Goal: Book appointment/travel/reservation

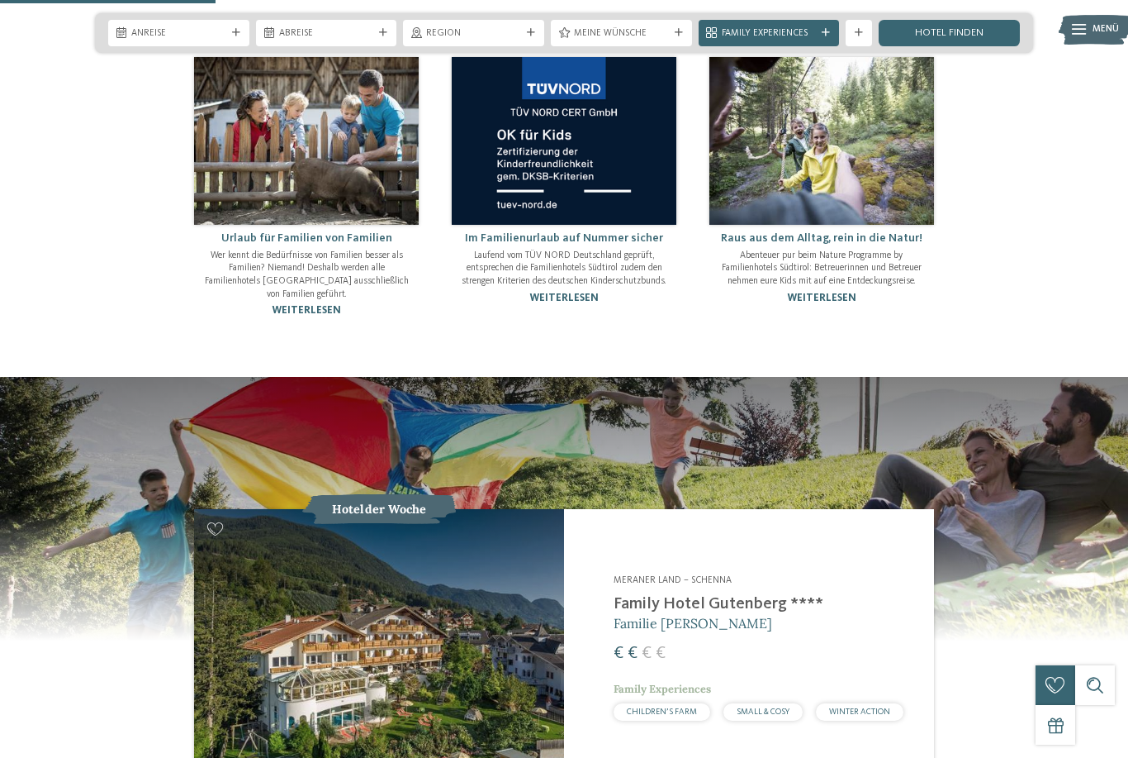
scroll to position [1157, 0]
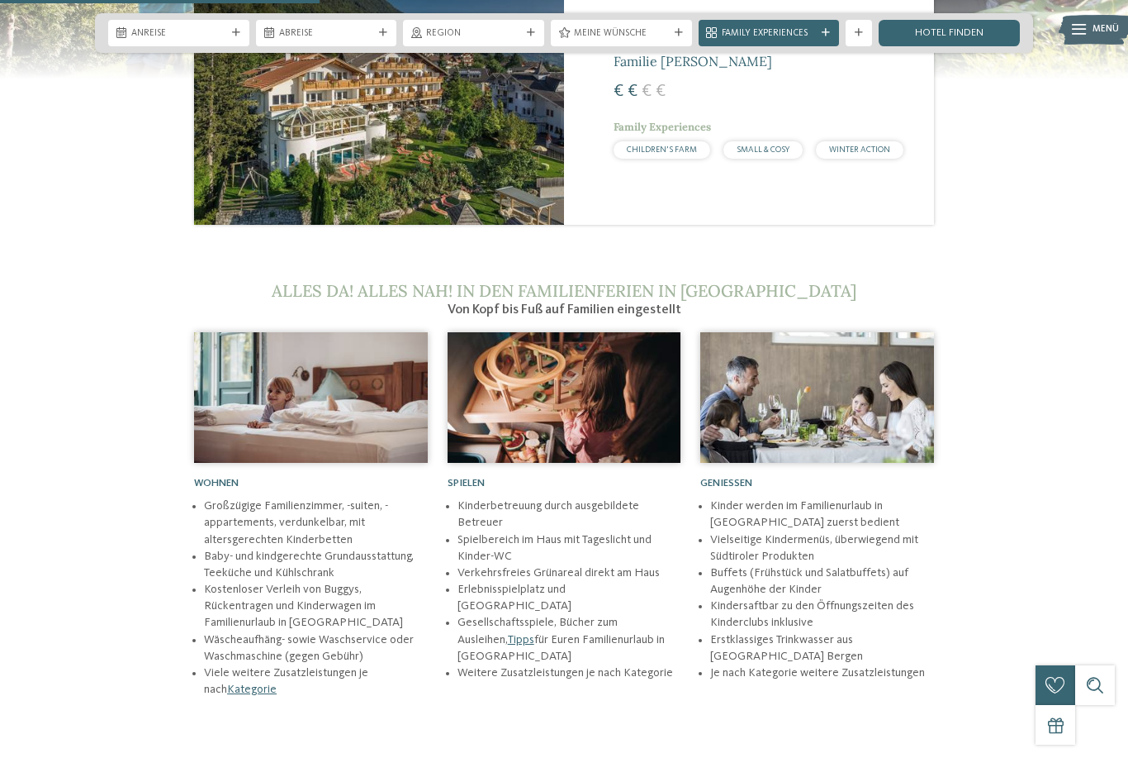
click at [647, 552] on li "Spielbereich im Haus mit Tageslicht und Kinder-WC" at bounding box center [570, 547] width 224 height 33
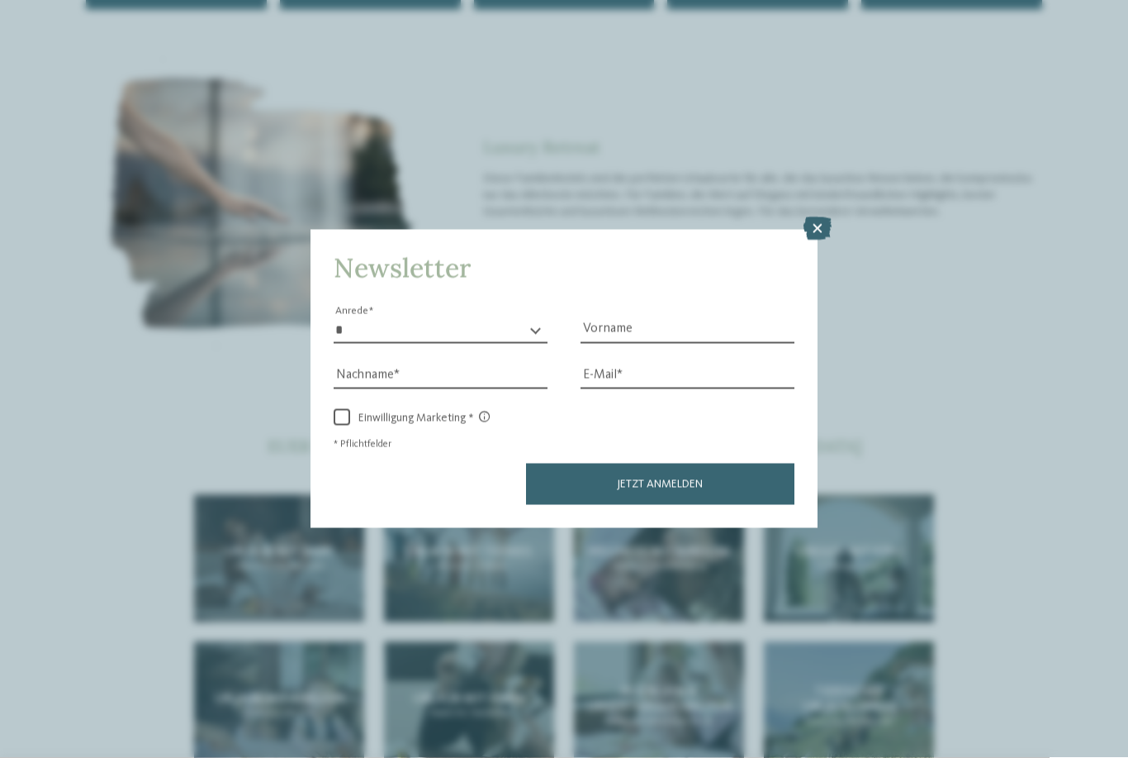
scroll to position [2730, 0]
click at [820, 217] on icon at bounding box center [818, 228] width 28 height 23
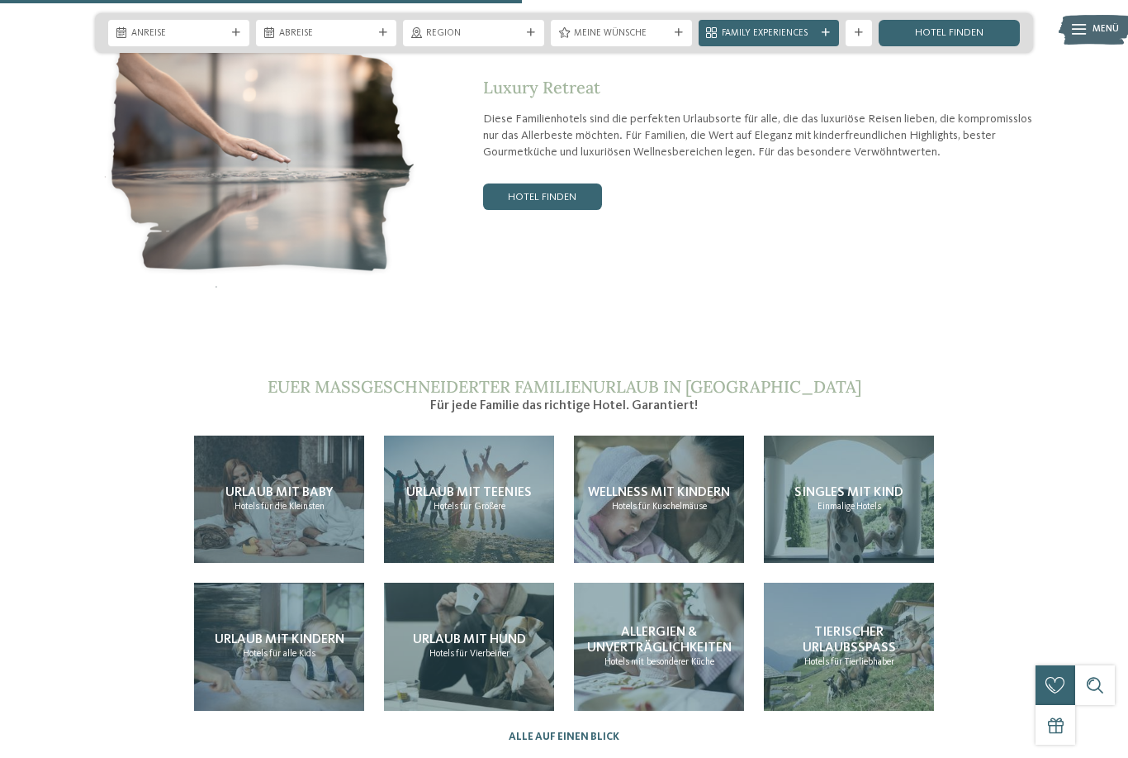
scroll to position [2789, 0]
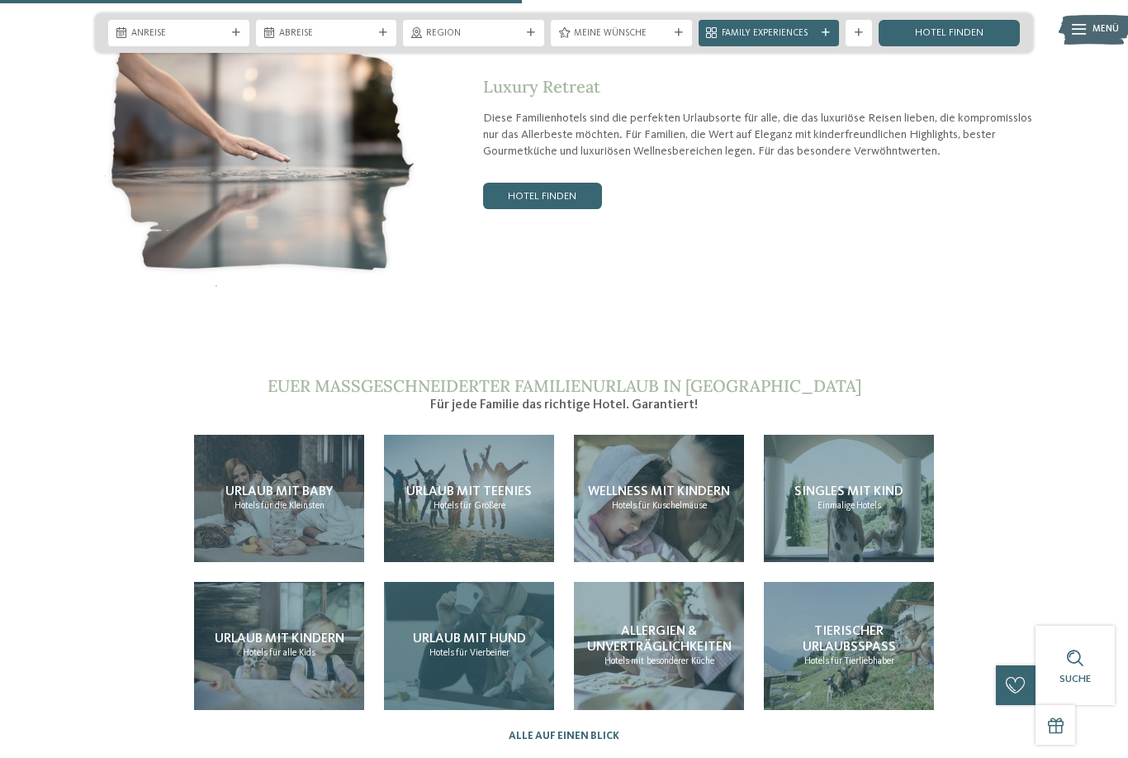
click at [476, 618] on div "Urlaub mit Hund Hotels für Vierbeiner" at bounding box center [469, 646] width 170 height 128
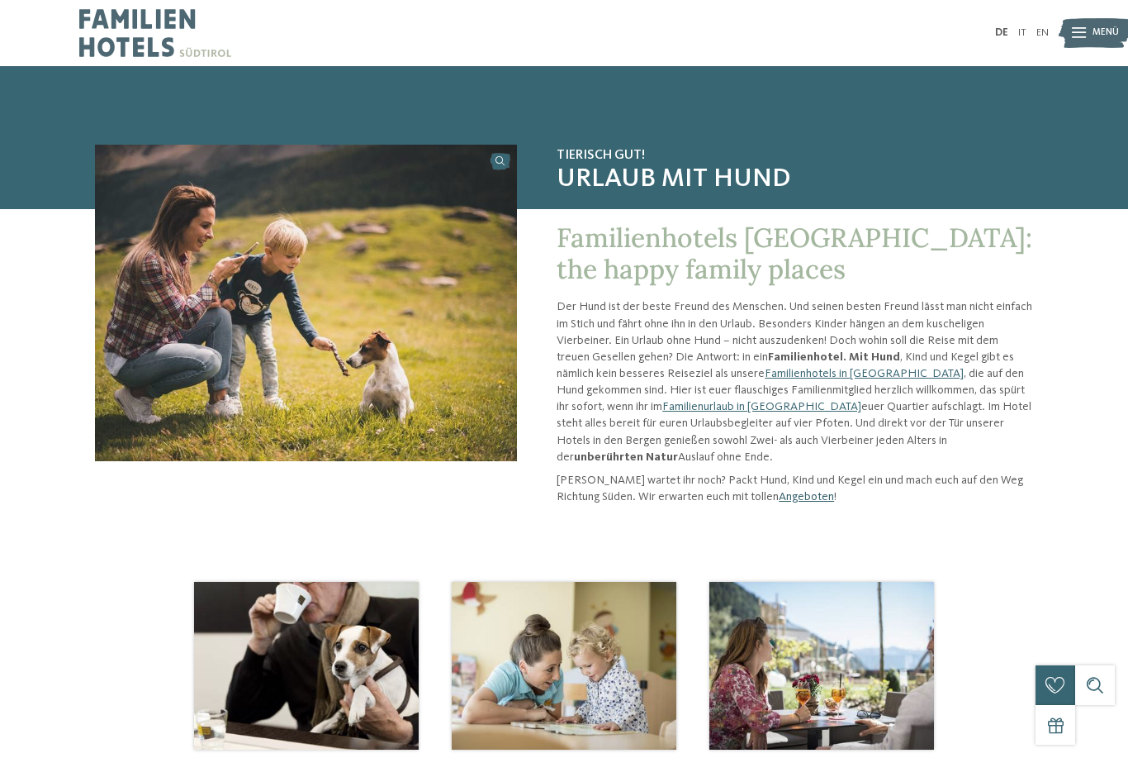
click at [779, 497] on link "Angeboten" at bounding box center [806, 497] width 55 height 12
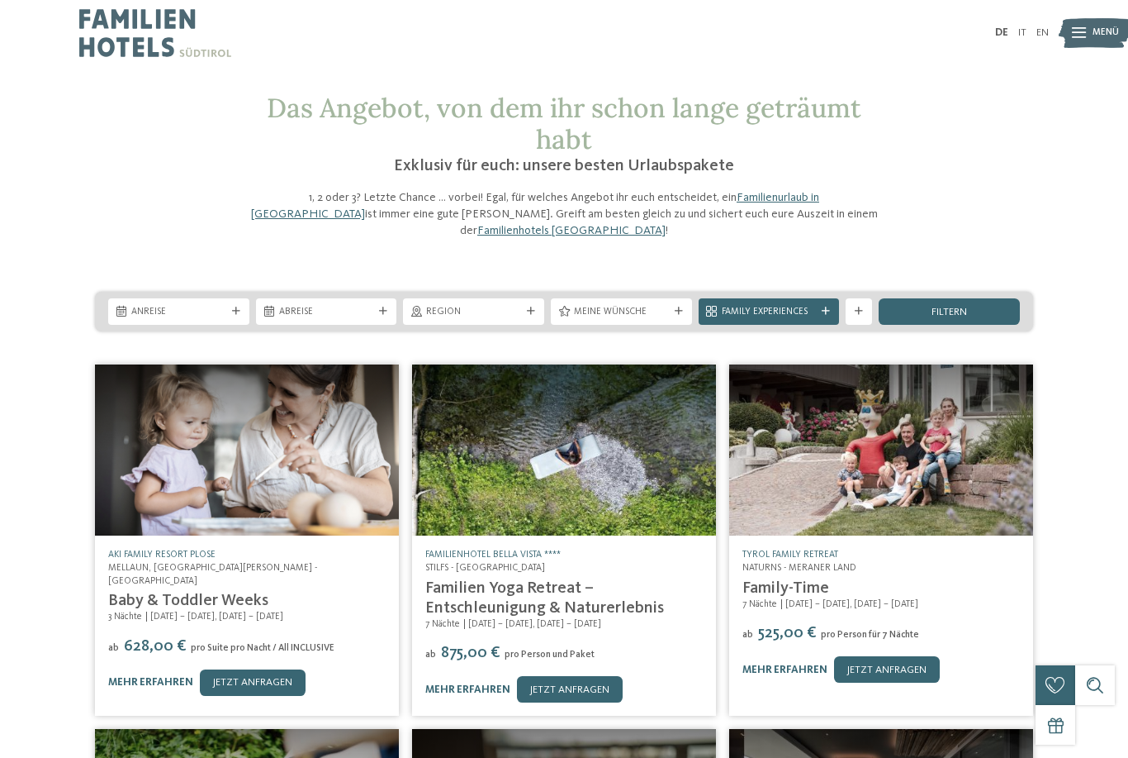
click at [154, 26] on img at bounding box center [155, 33] width 152 height 66
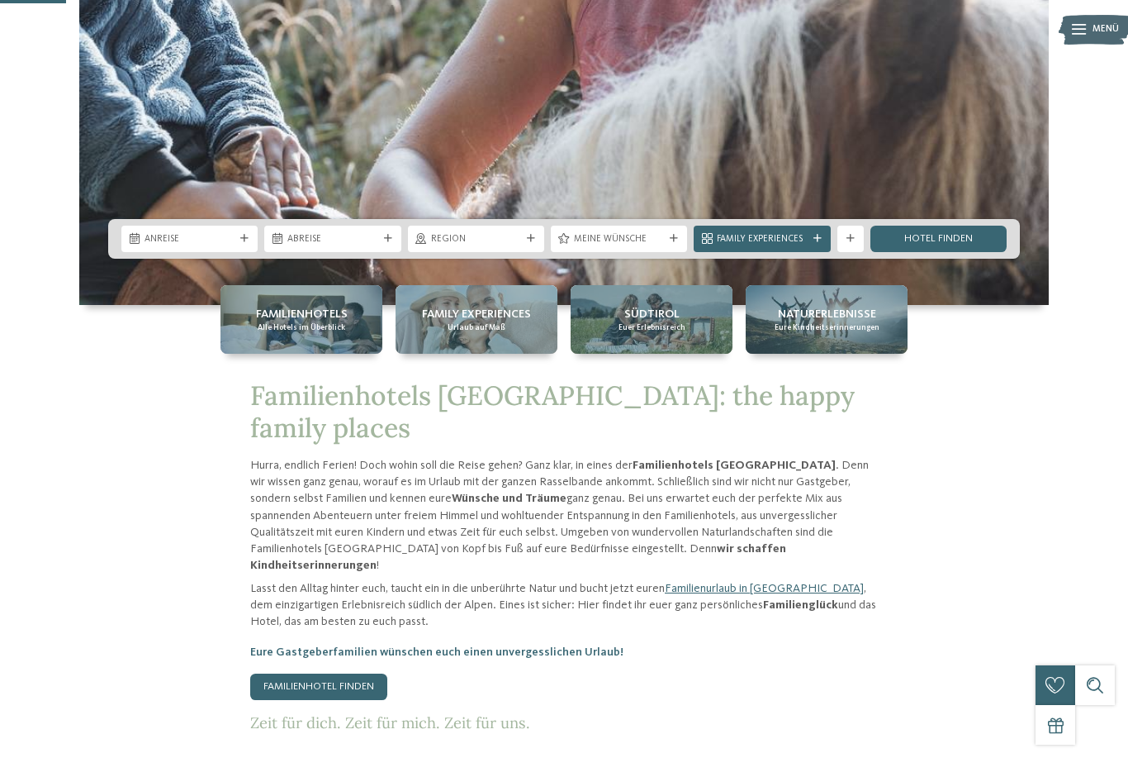
scroll to position [421, 0]
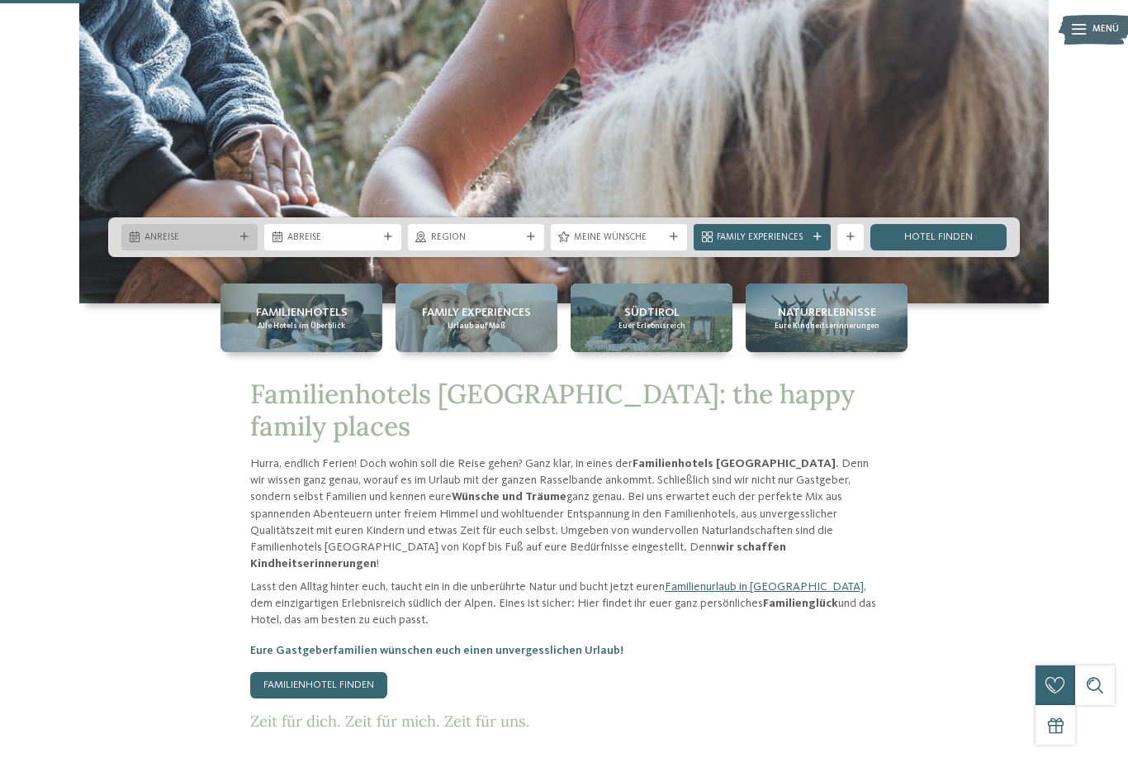
click at [237, 244] on div "Anreise" at bounding box center [189, 237] width 97 height 14
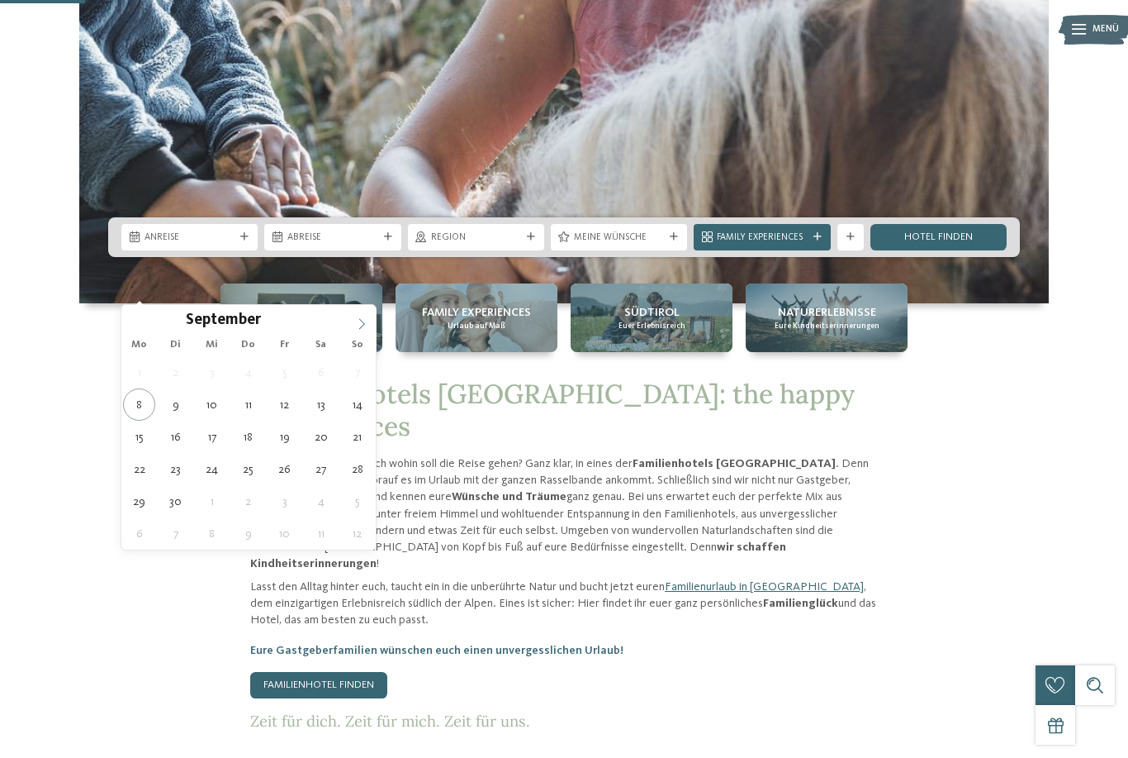
click at [363, 331] on span at bounding box center [362, 319] width 28 height 28
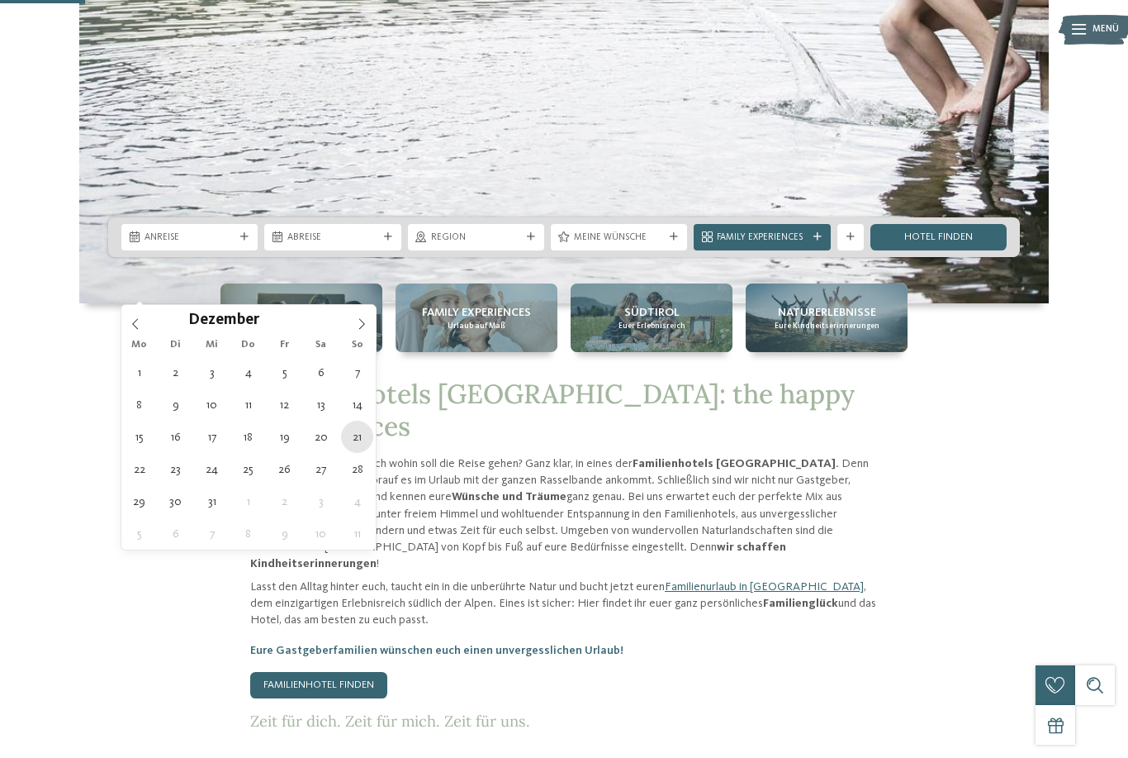
type div "21.12.2025"
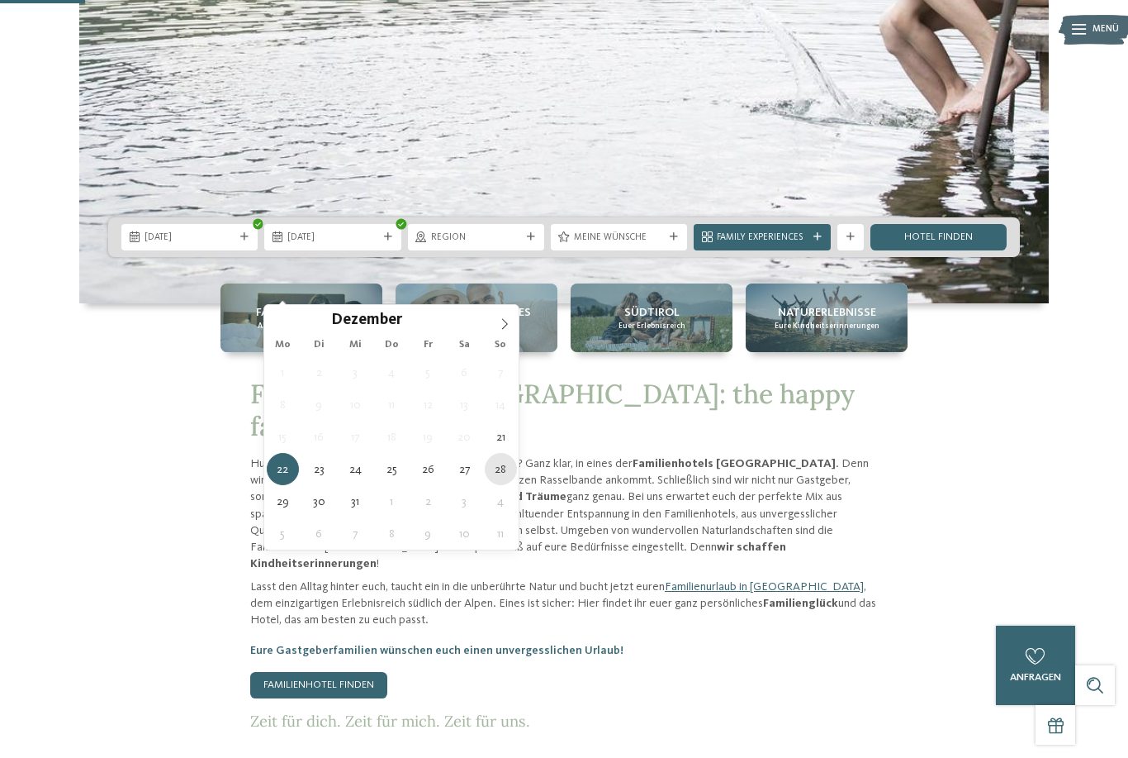
type div "28.12.2025"
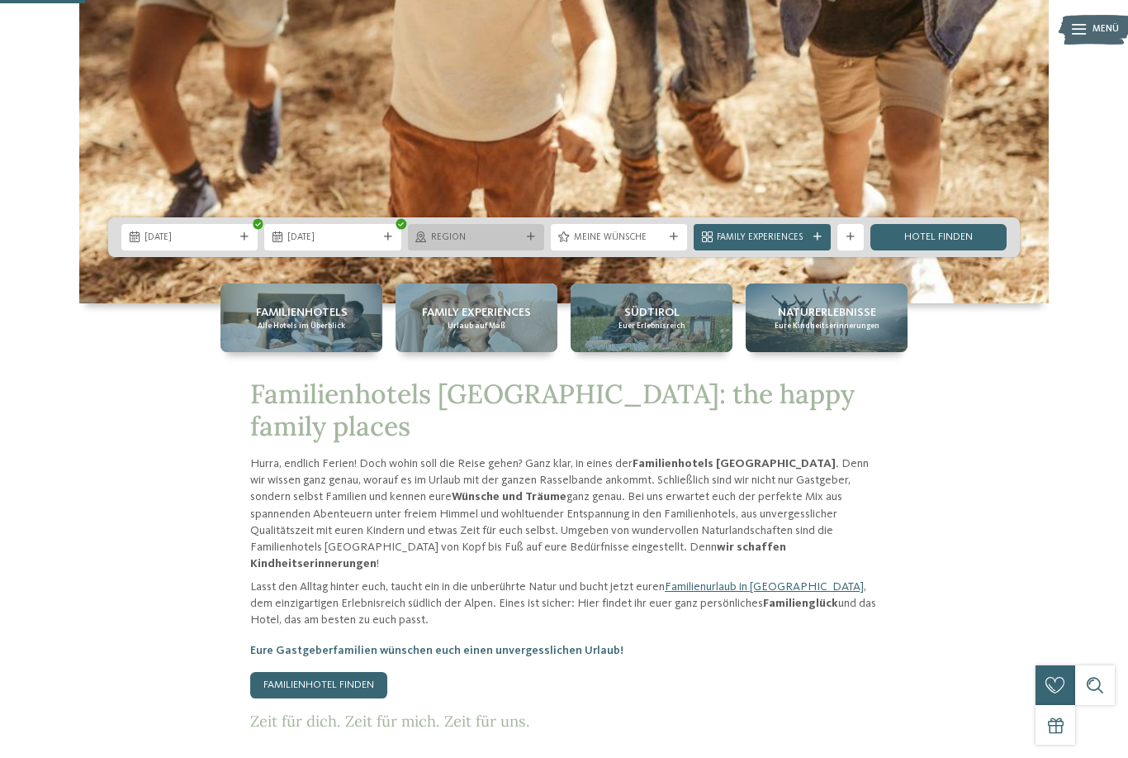
click at [534, 241] on icon at bounding box center [531, 237] width 8 height 8
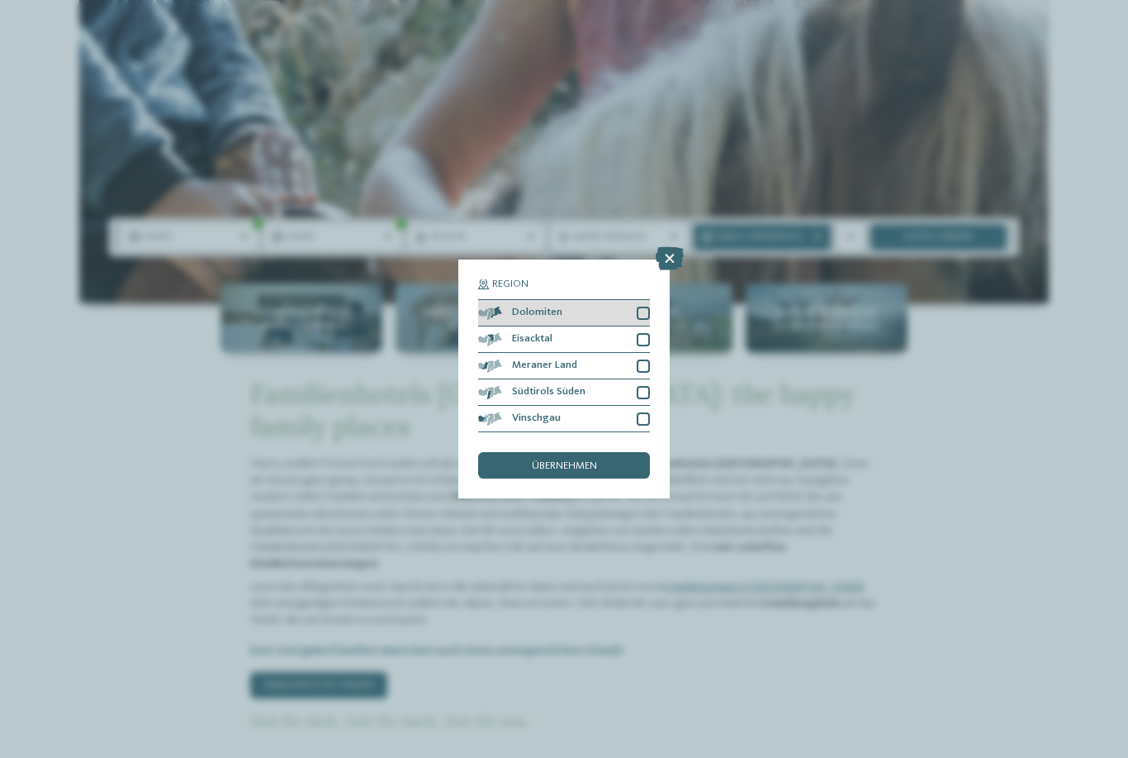
click at [644, 306] on div at bounding box center [643, 312] width 13 height 13
click at [643, 359] on div at bounding box center [643, 365] width 13 height 13
click at [647, 386] on div at bounding box center [643, 392] width 13 height 13
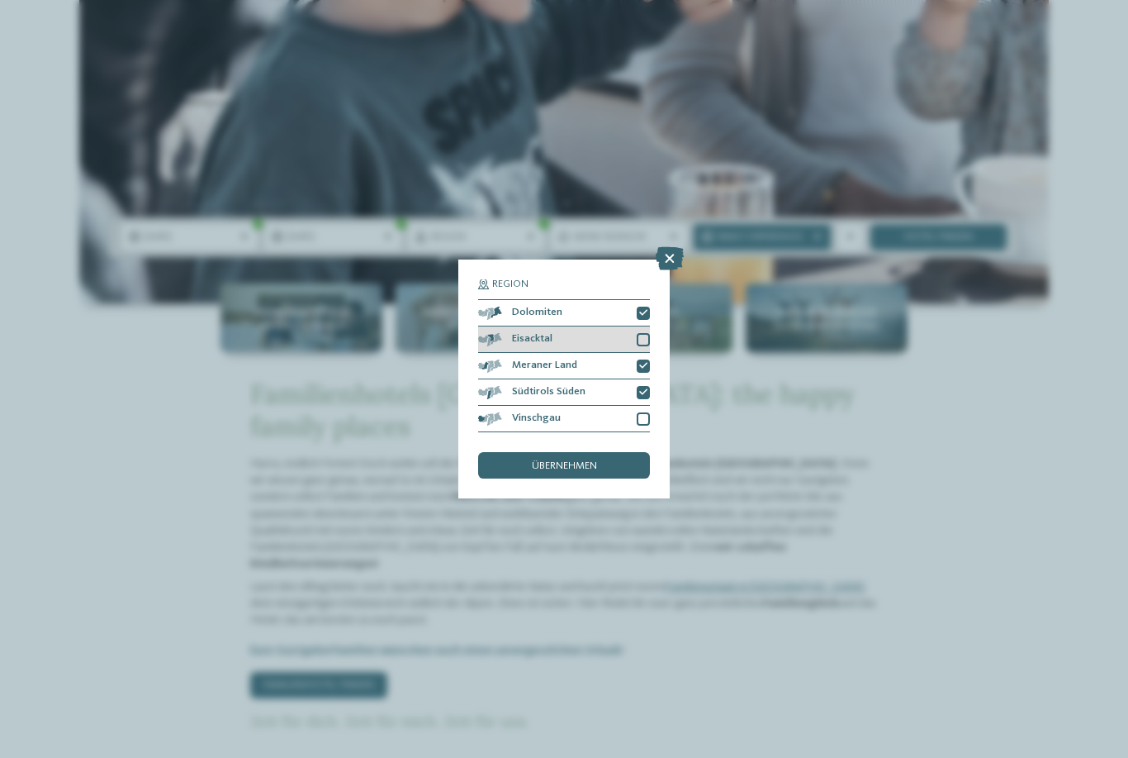
click at [646, 333] on div at bounding box center [643, 339] width 13 height 13
click at [642, 412] on div at bounding box center [643, 418] width 13 height 13
click at [586, 461] on span "übernehmen" at bounding box center [564, 466] width 65 height 11
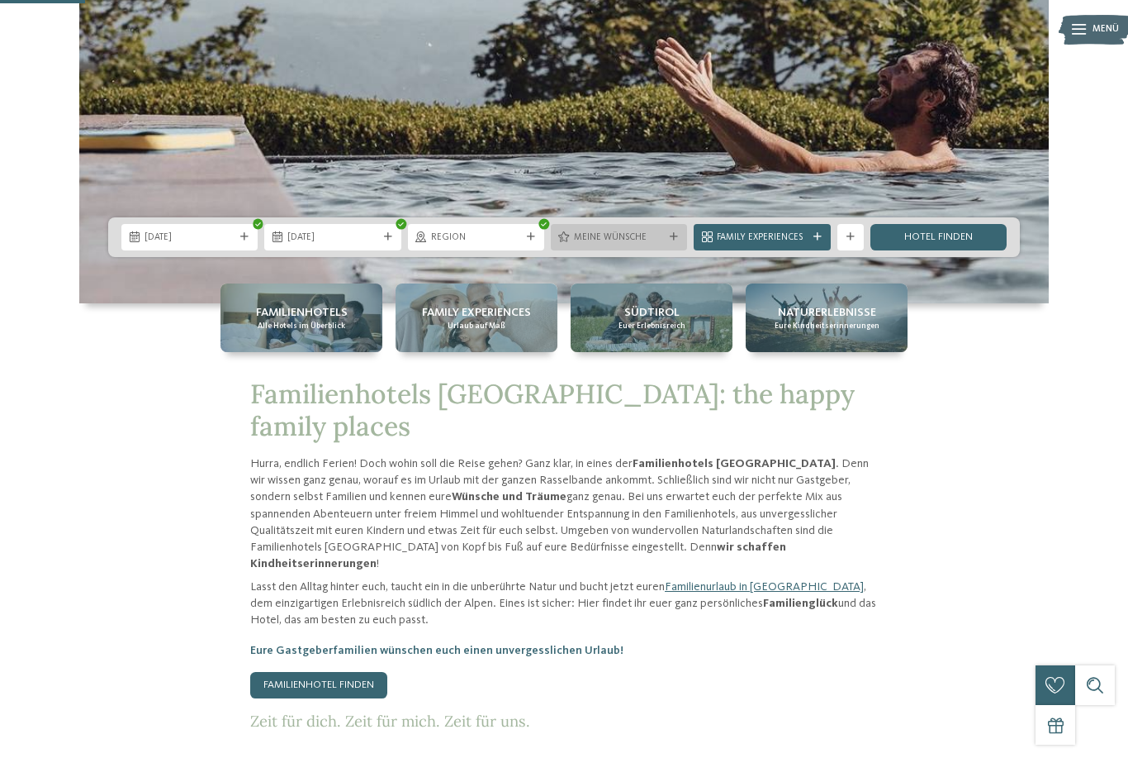
click at [633, 245] on span "Meine Wünsche" at bounding box center [619, 237] width 90 height 13
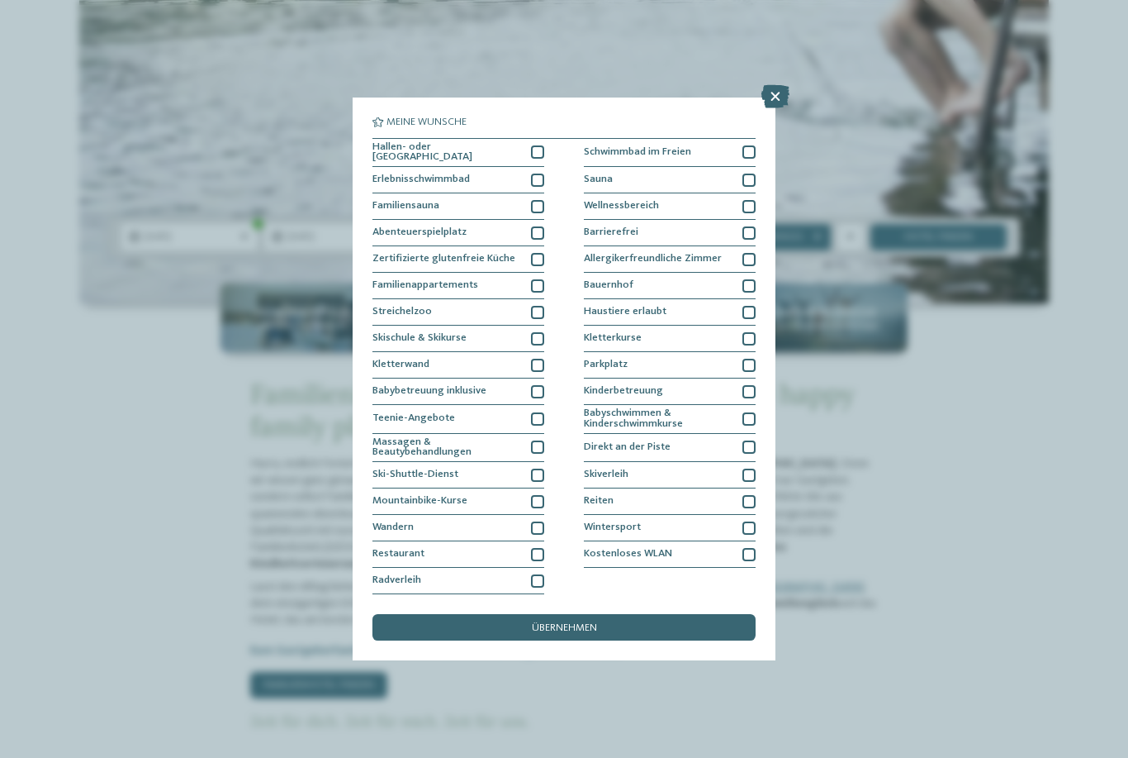
click at [858, 161] on div "Meine Wünsche Hallen- oder Schleusenbad Schwimmbad im Freien" at bounding box center [564, 379] width 1128 height 758
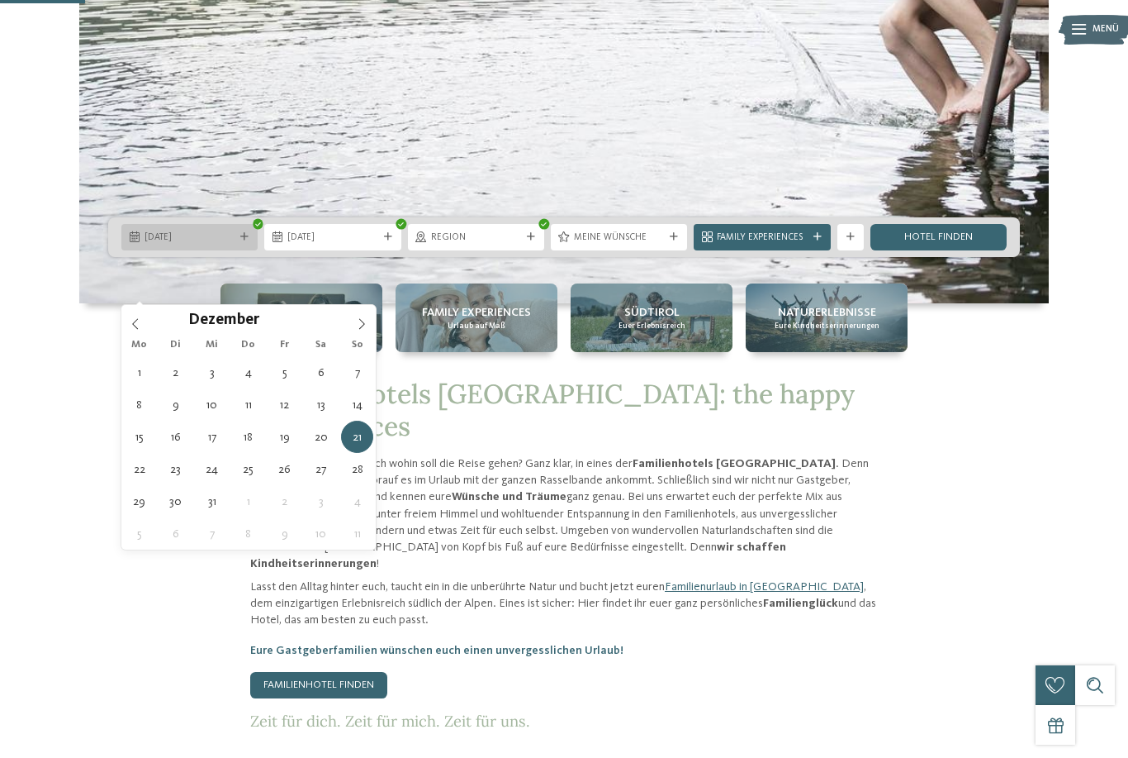
click at [235, 245] on span "21.12.2025" at bounding box center [190, 237] width 90 height 13
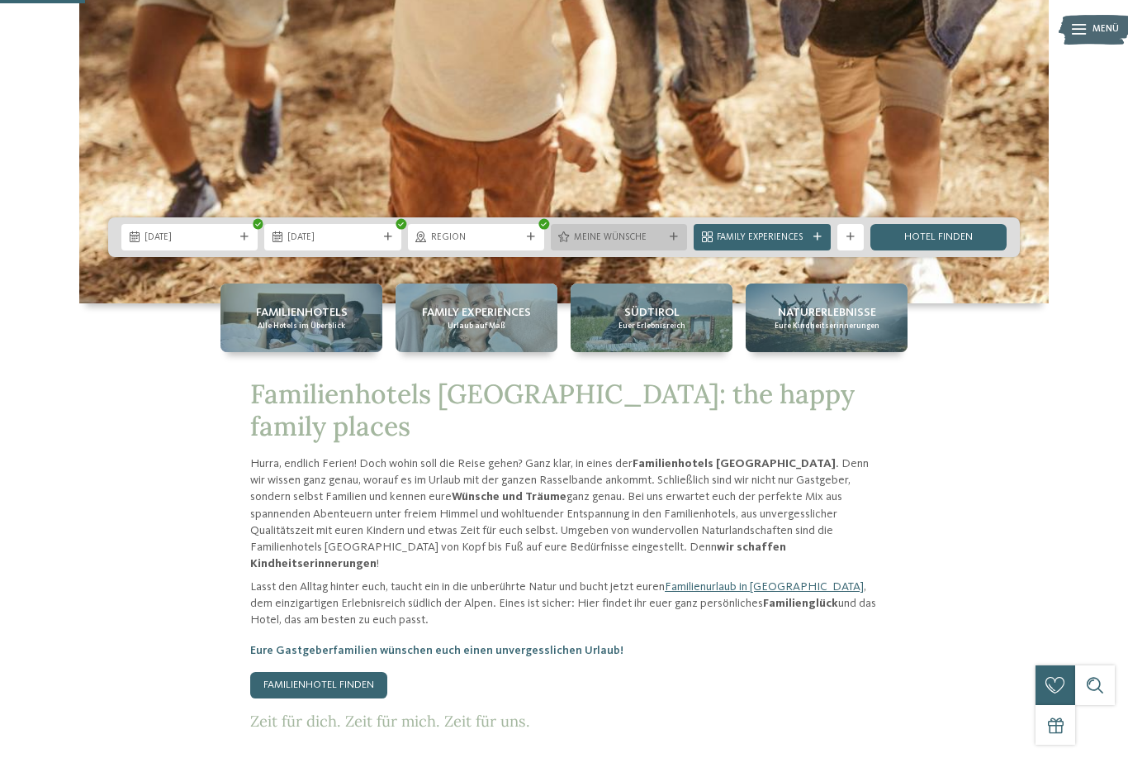
click at [653, 244] on div "Meine Wünsche" at bounding box center [619, 237] width 97 height 14
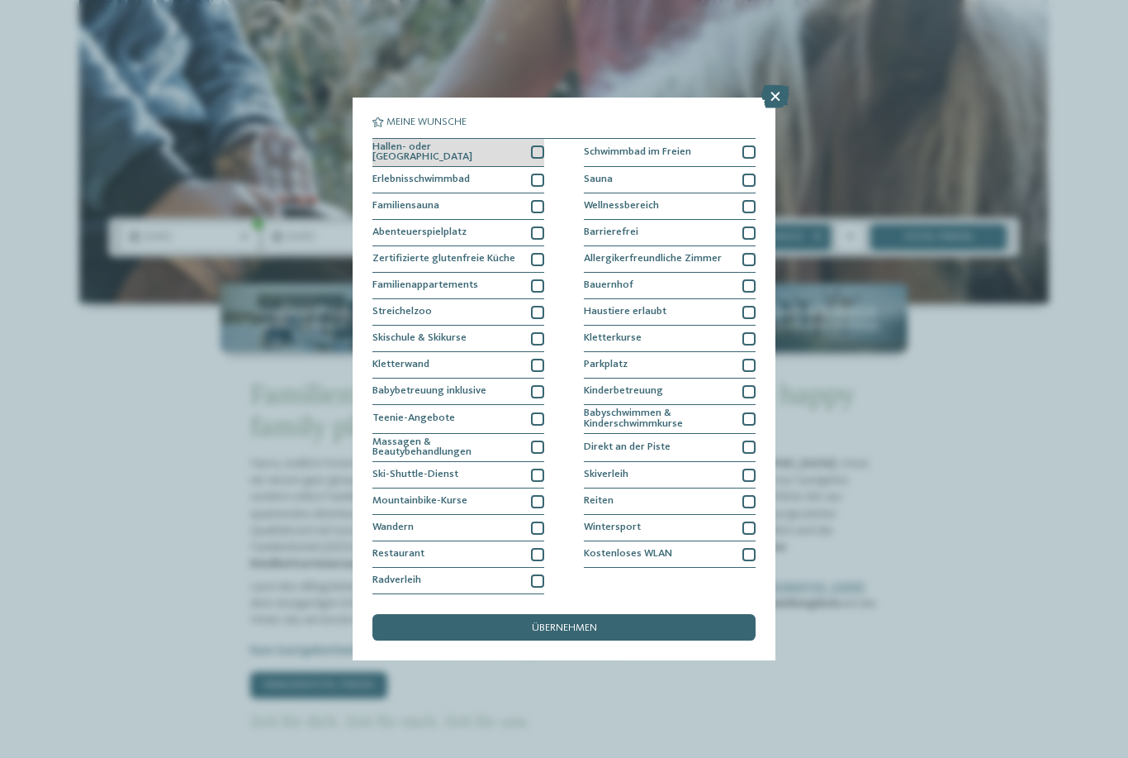
click at [537, 145] on div at bounding box center [537, 151] width 13 height 13
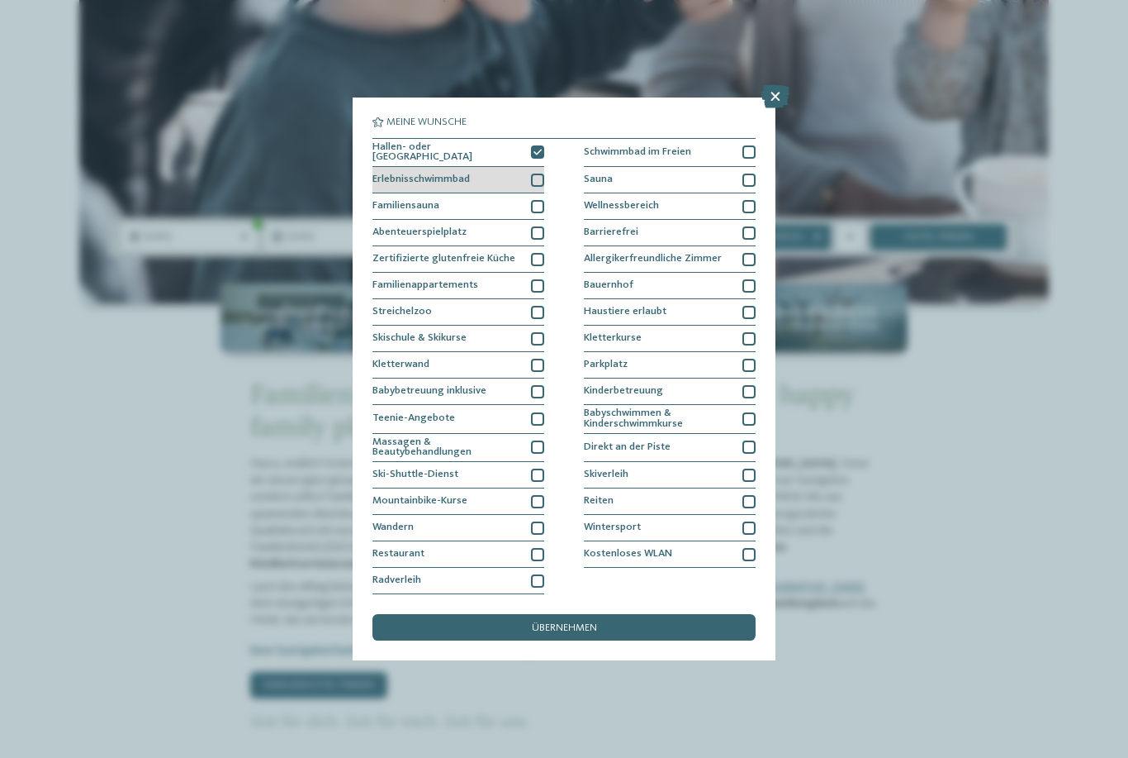
click at [539, 173] on div at bounding box center [537, 179] width 13 height 13
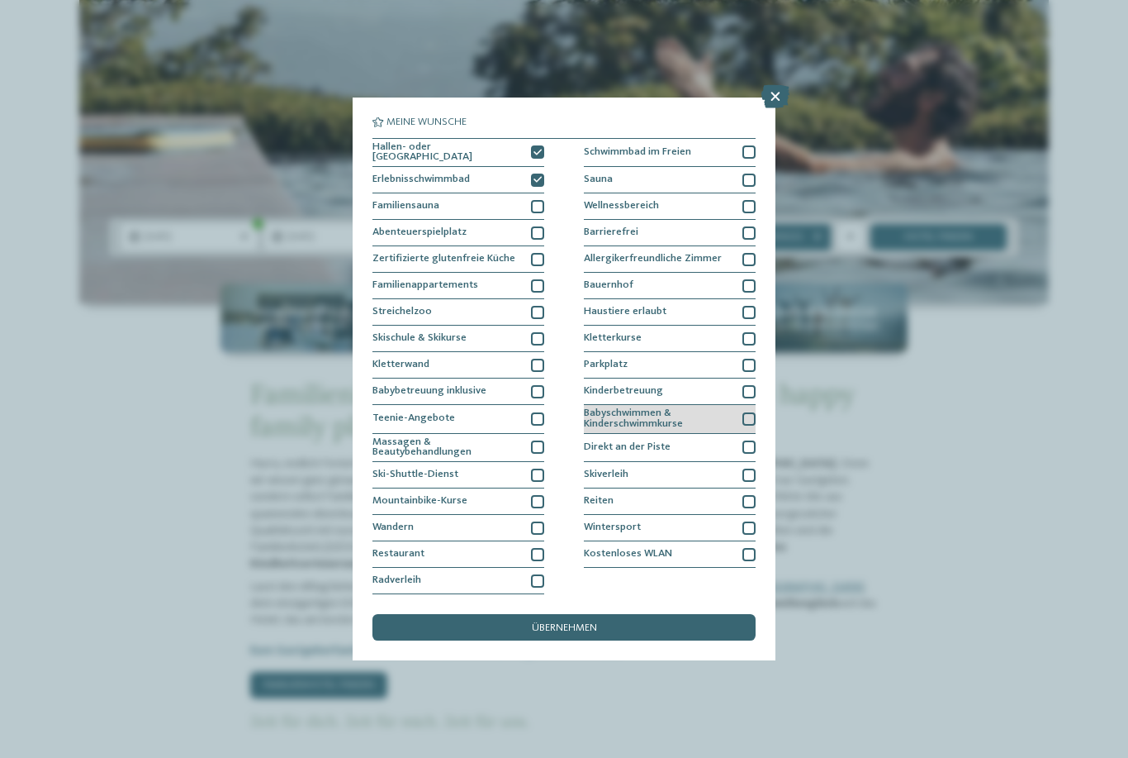
scroll to position [64, 0]
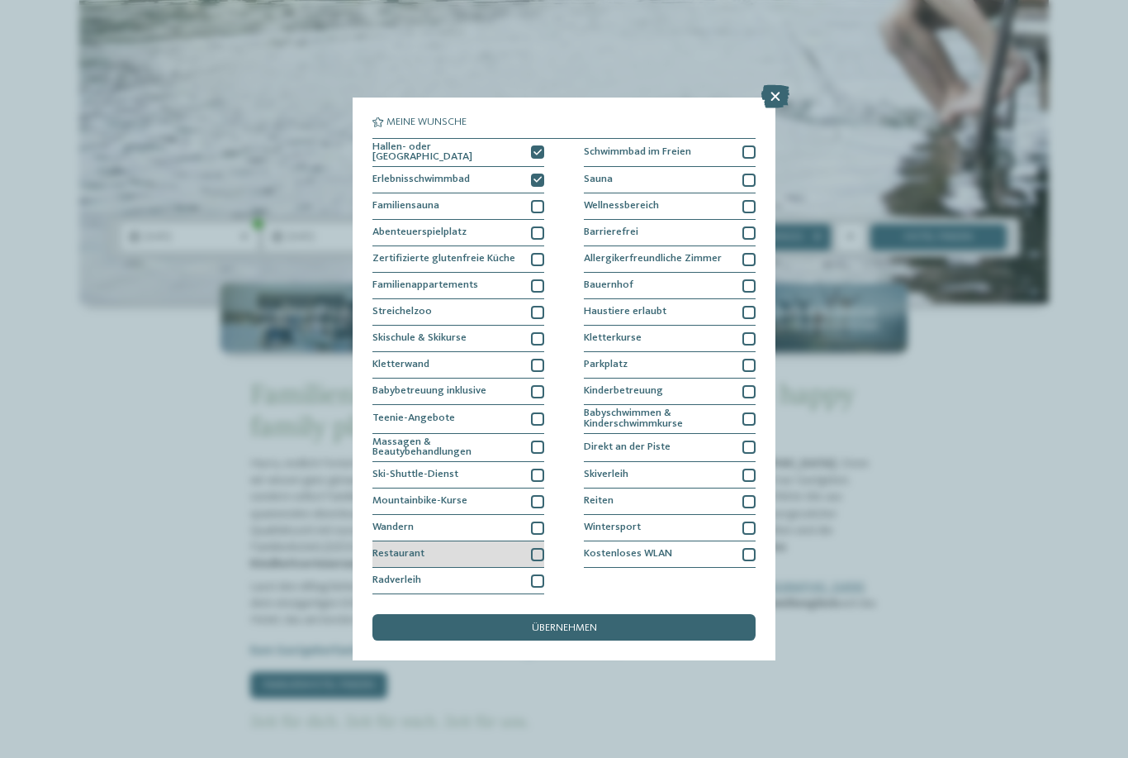
click at [539, 548] on div at bounding box center [537, 554] width 13 height 13
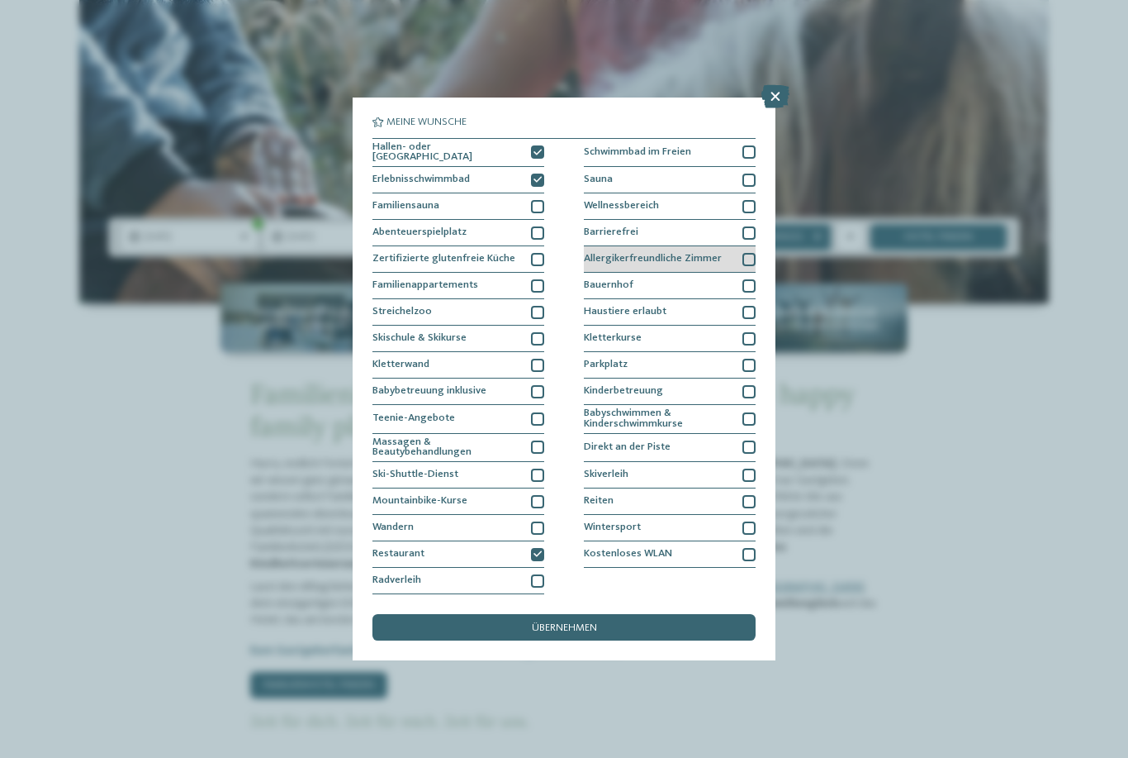
scroll to position [0, 0]
click at [755, 173] on div at bounding box center [749, 179] width 13 height 13
click at [750, 200] on div at bounding box center [749, 206] width 13 height 13
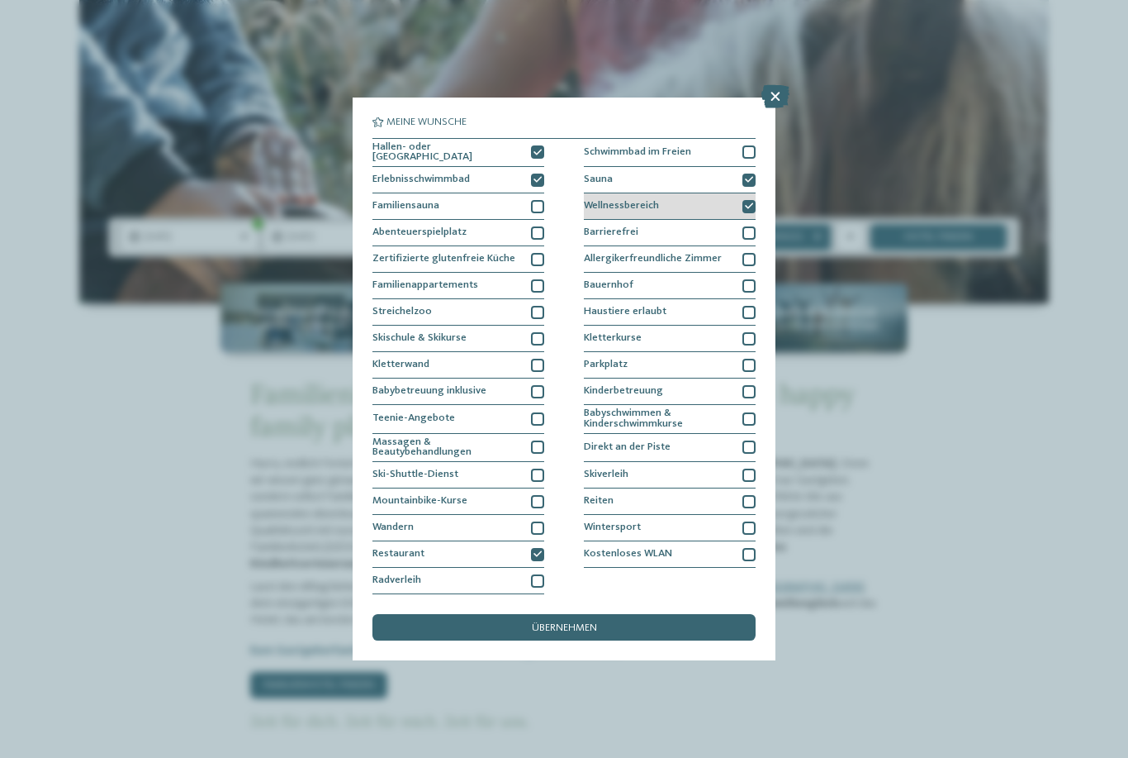
click at [750, 202] on icon at bounding box center [749, 206] width 8 height 8
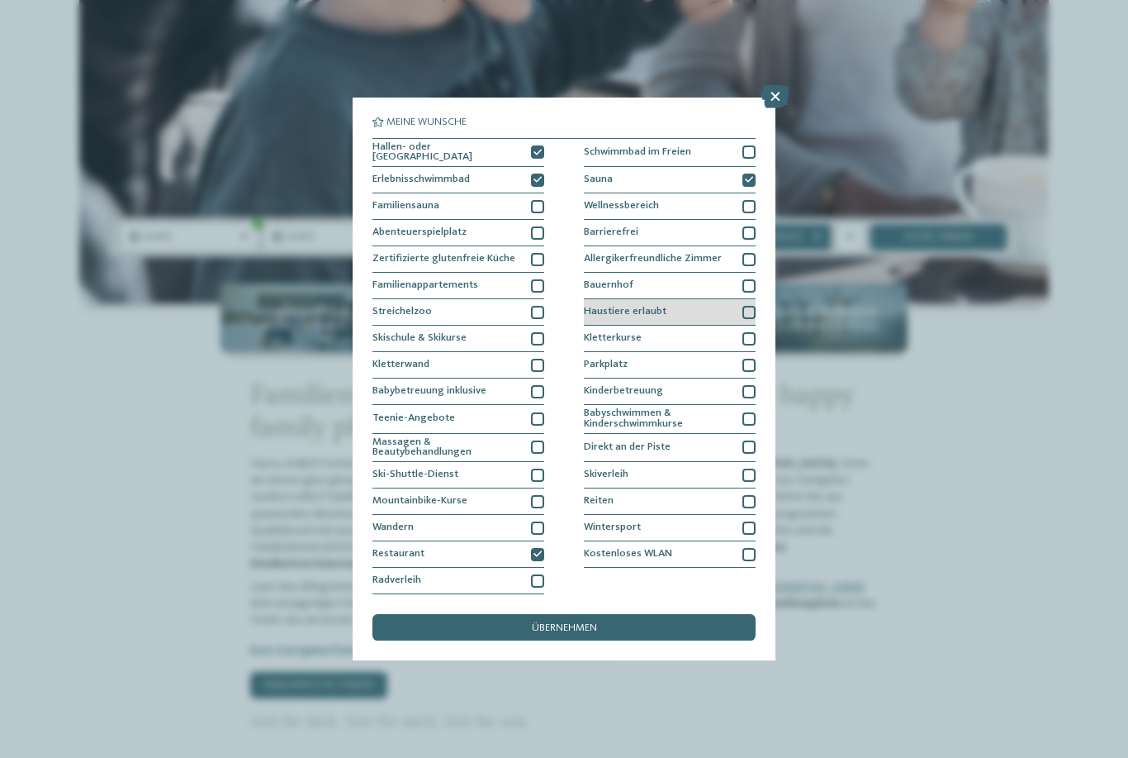
click at [749, 306] on div at bounding box center [749, 312] width 13 height 13
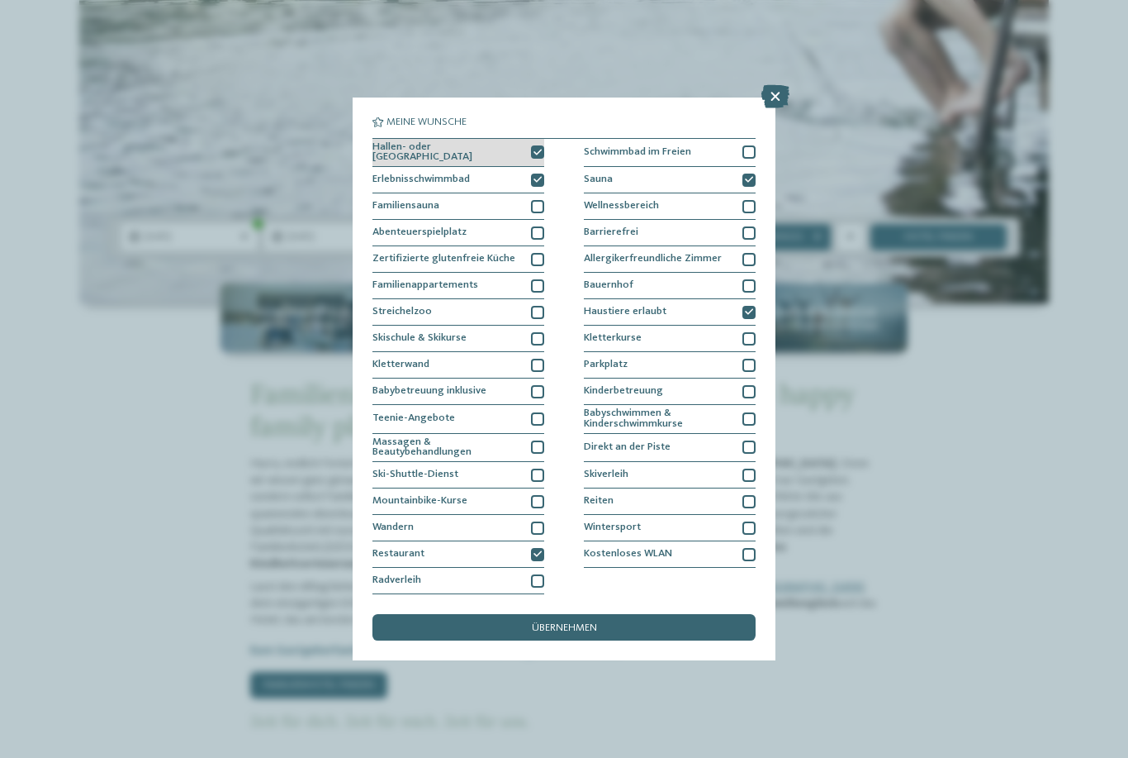
click at [539, 149] on icon at bounding box center [538, 153] width 8 height 8
click at [539, 173] on div at bounding box center [537, 179] width 13 height 13
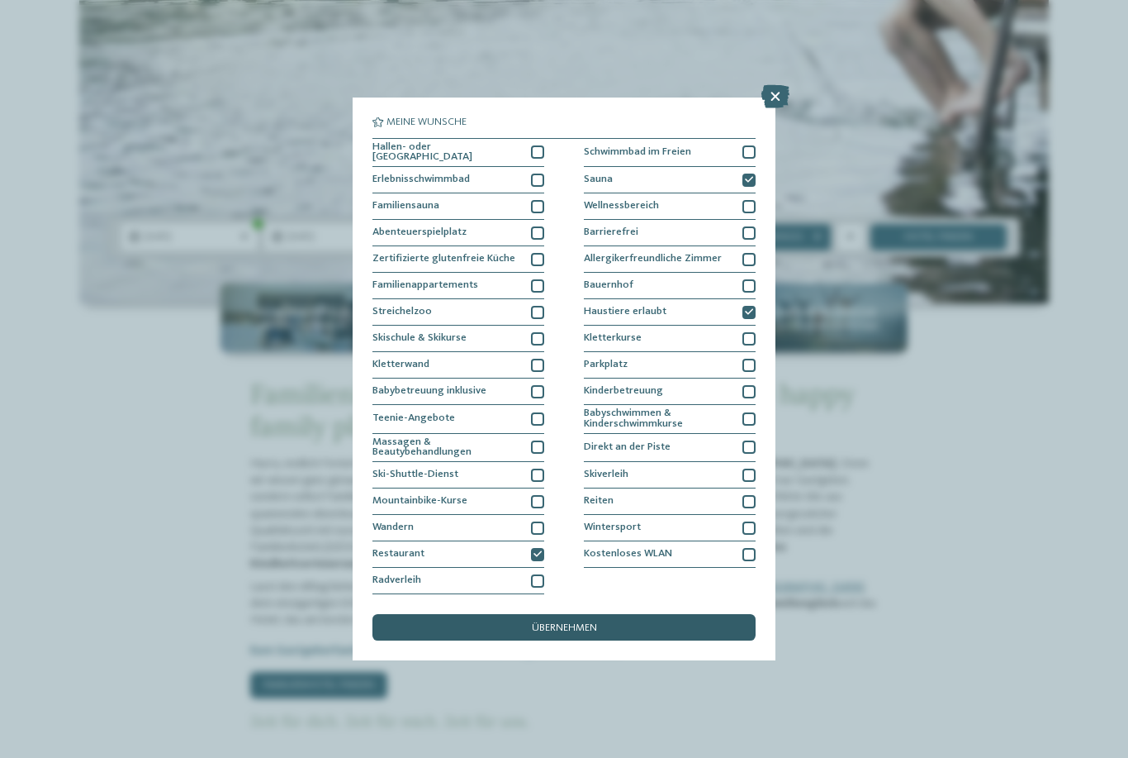
click at [575, 623] on span "übernehmen" at bounding box center [564, 628] width 65 height 11
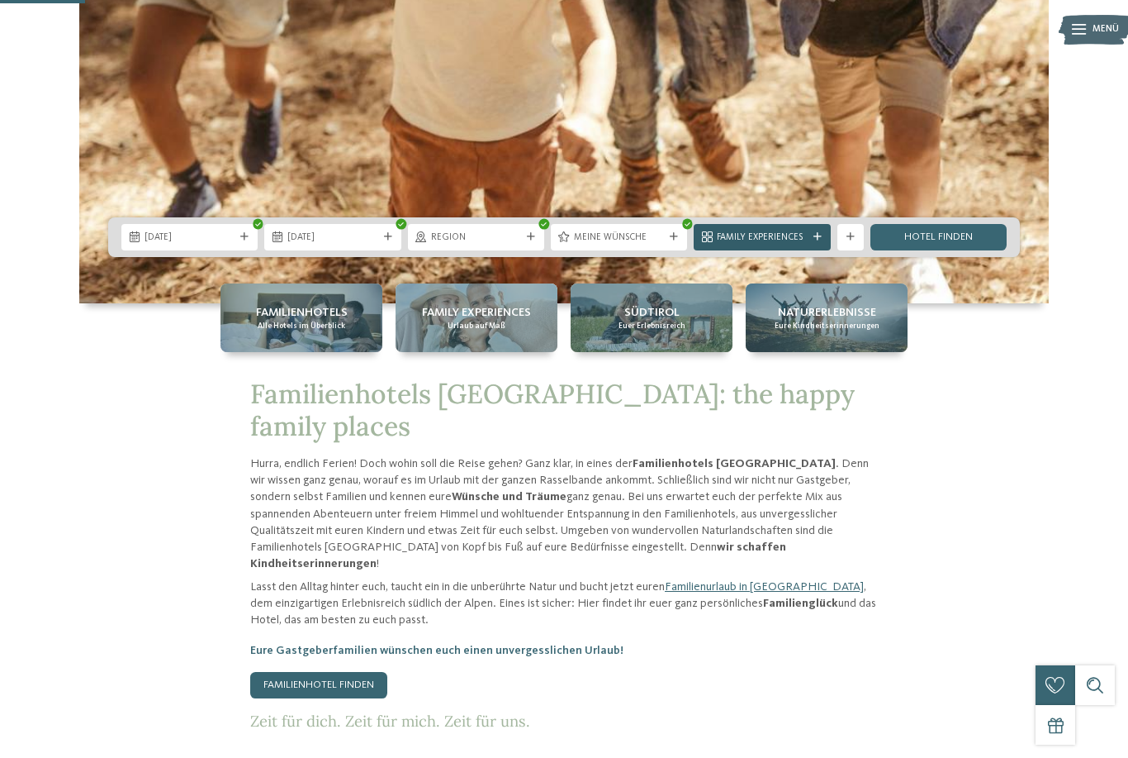
click at [818, 241] on icon at bounding box center [818, 237] width 8 height 8
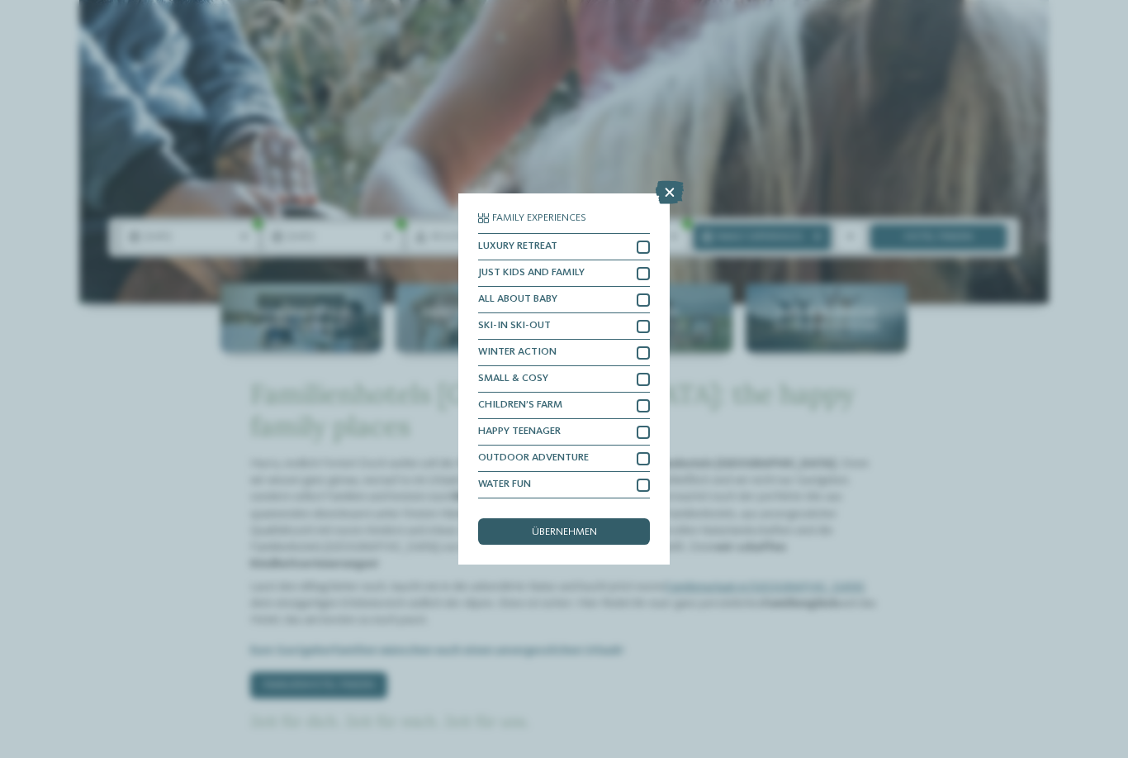
click at [554, 527] on span "übernehmen" at bounding box center [564, 532] width 65 height 11
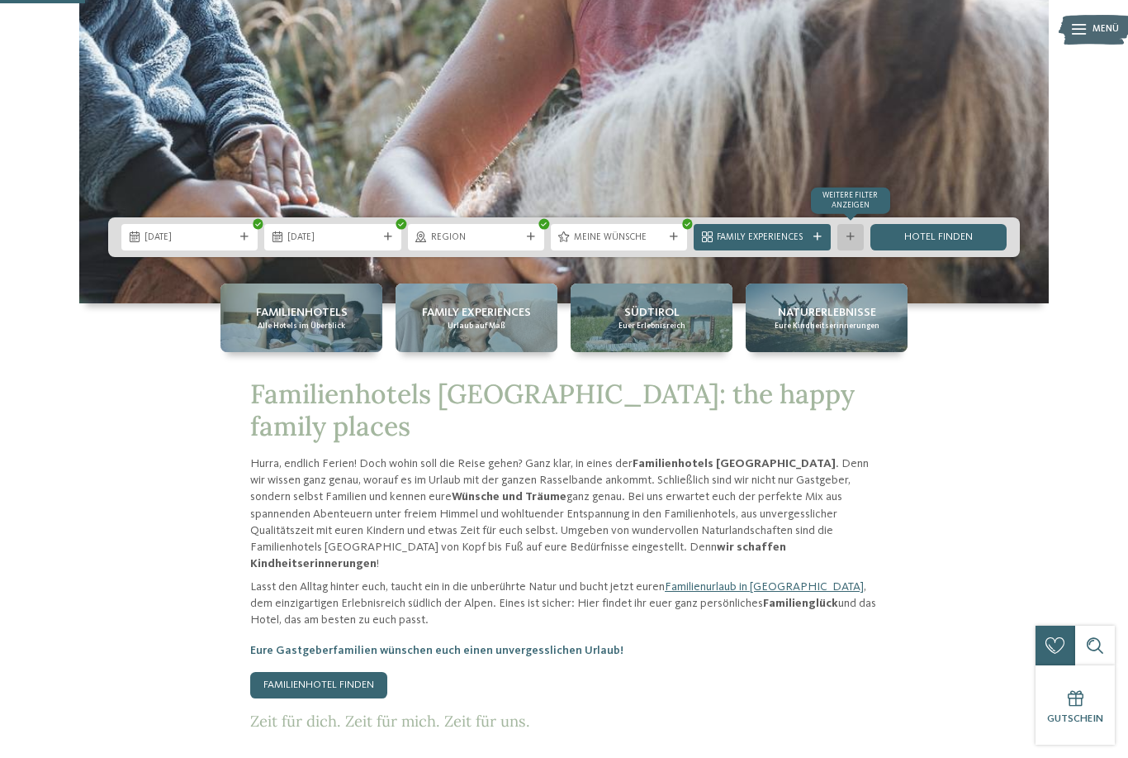
click at [854, 250] on div "Weitere Filter anzeigen" at bounding box center [851, 237] width 26 height 26
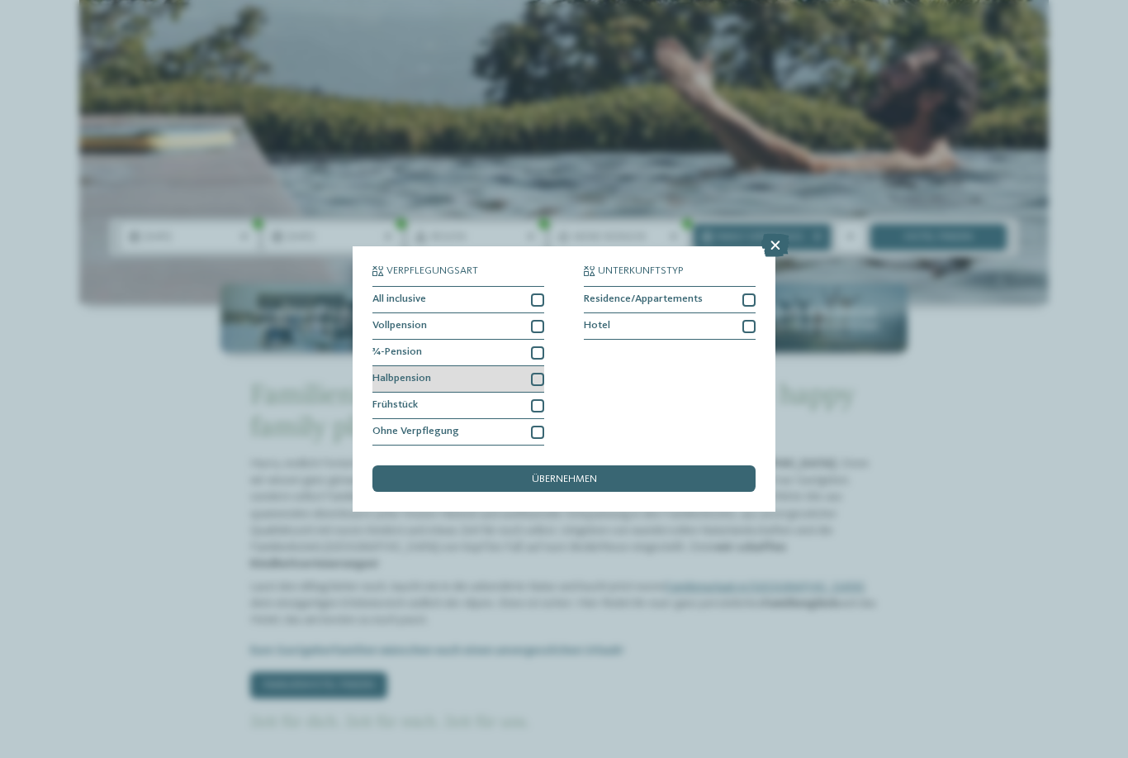
click at [540, 373] on div at bounding box center [537, 379] width 13 height 13
click at [538, 346] on div at bounding box center [537, 352] width 13 height 13
click at [539, 320] on div at bounding box center [537, 326] width 13 height 13
click at [539, 293] on div at bounding box center [537, 299] width 13 height 13
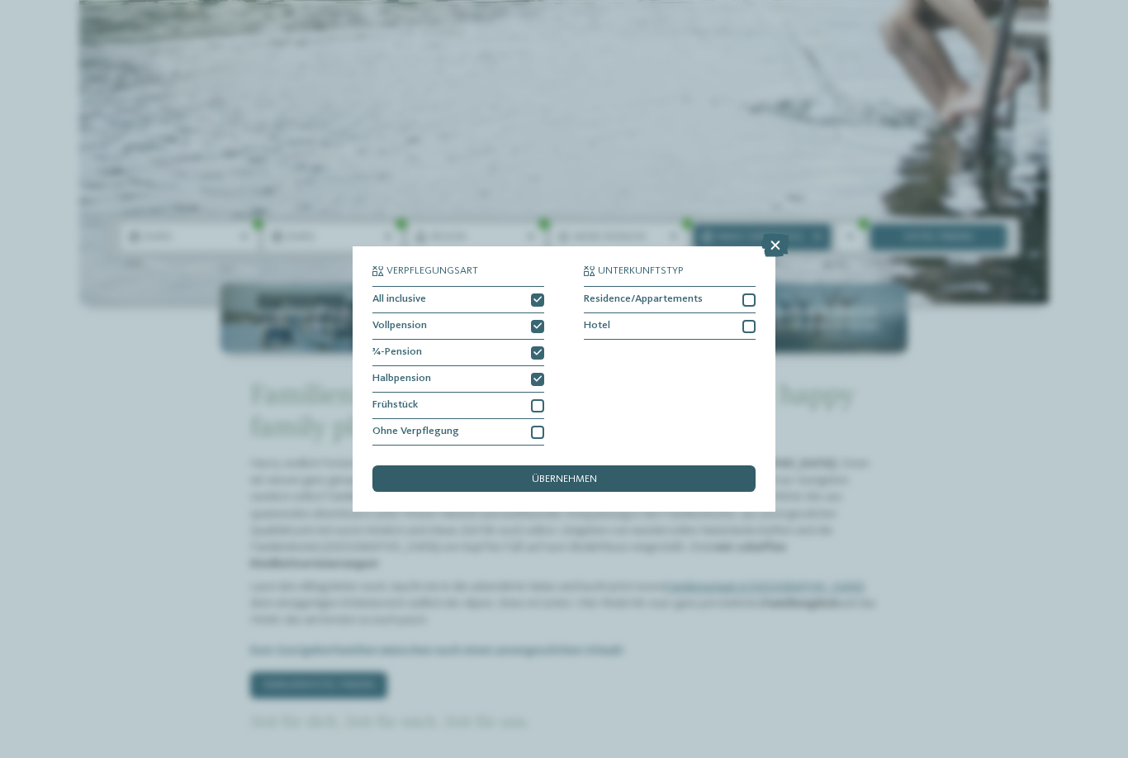
click at [582, 474] on span "übernehmen" at bounding box center [564, 479] width 65 height 11
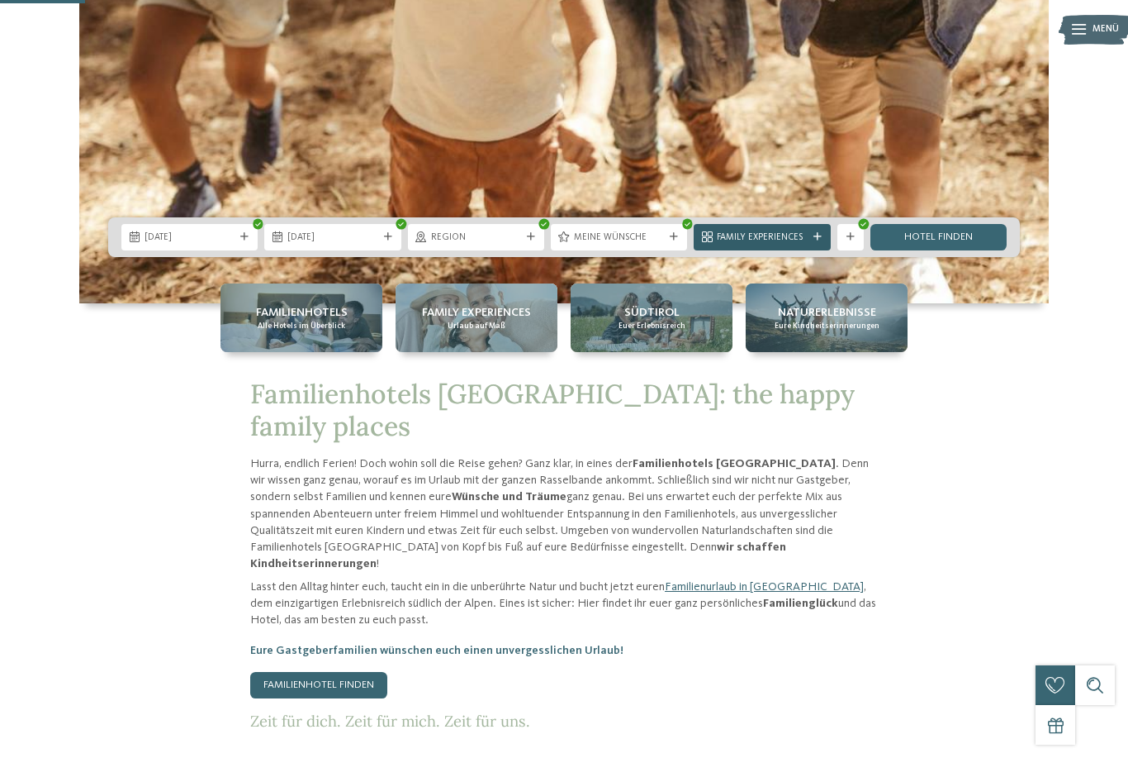
click at [764, 245] on span "Family Experiences" at bounding box center [762, 237] width 90 height 13
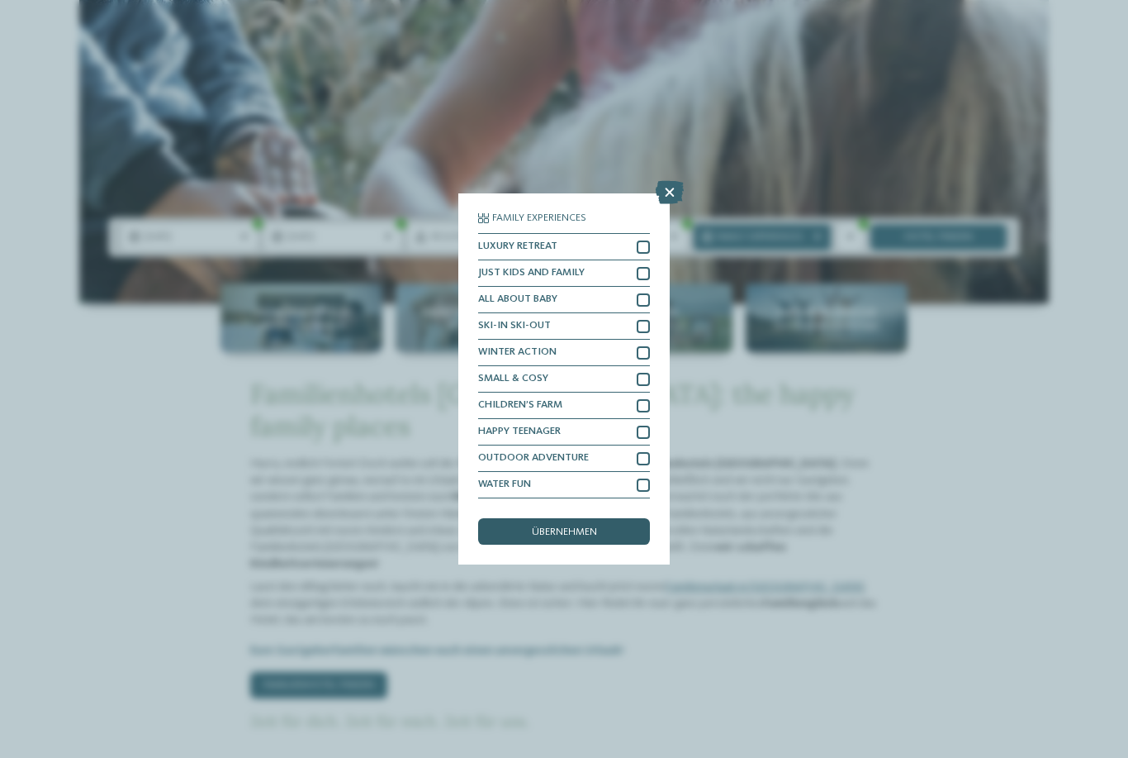
click at [578, 527] on span "übernehmen" at bounding box center [564, 532] width 65 height 11
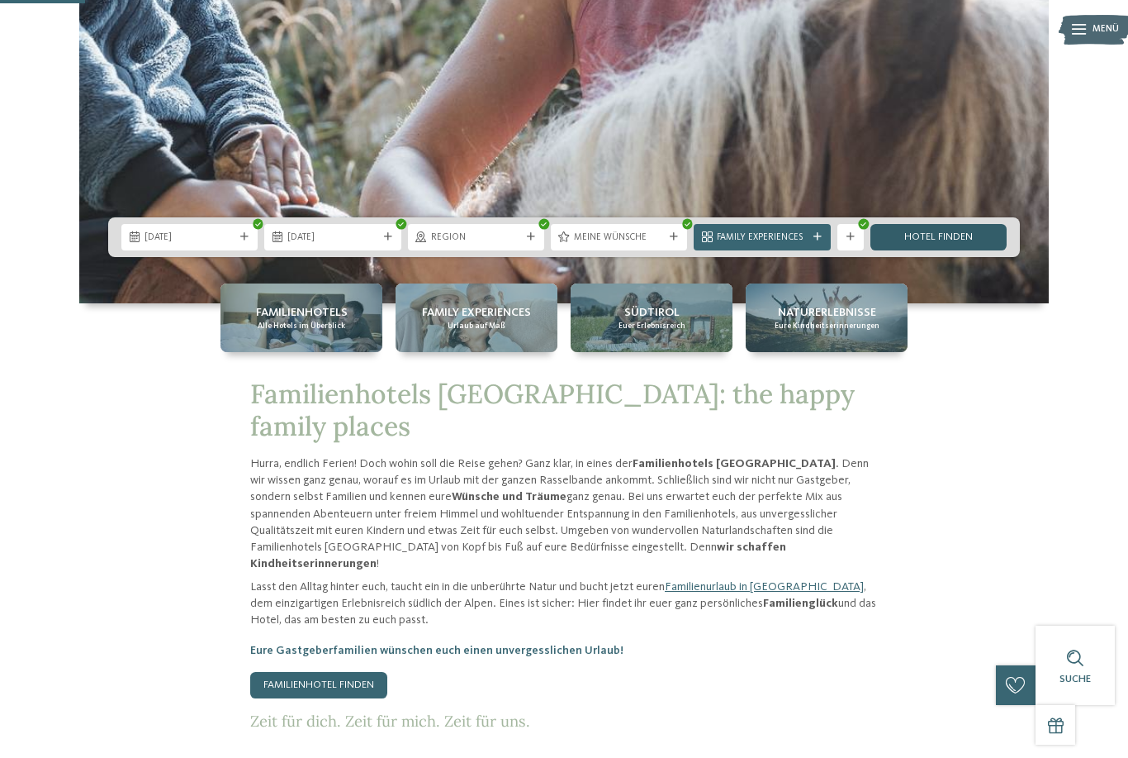
click at [934, 250] on link "Hotel finden" at bounding box center [939, 237] width 136 height 26
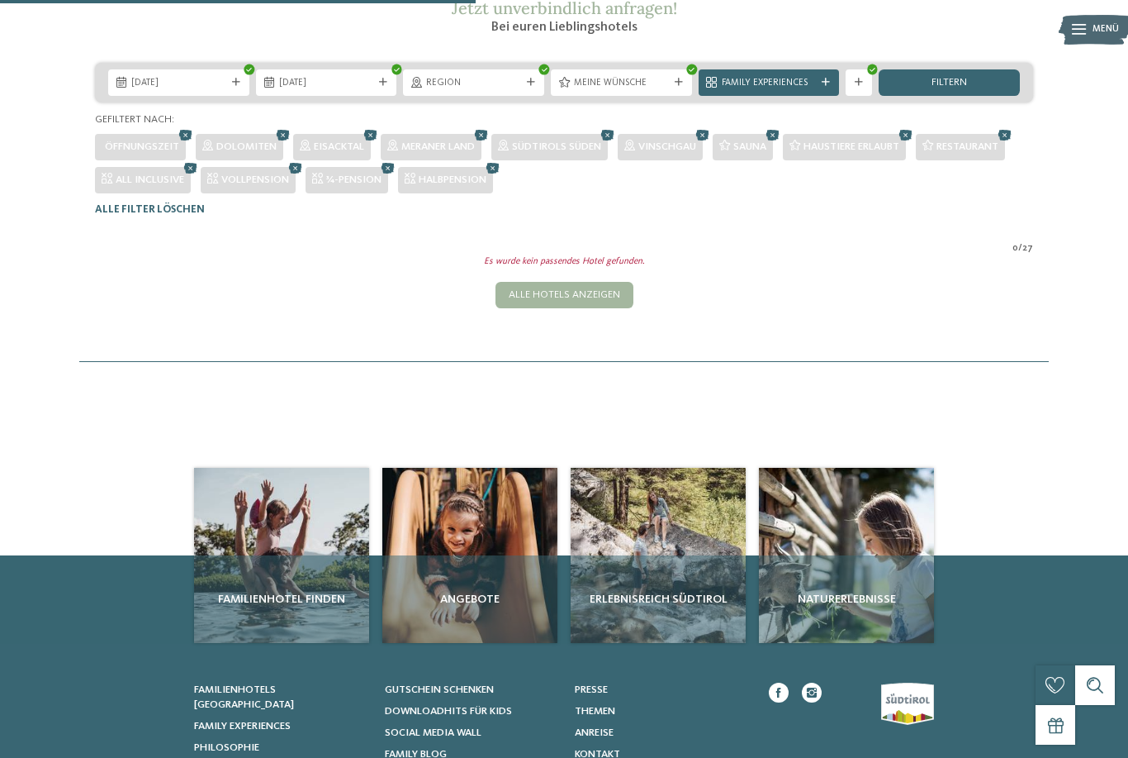
scroll to position [242, 0]
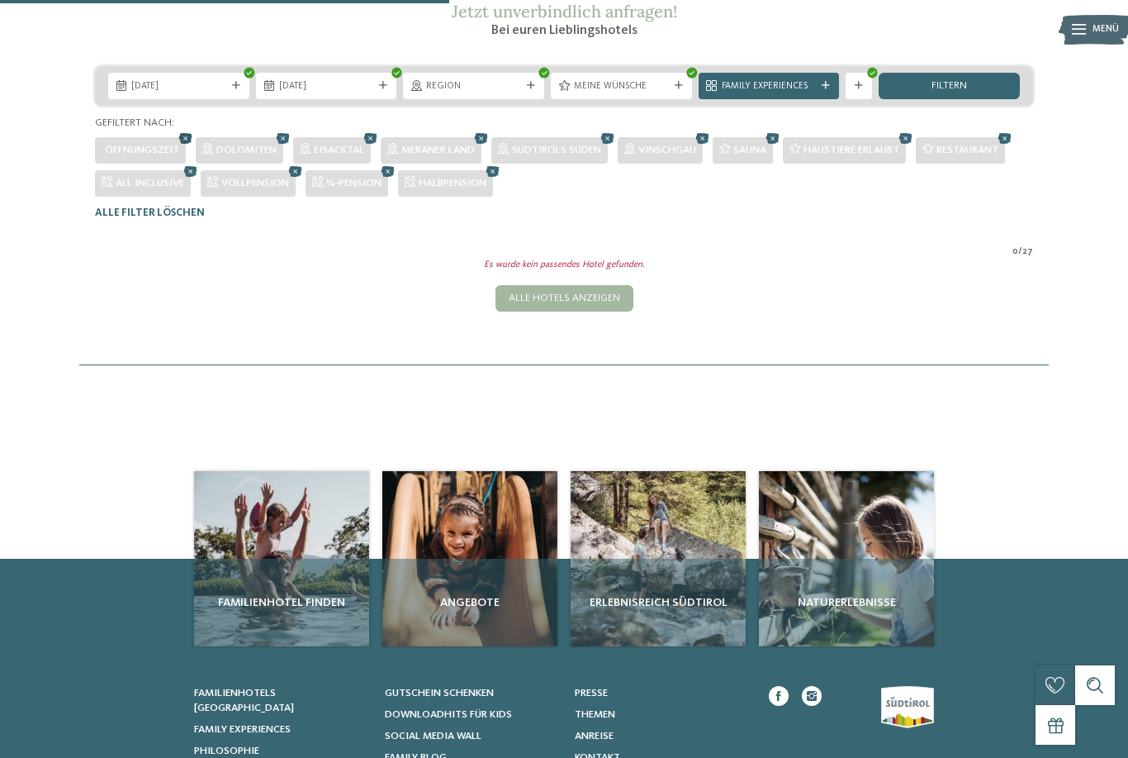
click at [187, 147] on icon at bounding box center [186, 138] width 20 height 17
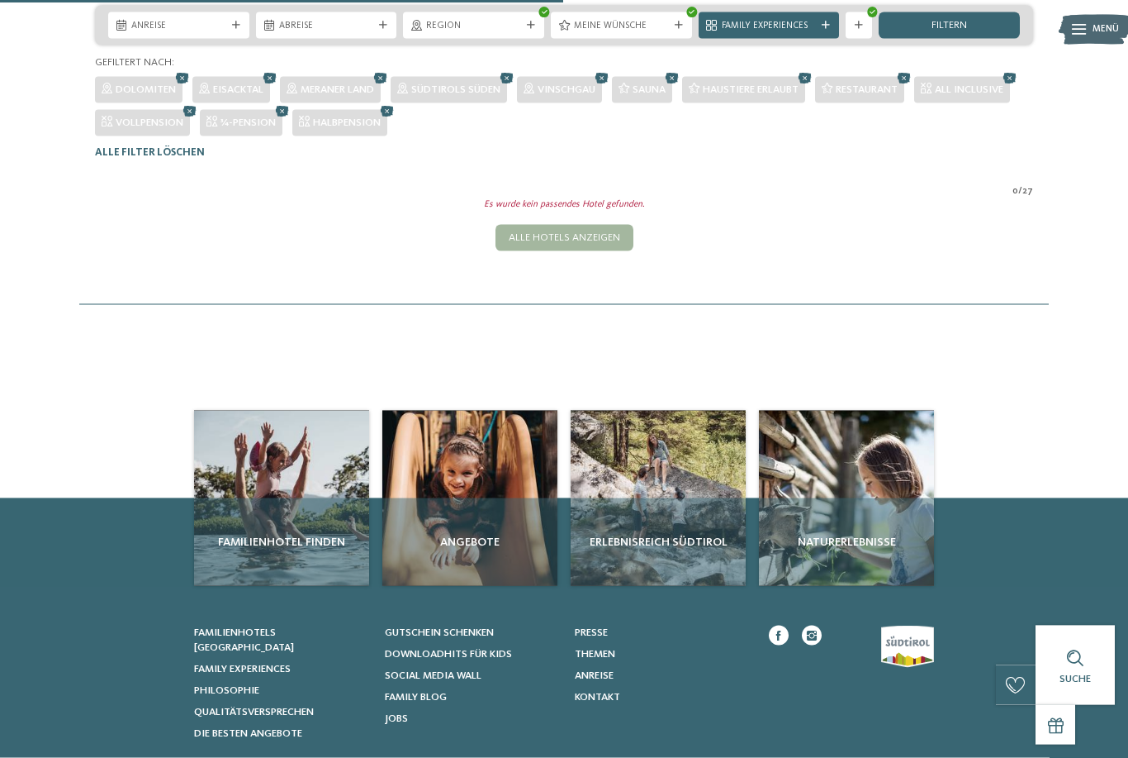
scroll to position [303, 0]
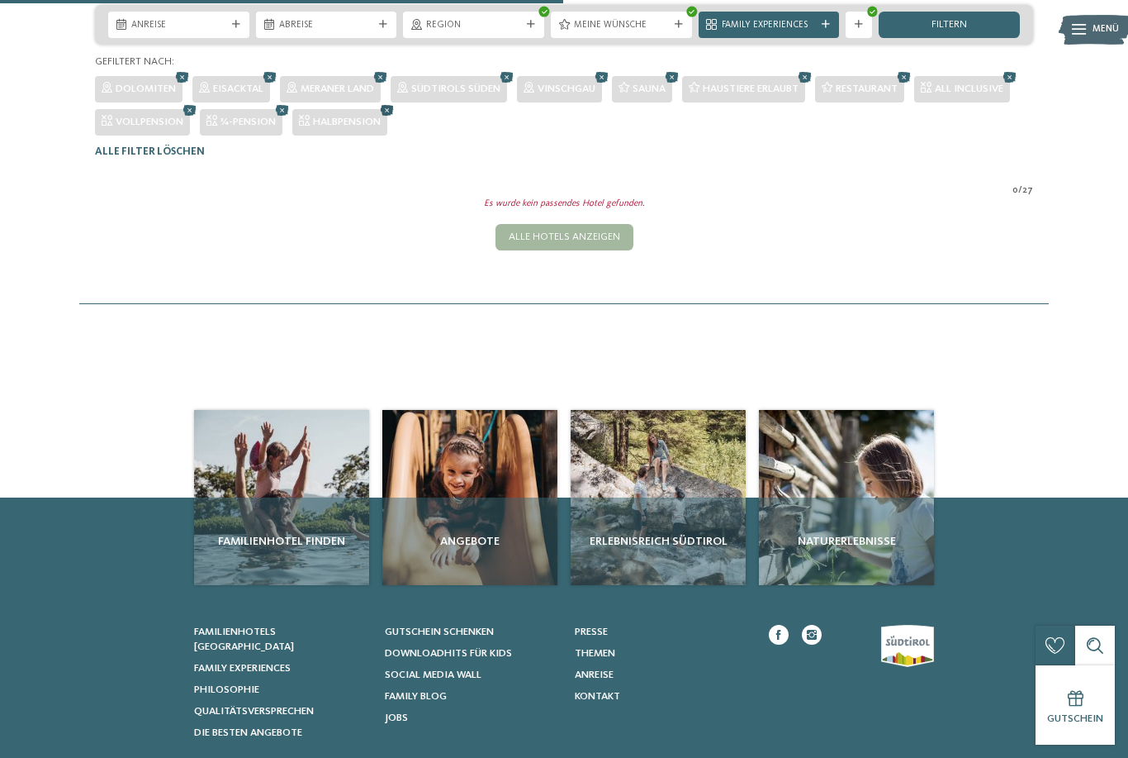
click at [397, 119] on icon at bounding box center [388, 110] width 20 height 17
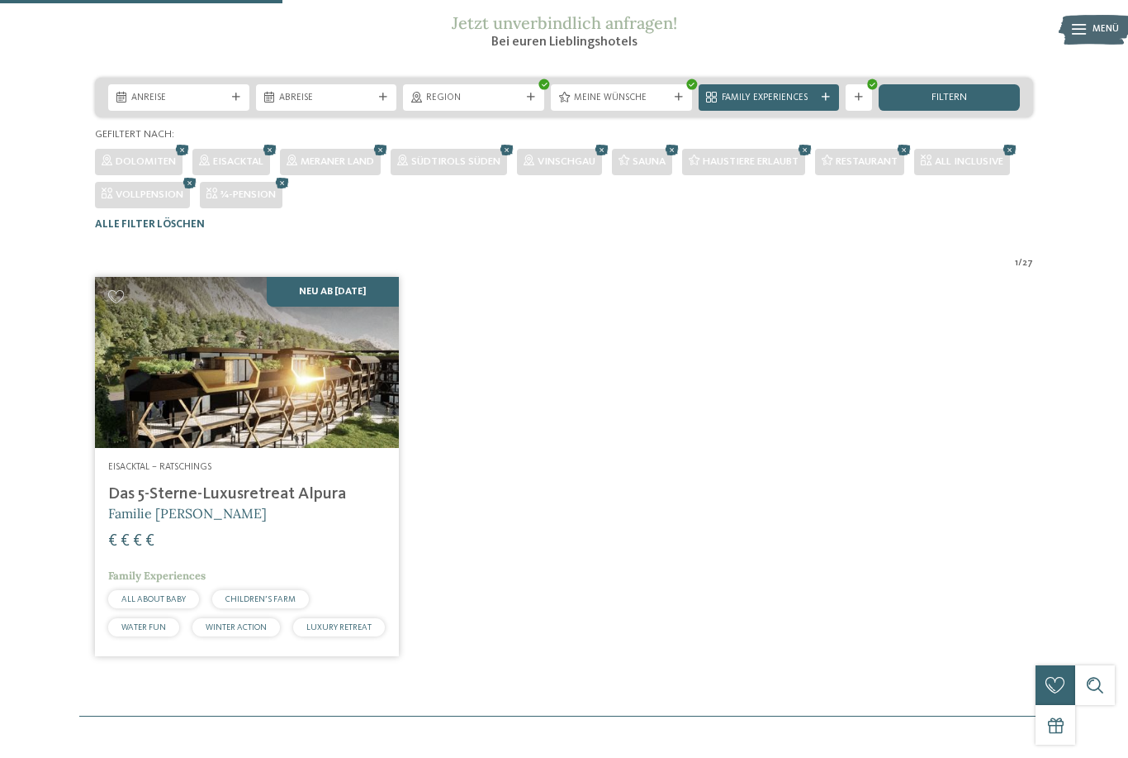
scroll to position [216, 0]
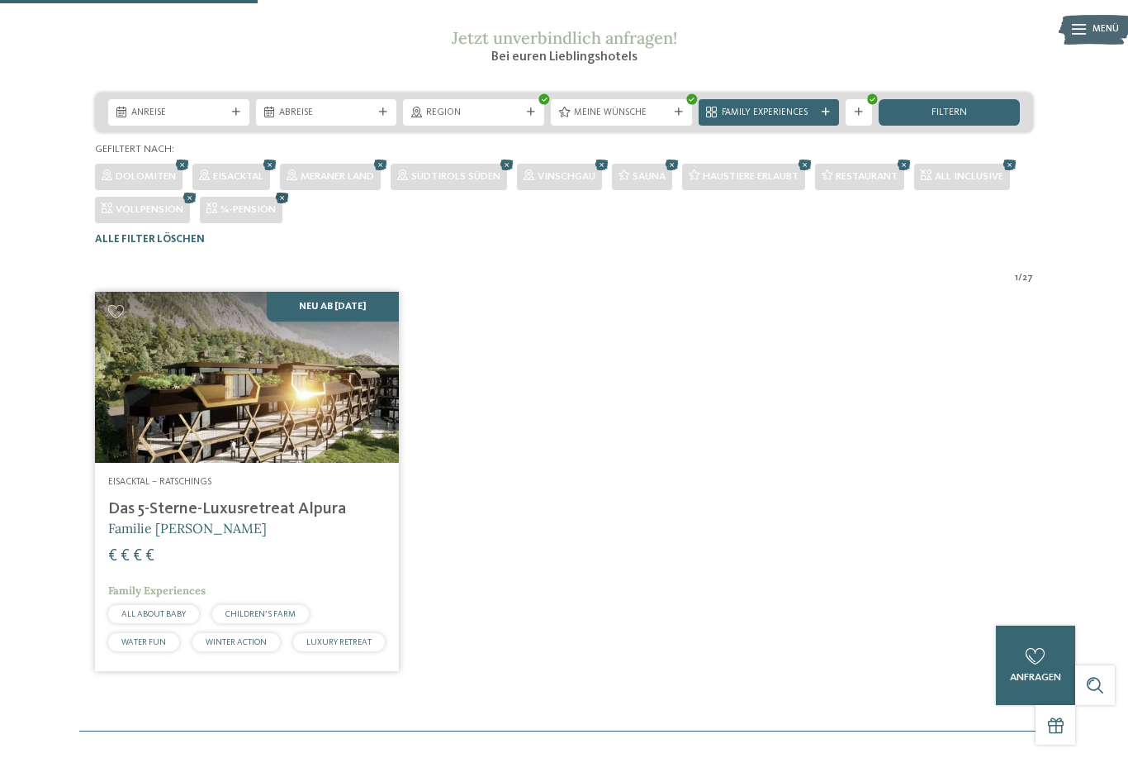
click at [292, 207] on icon at bounding box center [283, 197] width 20 height 17
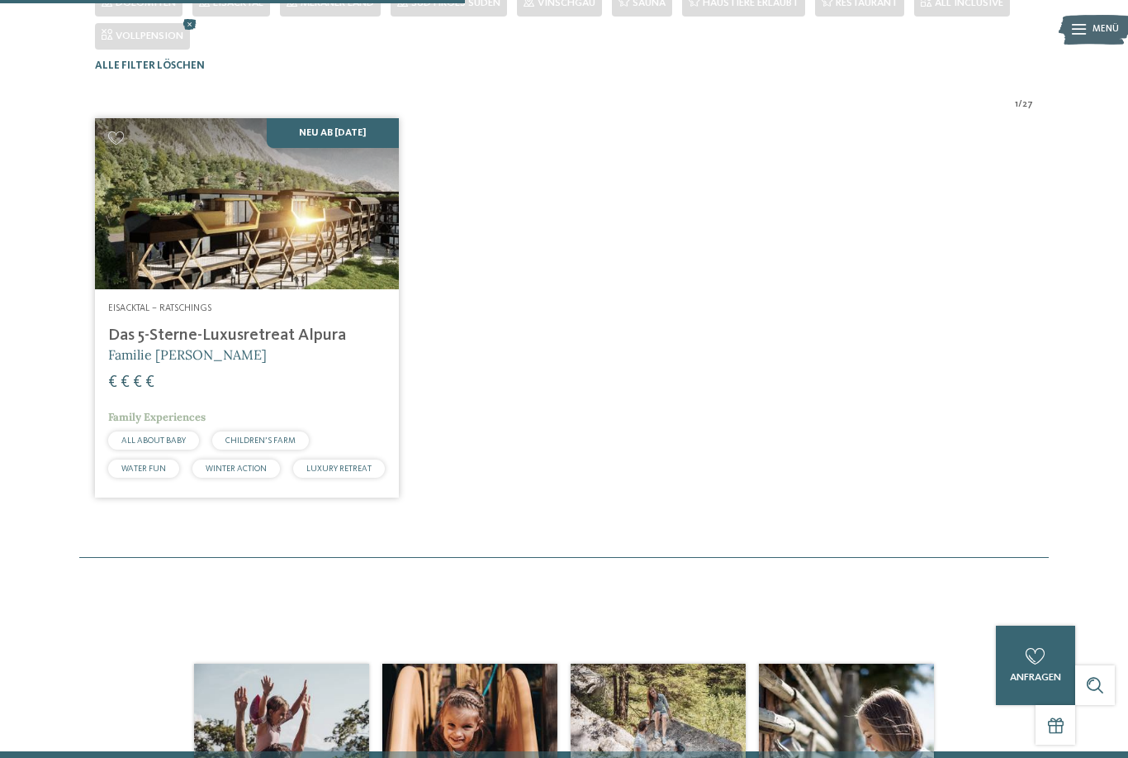
scroll to position [388, 0]
click at [200, 34] on icon at bounding box center [190, 25] width 20 height 17
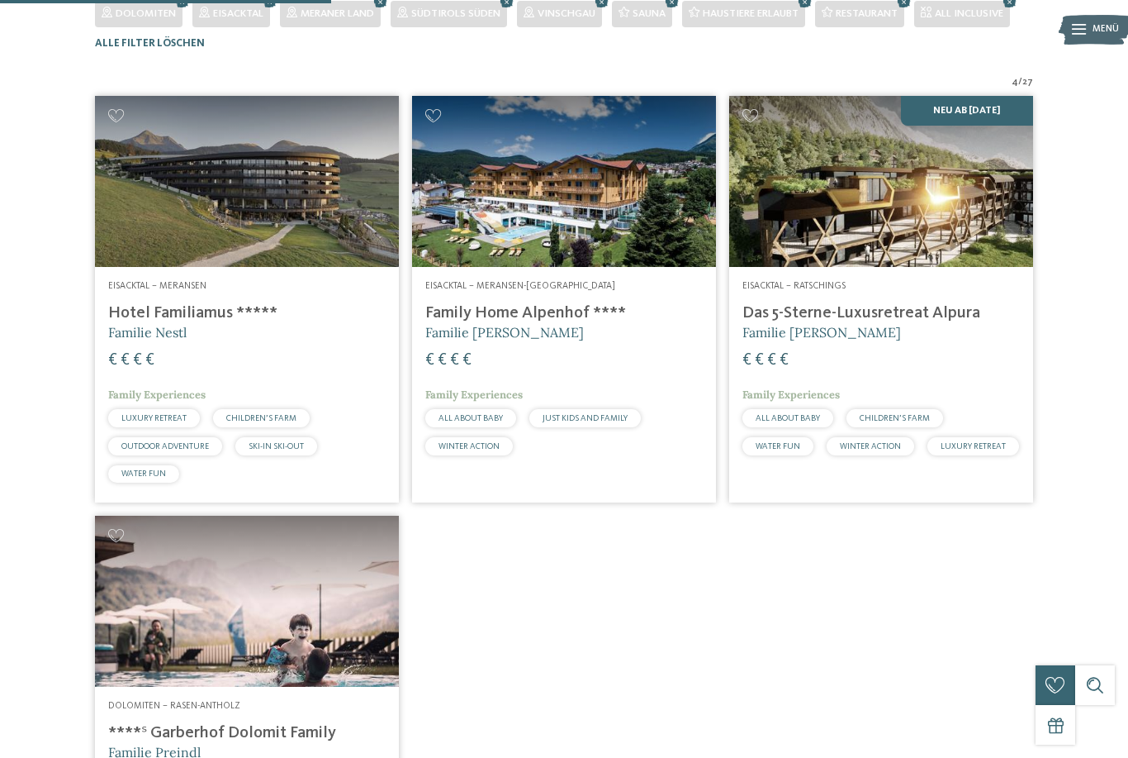
scroll to position [376, 0]
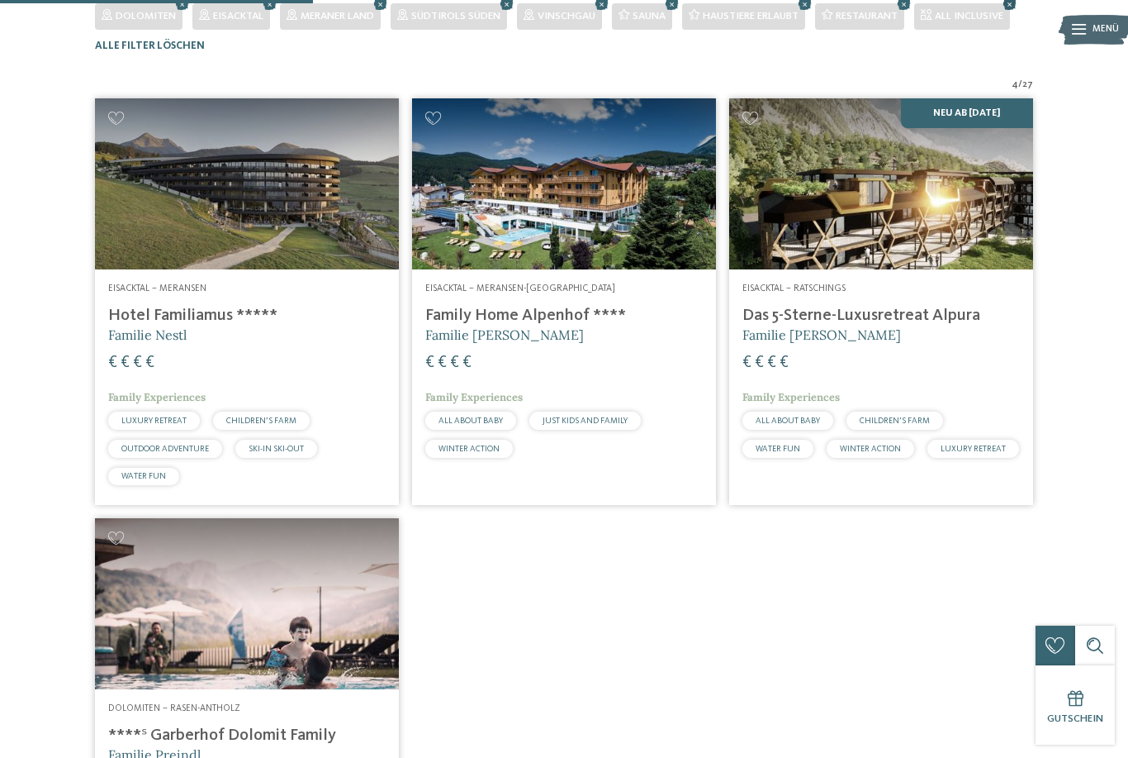
click at [1020, 13] on icon at bounding box center [1010, 4] width 20 height 17
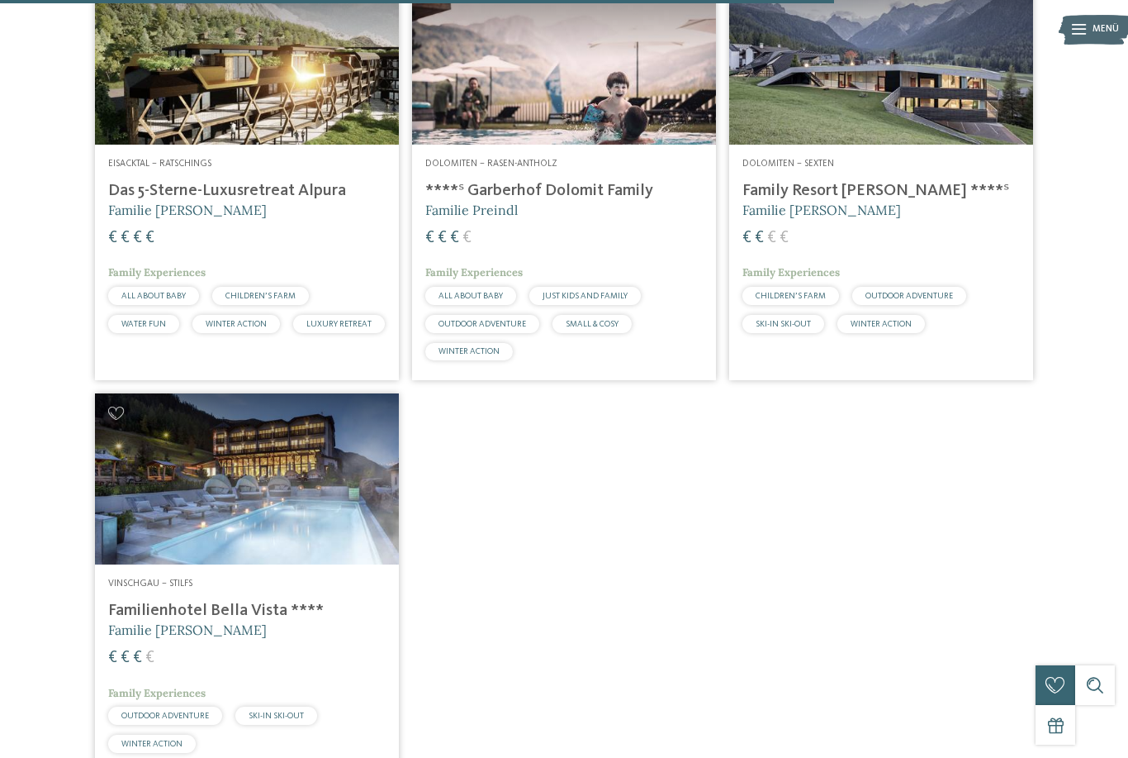
scroll to position [2153, 0]
click at [549, 92] on img at bounding box center [564, 58] width 304 height 171
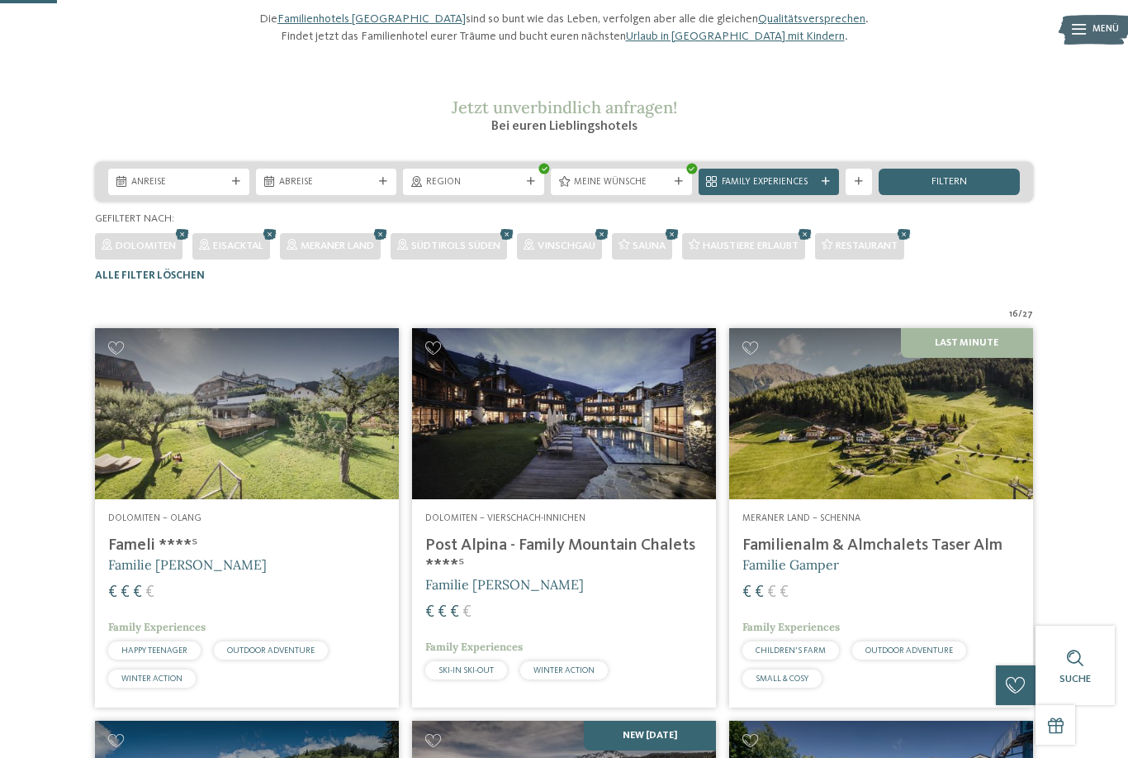
scroll to position [148, 0]
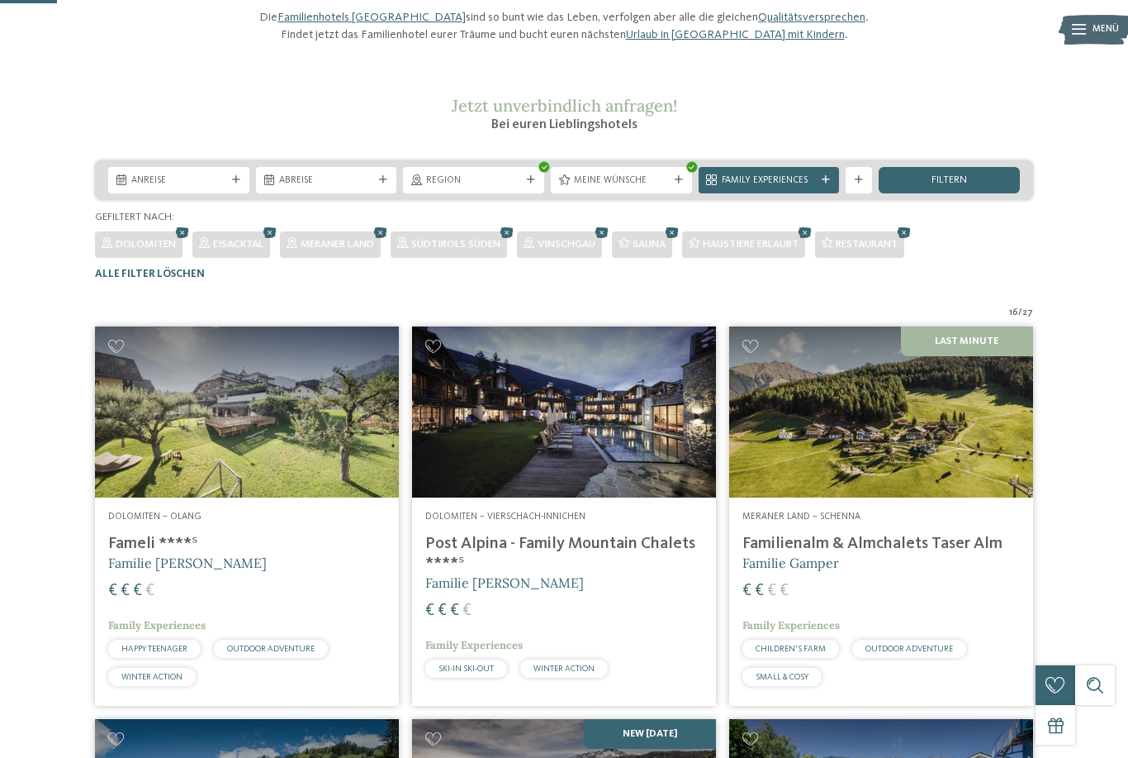
click at [888, 483] on img at bounding box center [881, 411] width 304 height 171
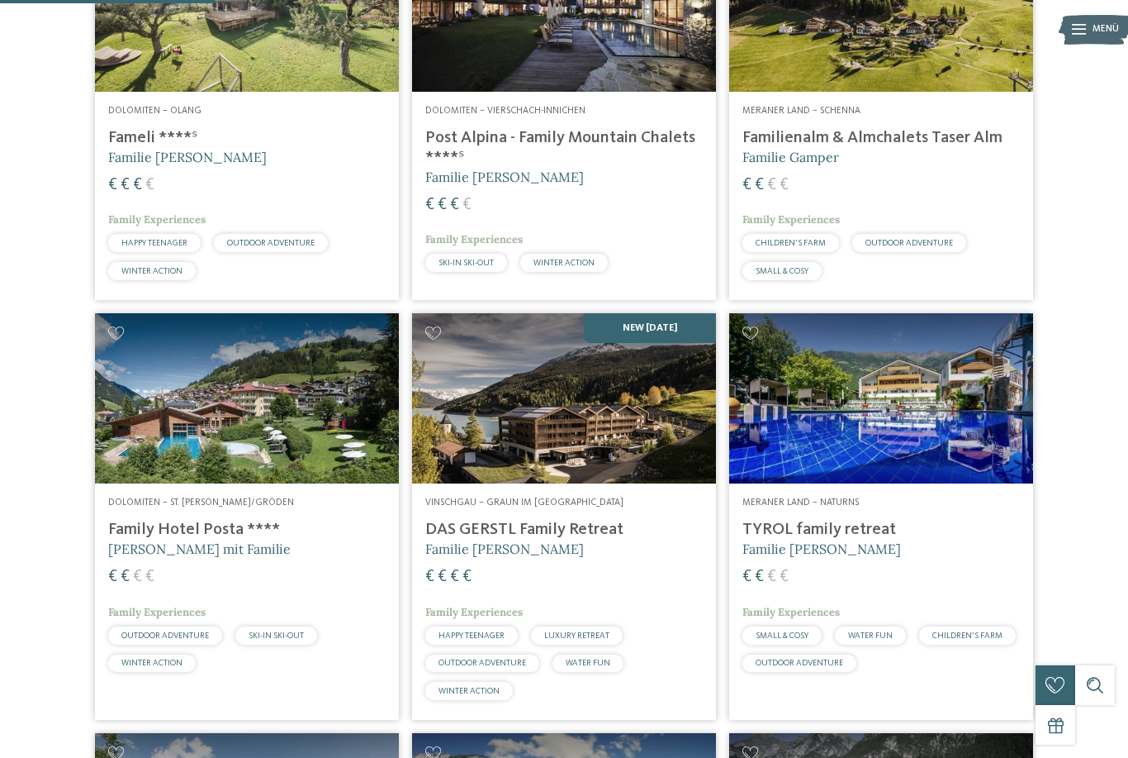
scroll to position [555, 0]
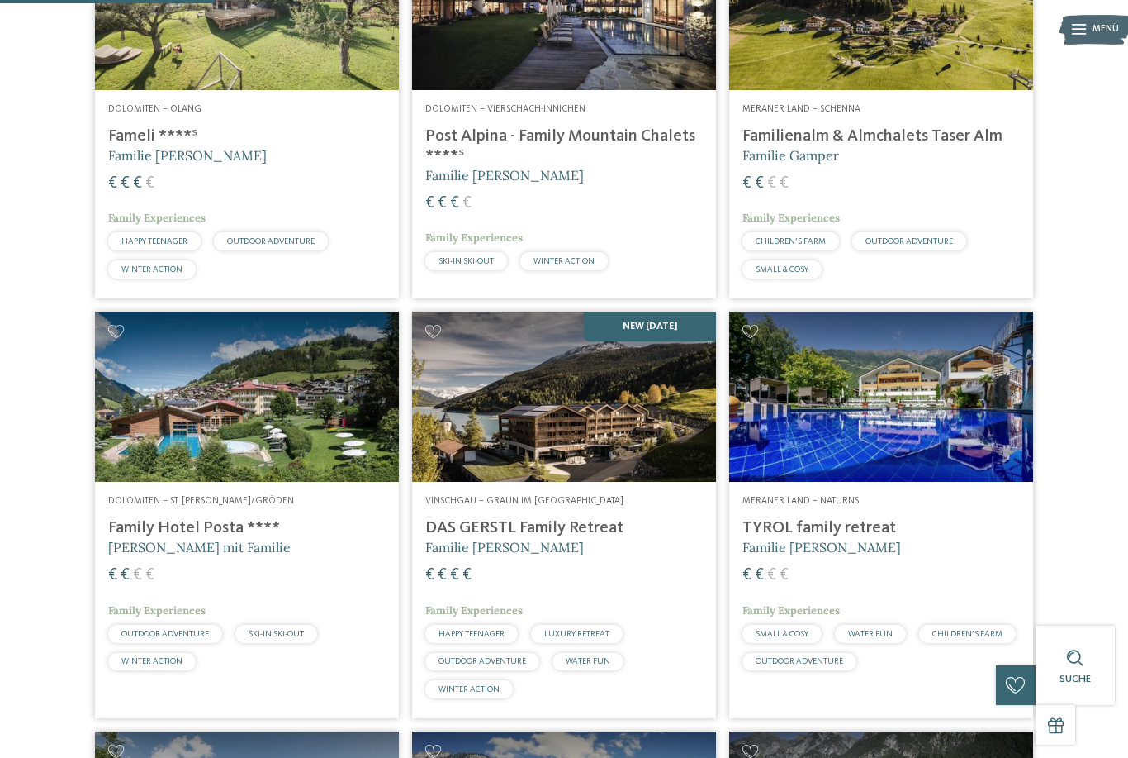
click at [270, 477] on img at bounding box center [247, 396] width 304 height 171
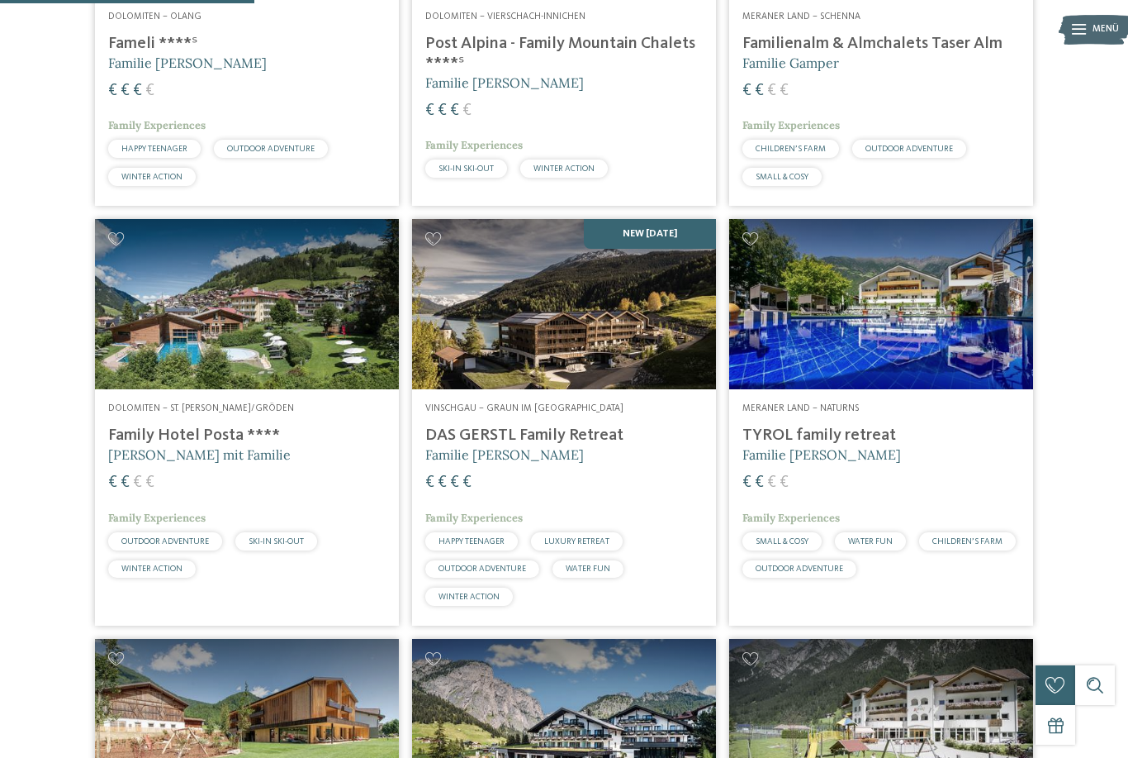
scroll to position [658, 0]
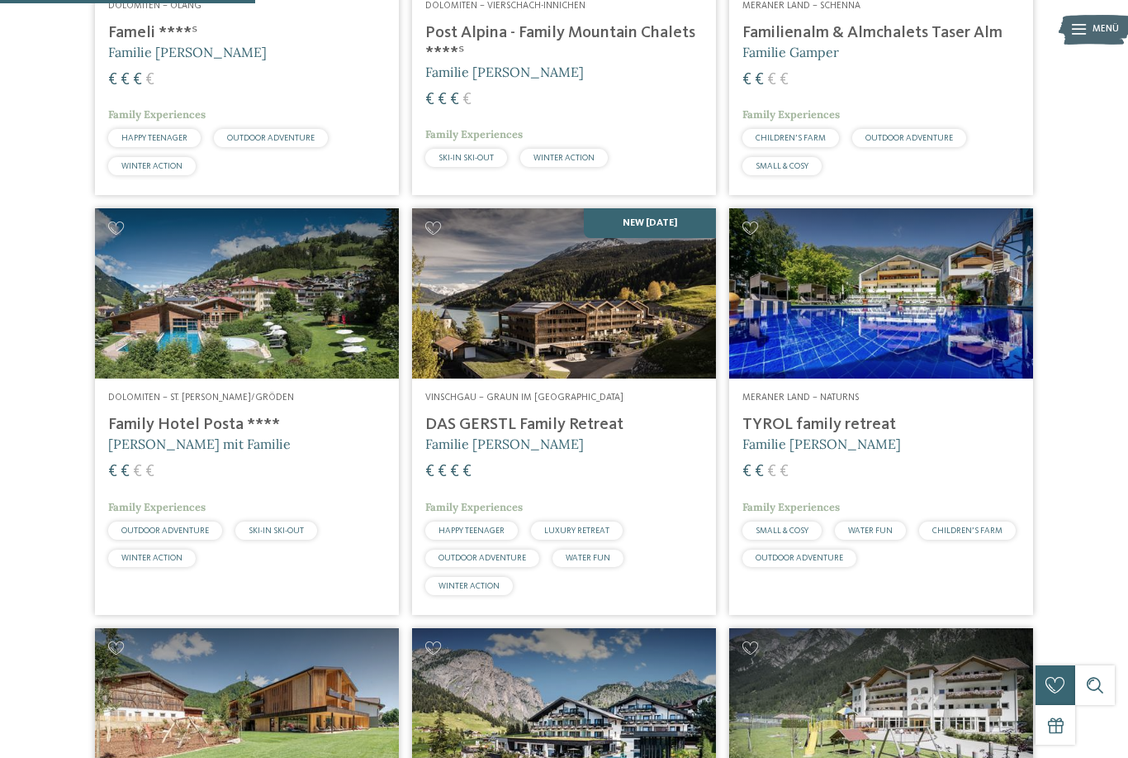
click at [907, 315] on img at bounding box center [881, 293] width 304 height 171
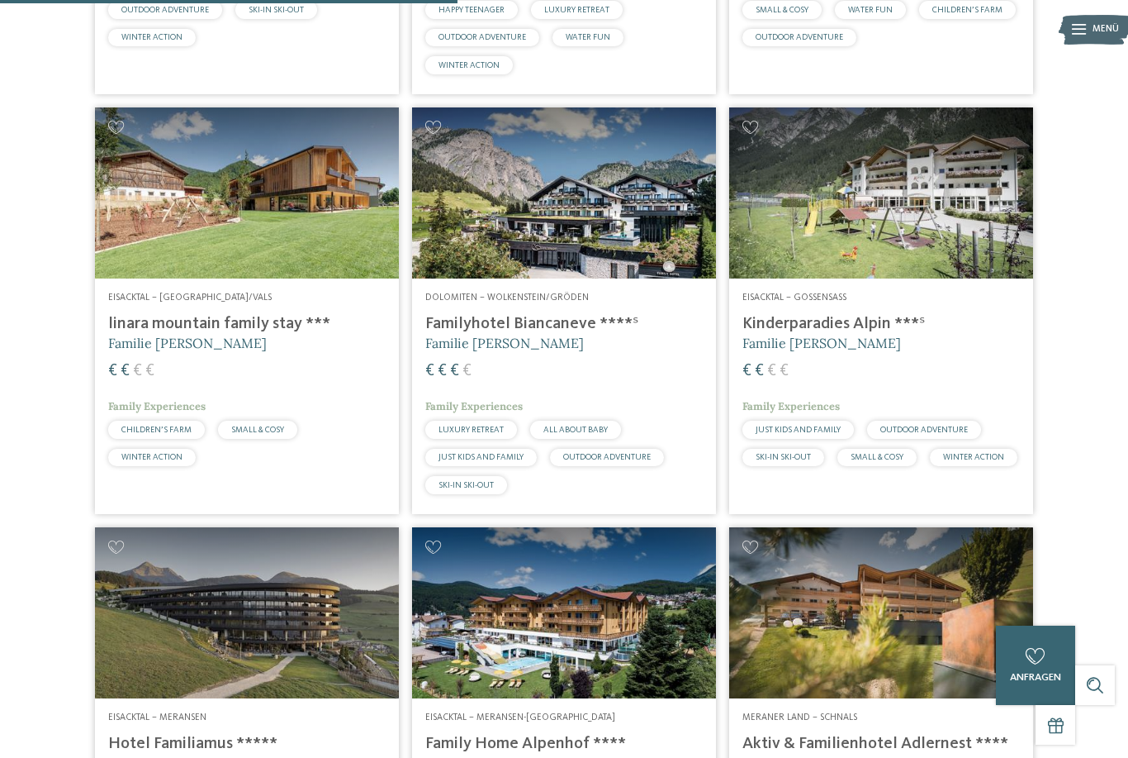
scroll to position [1182, 0]
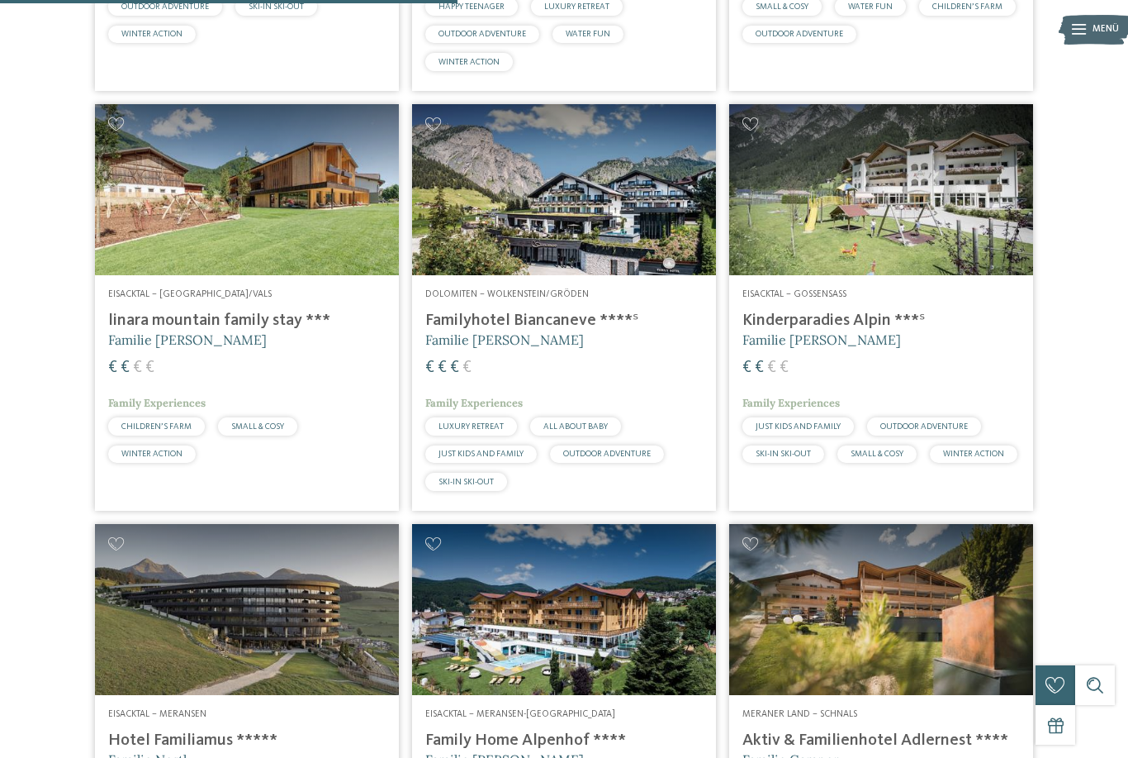
click at [317, 245] on img at bounding box center [247, 189] width 304 height 171
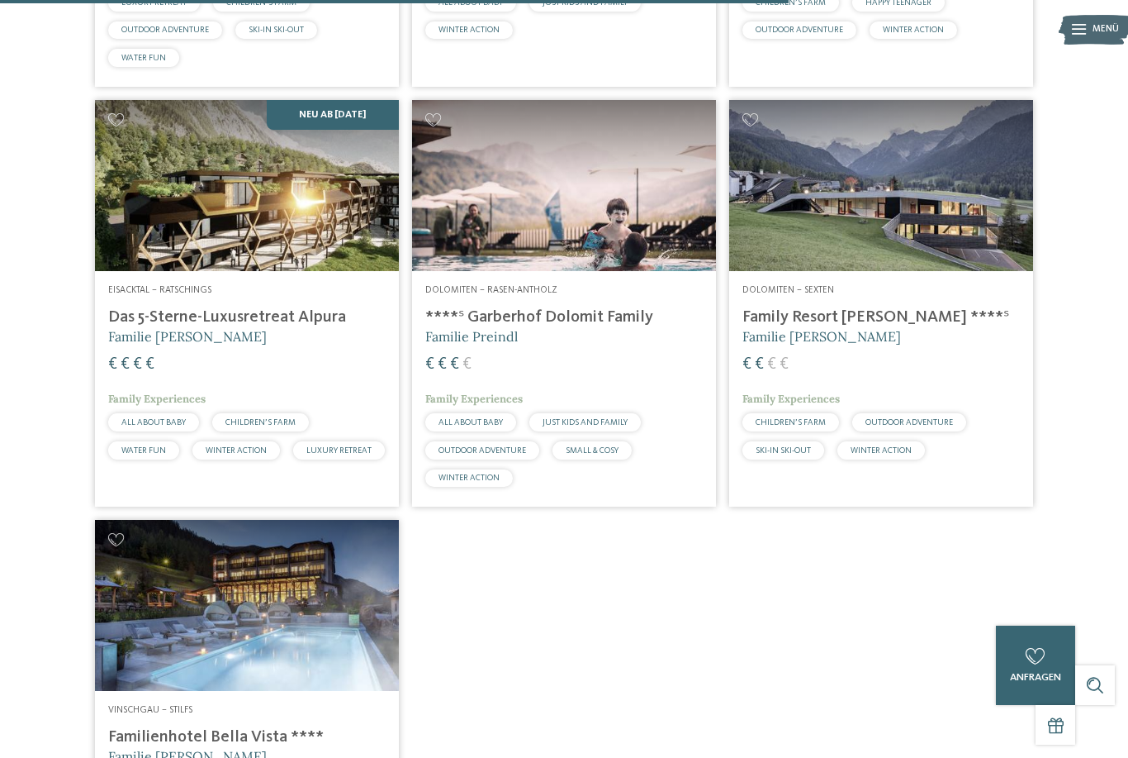
scroll to position [2024, 0]
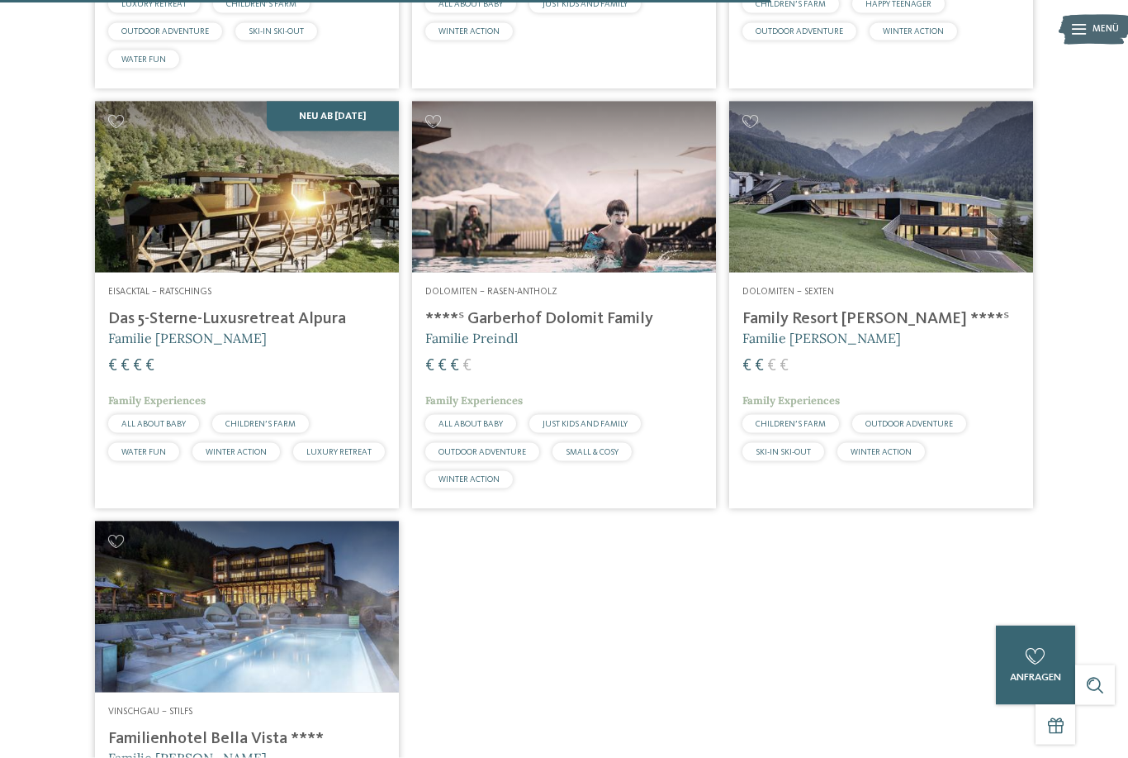
click at [606, 175] on img at bounding box center [564, 187] width 304 height 171
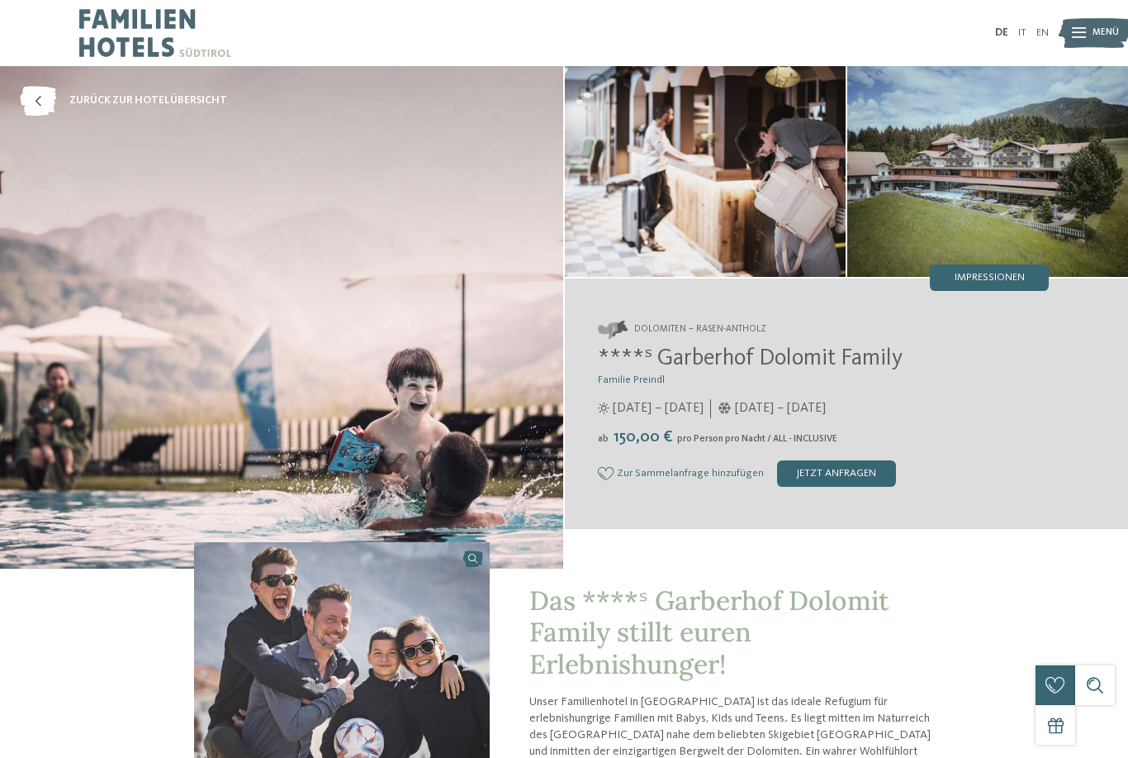
scroll to position [17, 0]
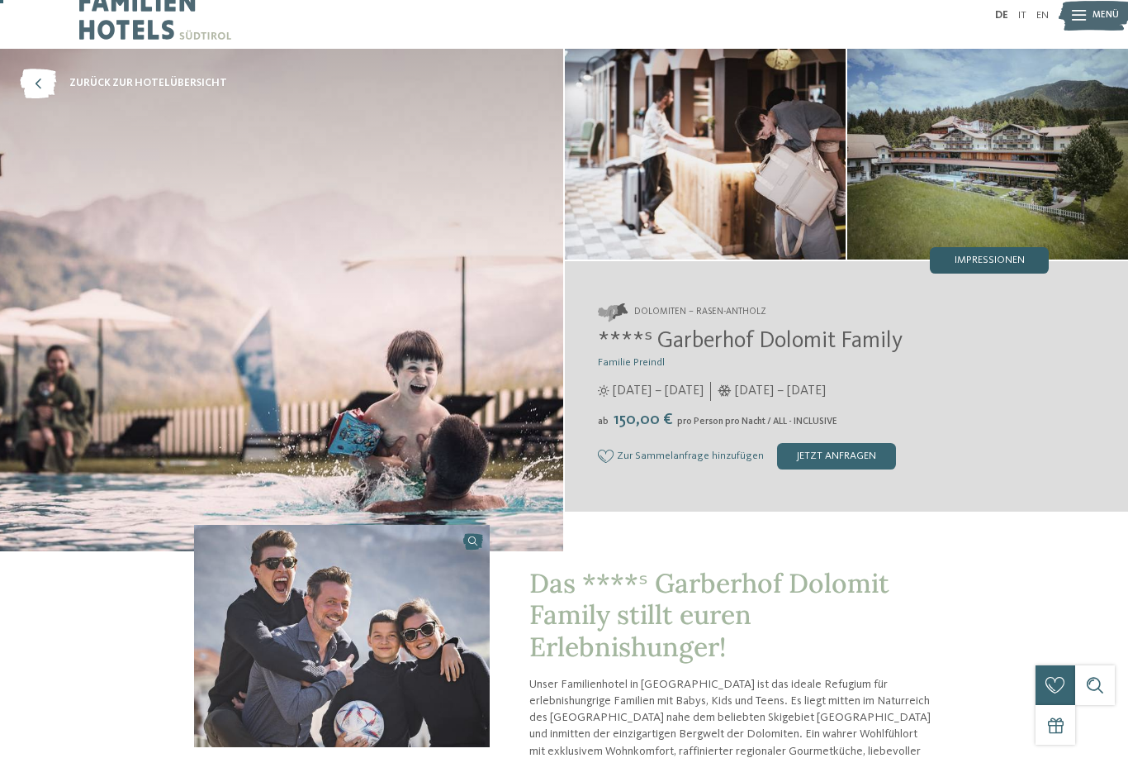
click at [961, 263] on span "Impressionen" at bounding box center [990, 260] width 70 height 11
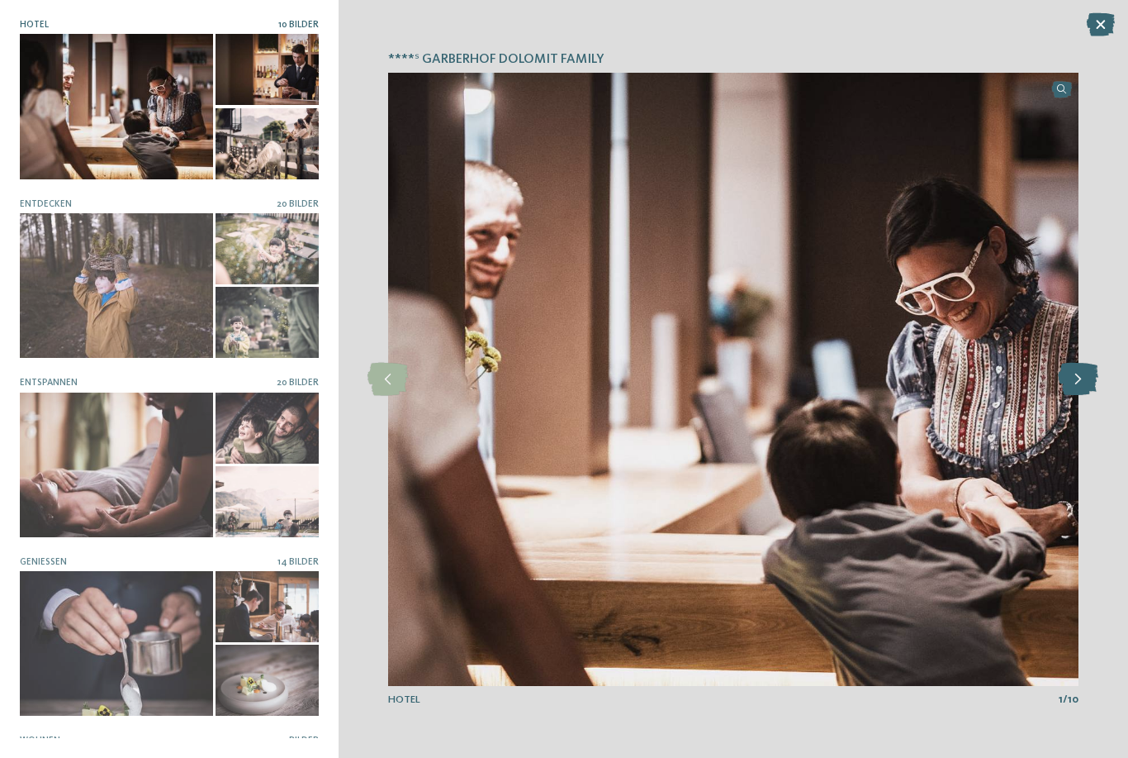
click at [1078, 373] on icon at bounding box center [1078, 379] width 40 height 33
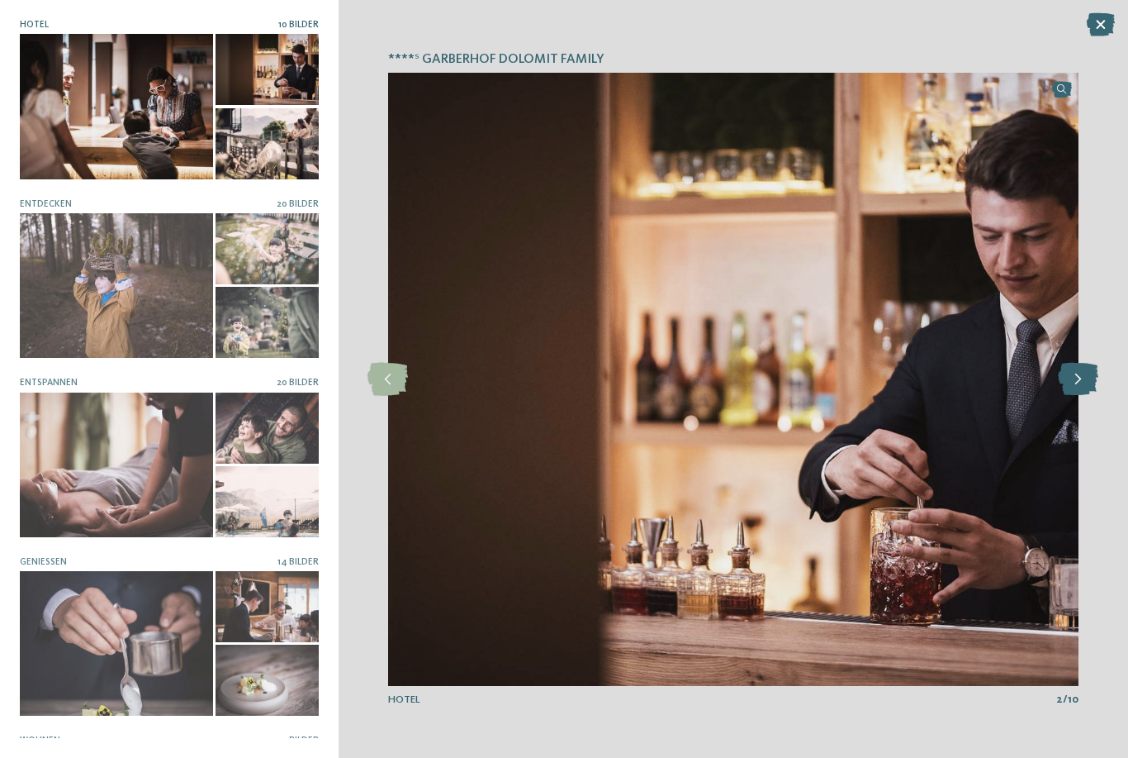
click at [1078, 373] on icon at bounding box center [1078, 379] width 40 height 33
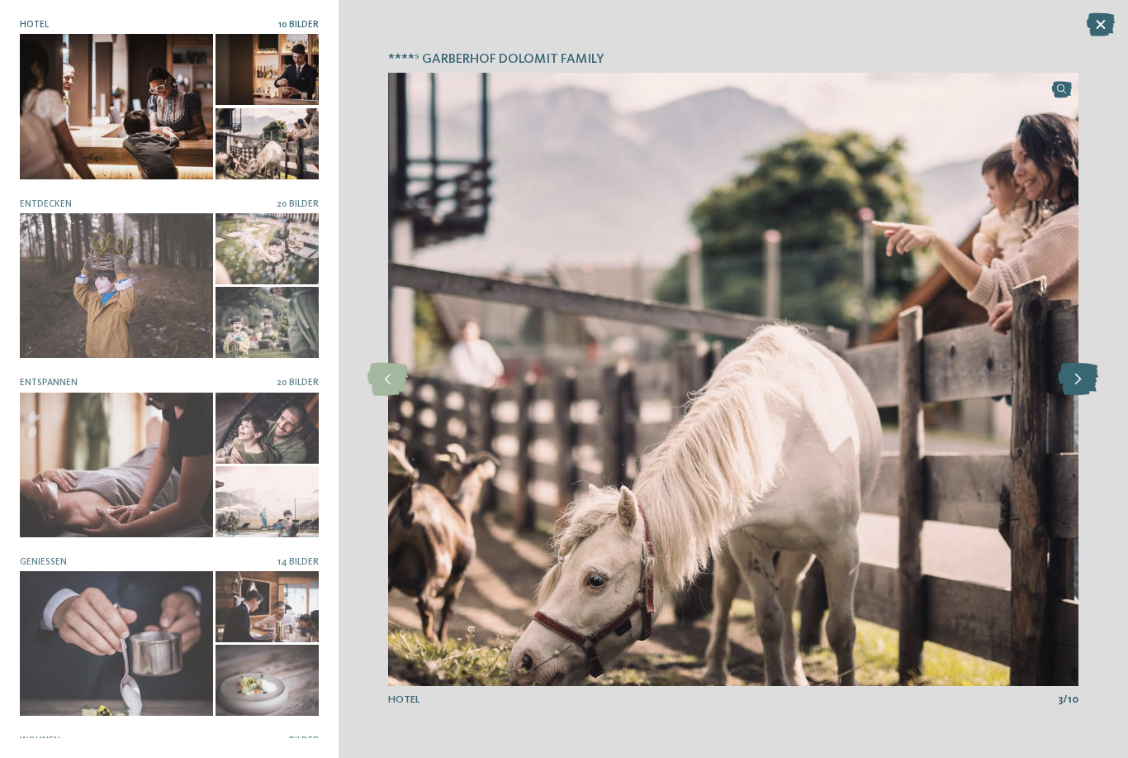
click at [1078, 373] on icon at bounding box center [1078, 379] width 40 height 33
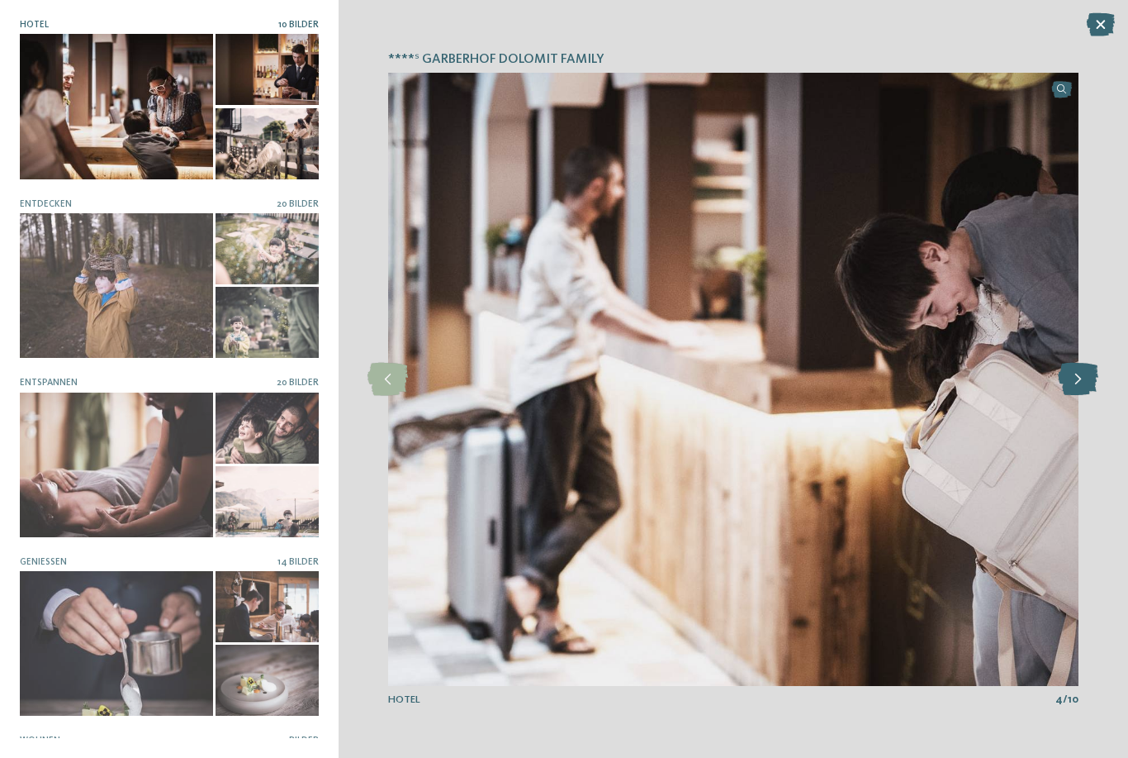
click at [1078, 373] on icon at bounding box center [1078, 379] width 40 height 33
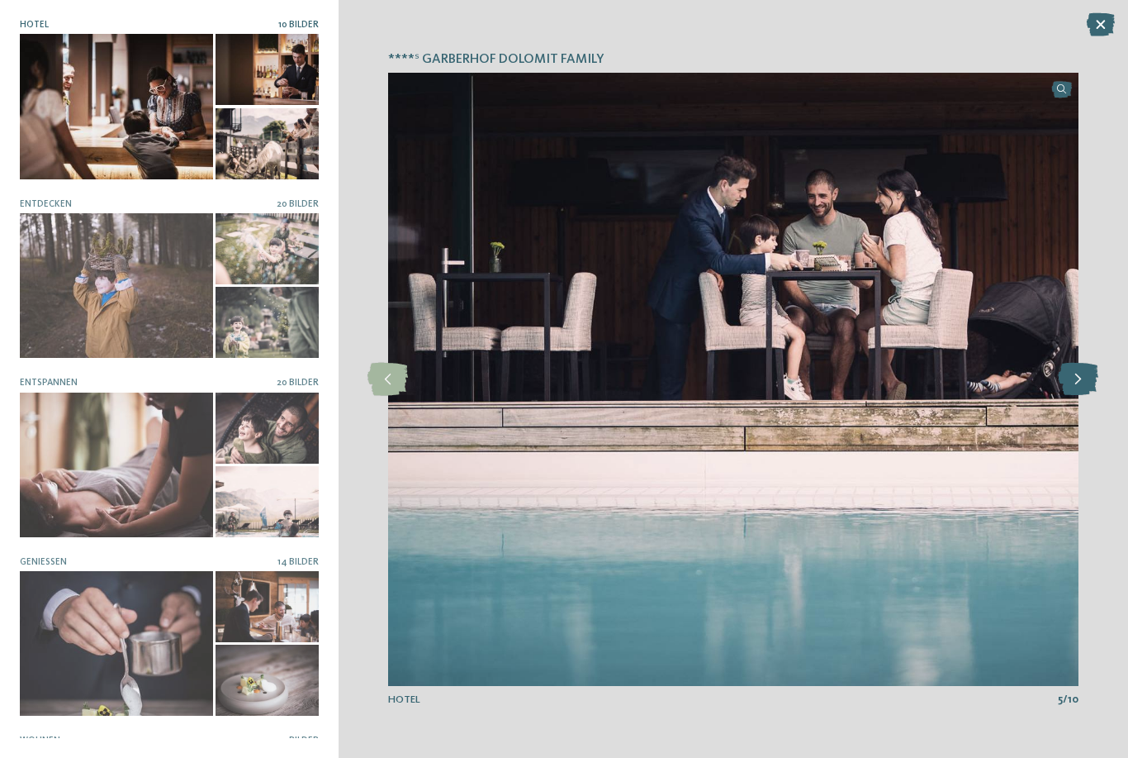
click at [1078, 373] on icon at bounding box center [1078, 379] width 40 height 33
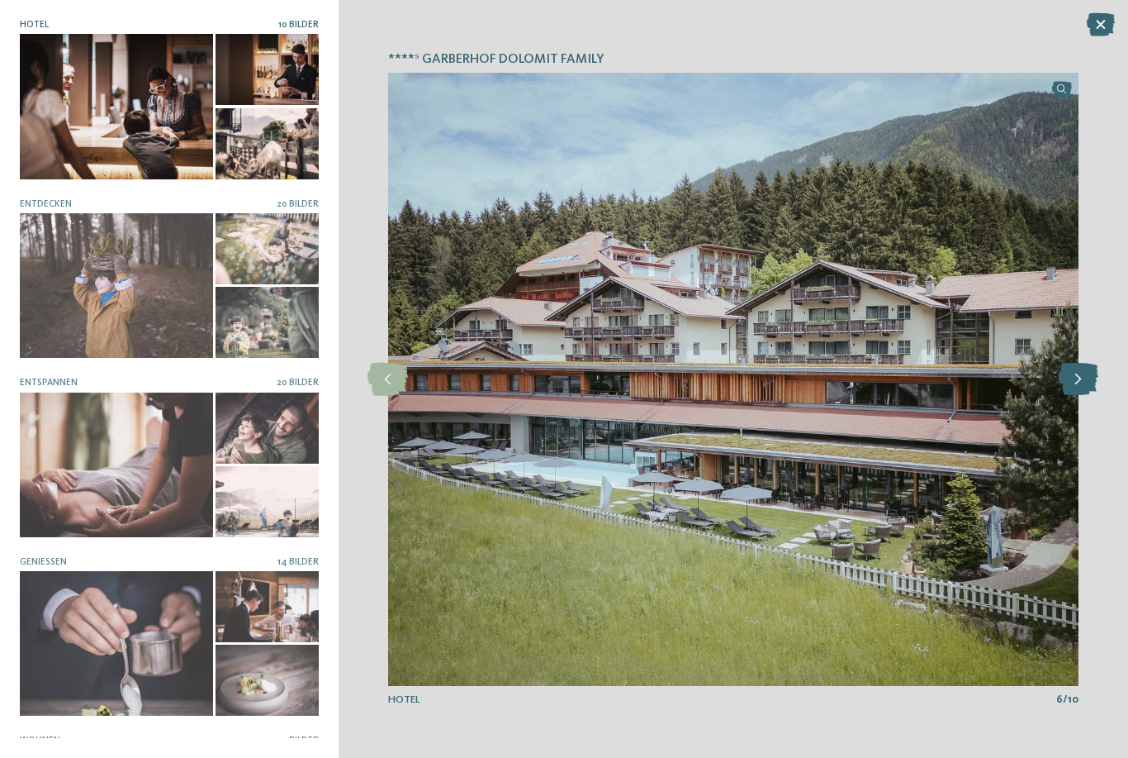
click at [1078, 373] on icon at bounding box center [1078, 379] width 40 height 33
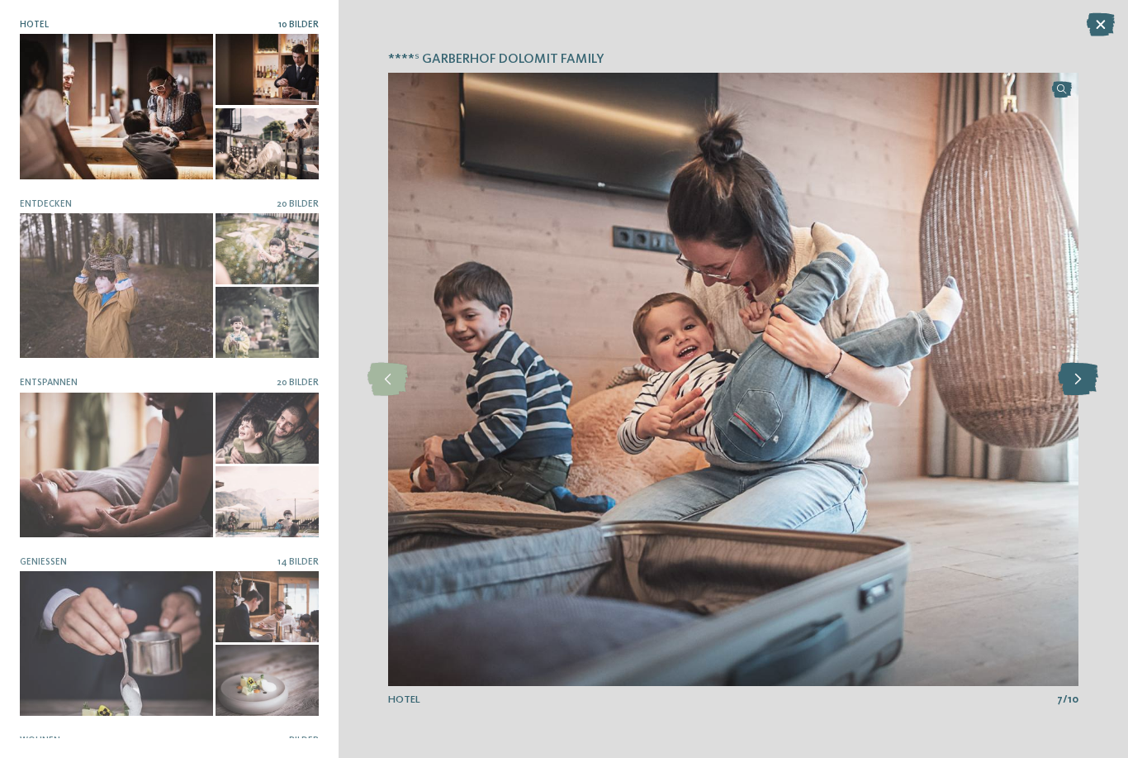
click at [1078, 373] on icon at bounding box center [1078, 379] width 40 height 33
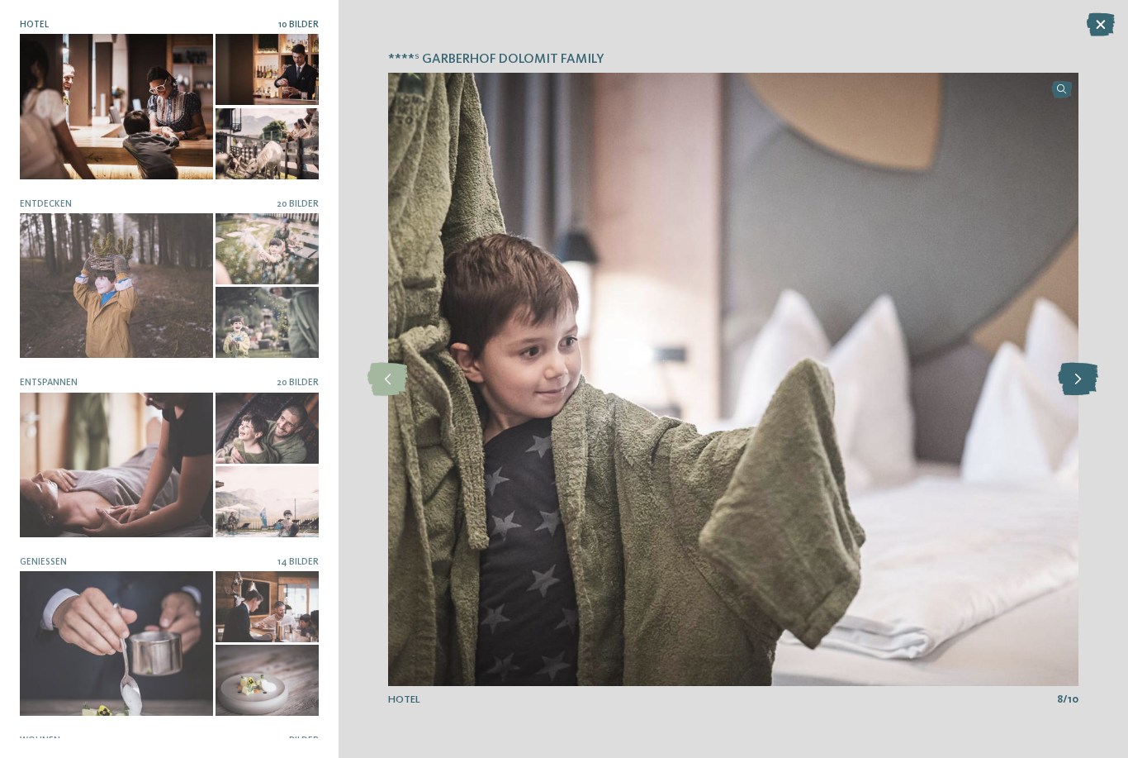
click at [1078, 373] on icon at bounding box center [1078, 379] width 40 height 33
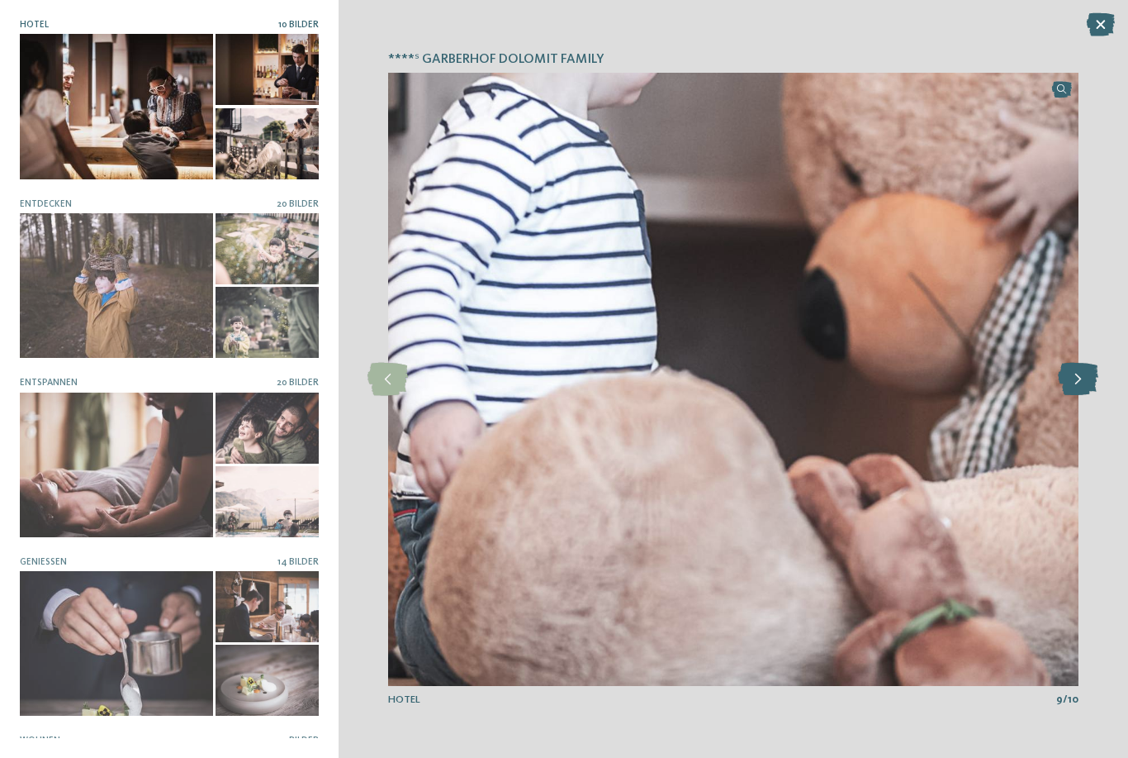
click at [1078, 373] on icon at bounding box center [1078, 379] width 40 height 33
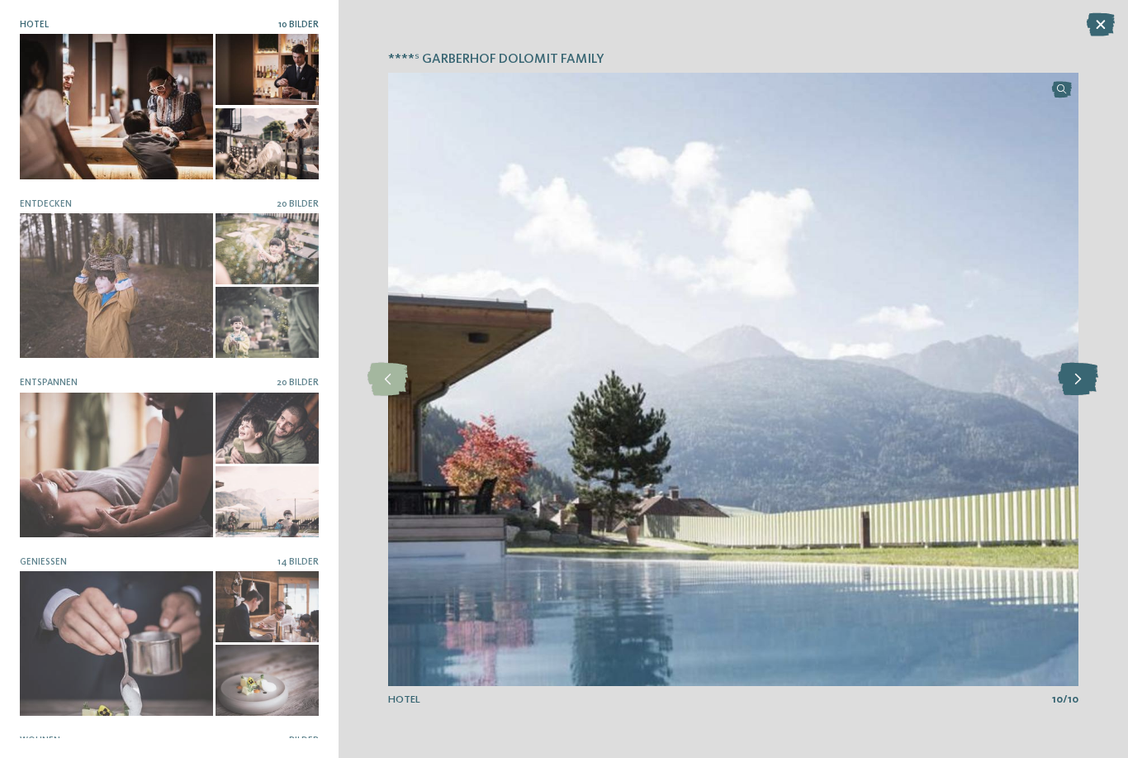
click at [1078, 373] on icon at bounding box center [1078, 379] width 40 height 33
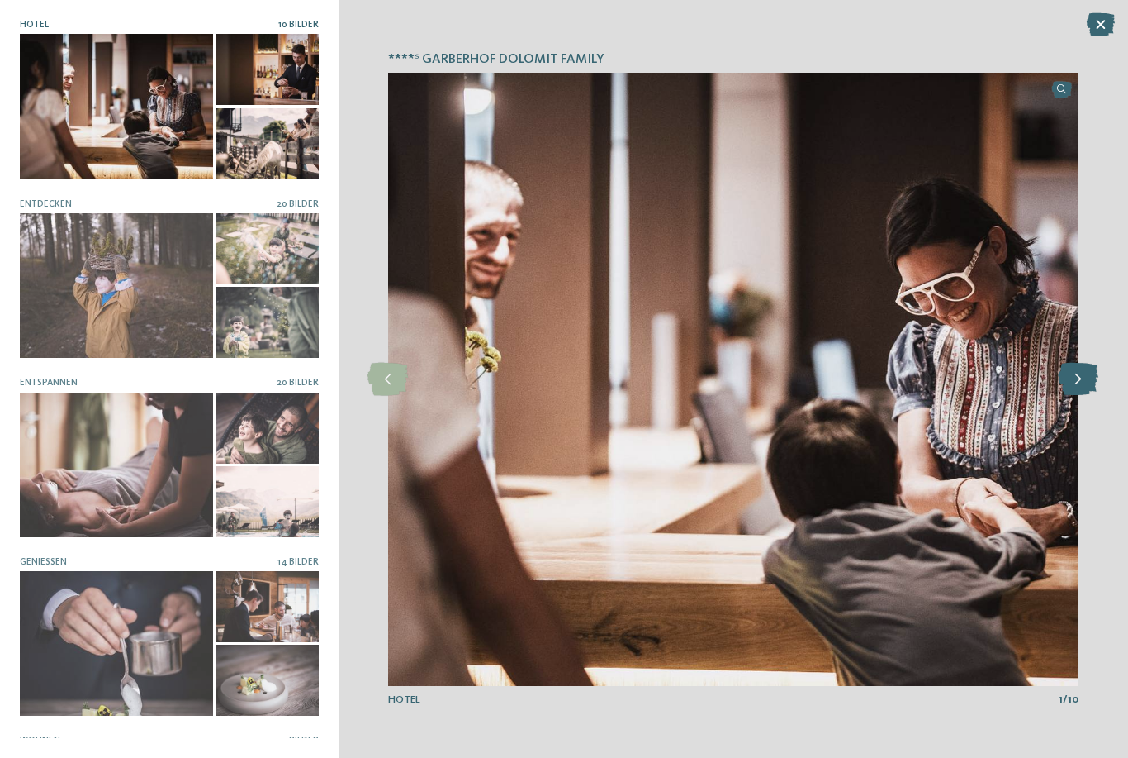
click at [1078, 373] on icon at bounding box center [1078, 379] width 40 height 33
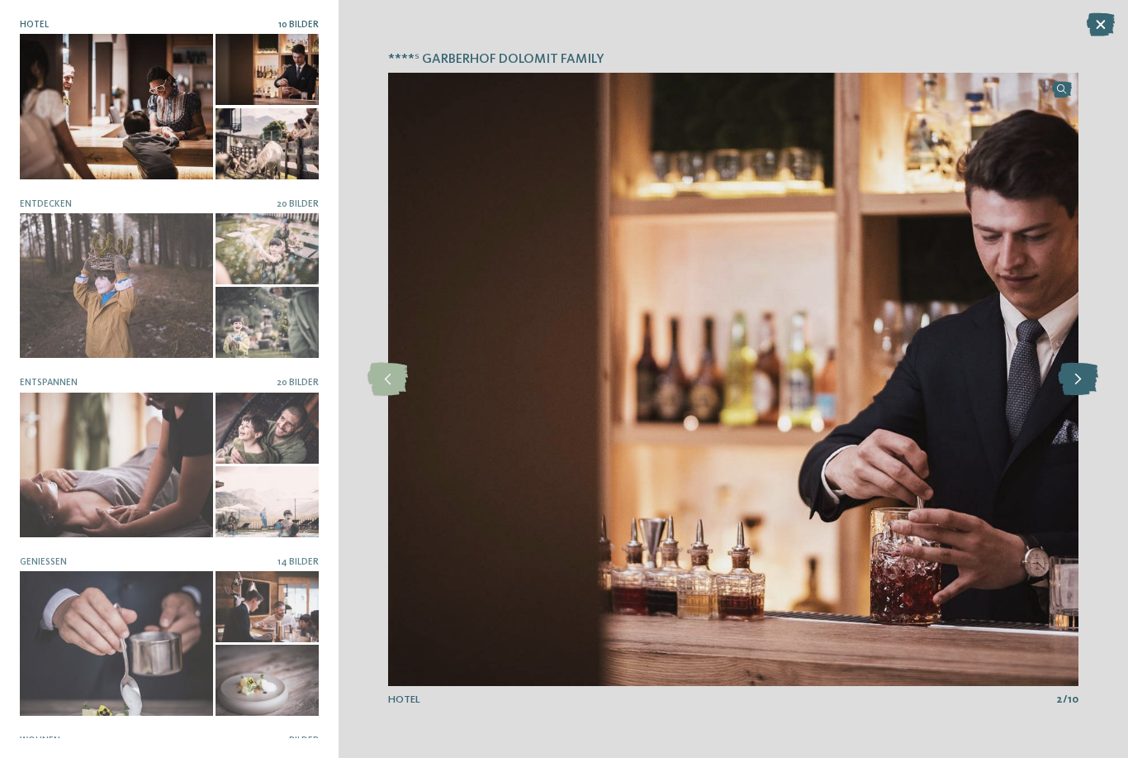
click at [1078, 373] on icon at bounding box center [1078, 379] width 40 height 33
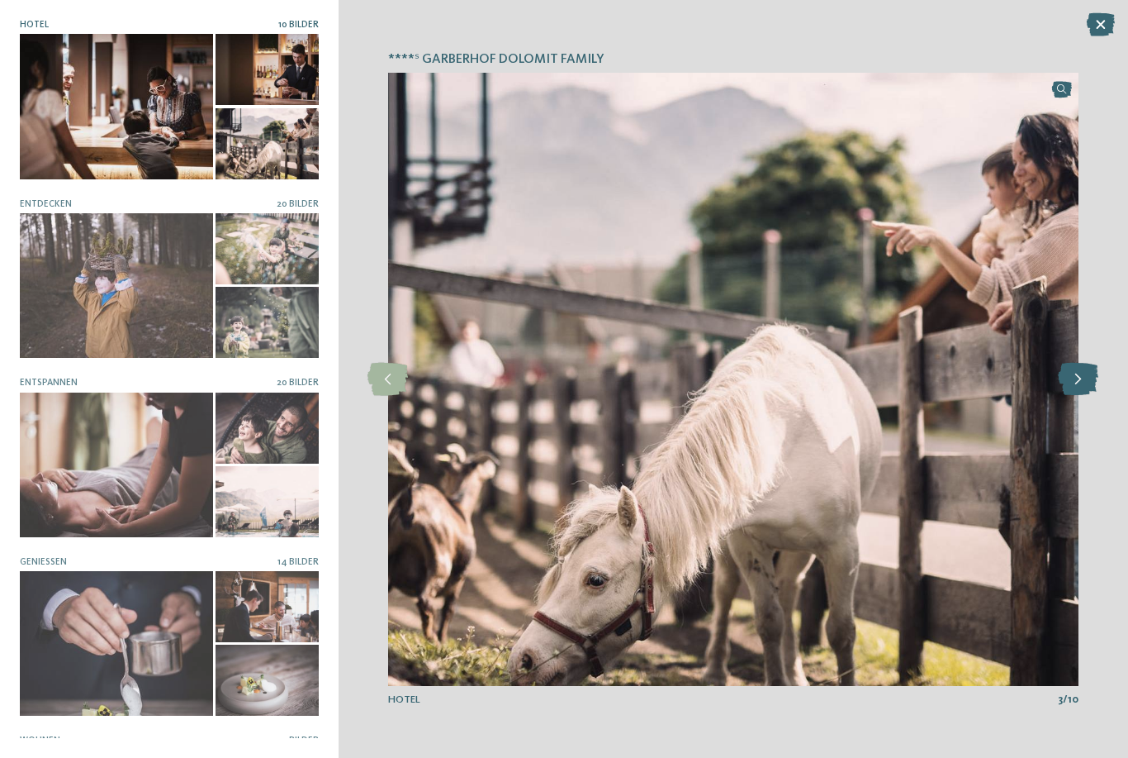
click at [1078, 373] on icon at bounding box center [1078, 379] width 40 height 33
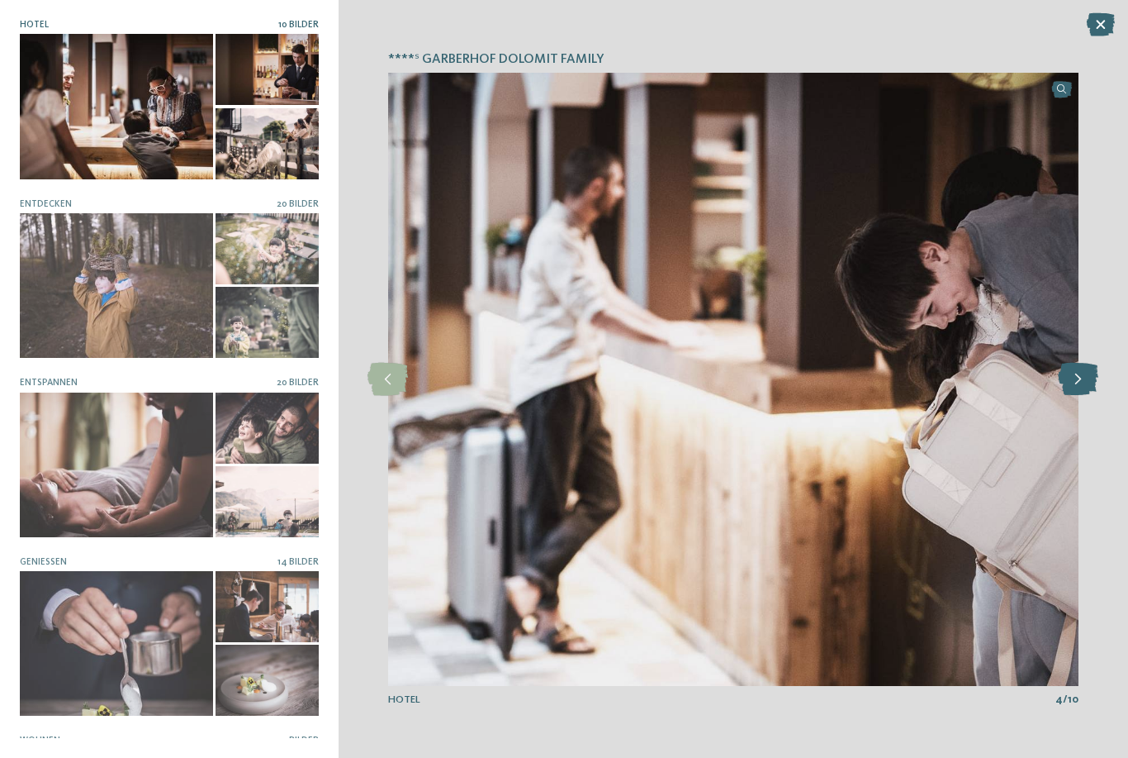
click at [1078, 373] on icon at bounding box center [1078, 379] width 40 height 33
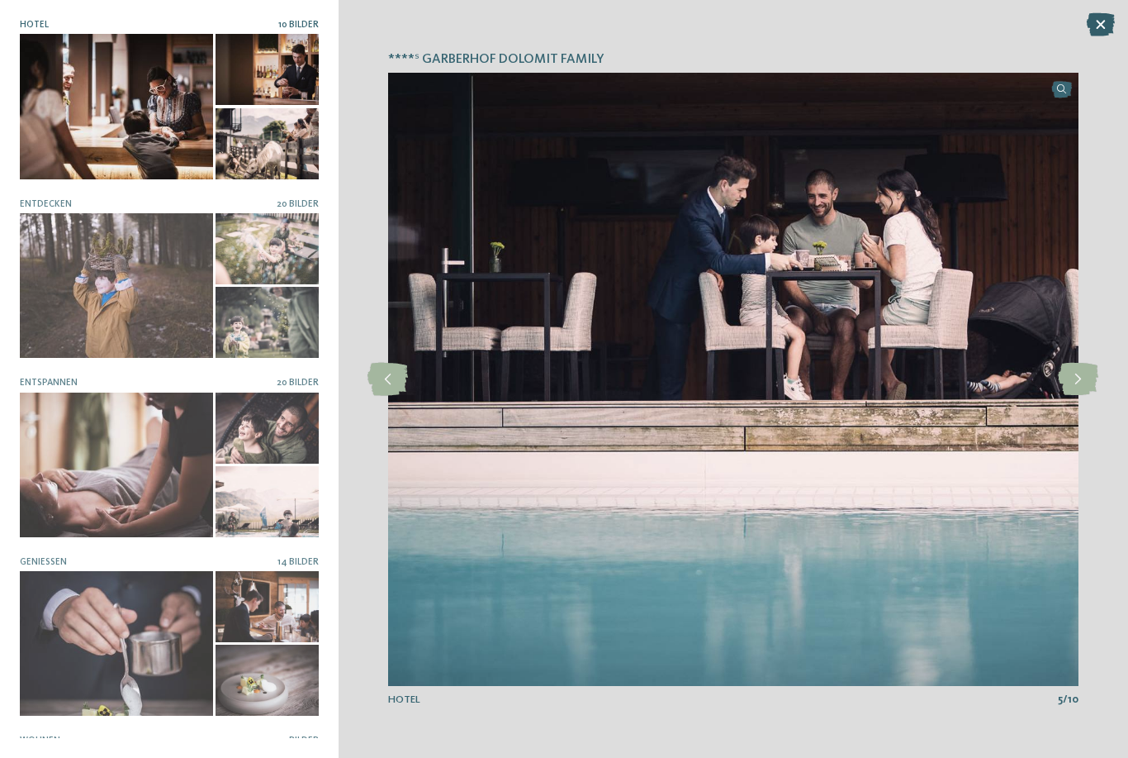
click at [1101, 30] on icon at bounding box center [1101, 24] width 28 height 23
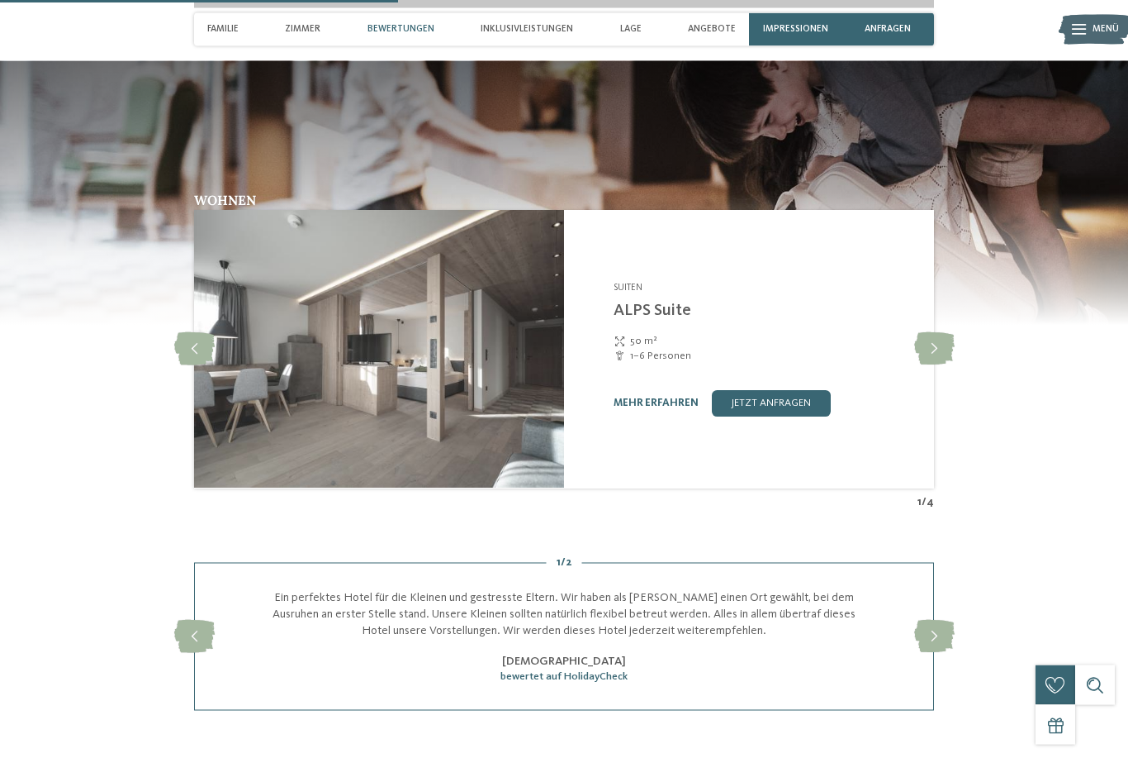
scroll to position [1912, 0]
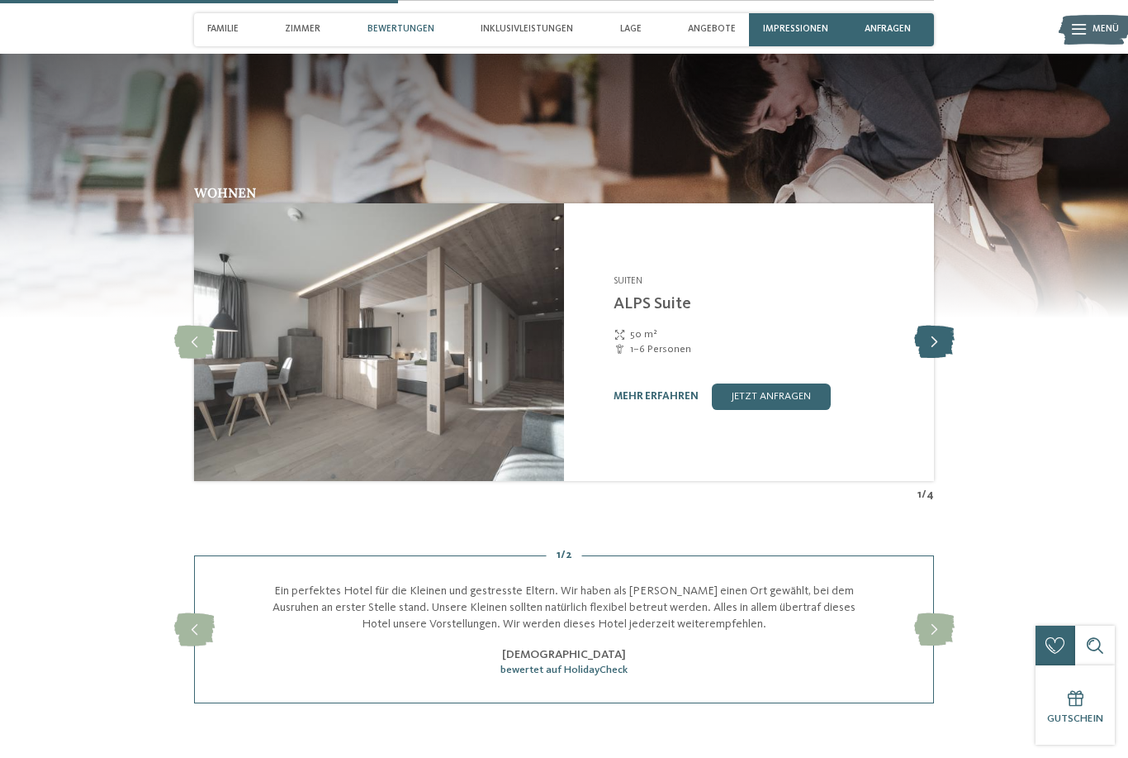
click at [937, 358] on icon at bounding box center [935, 341] width 40 height 33
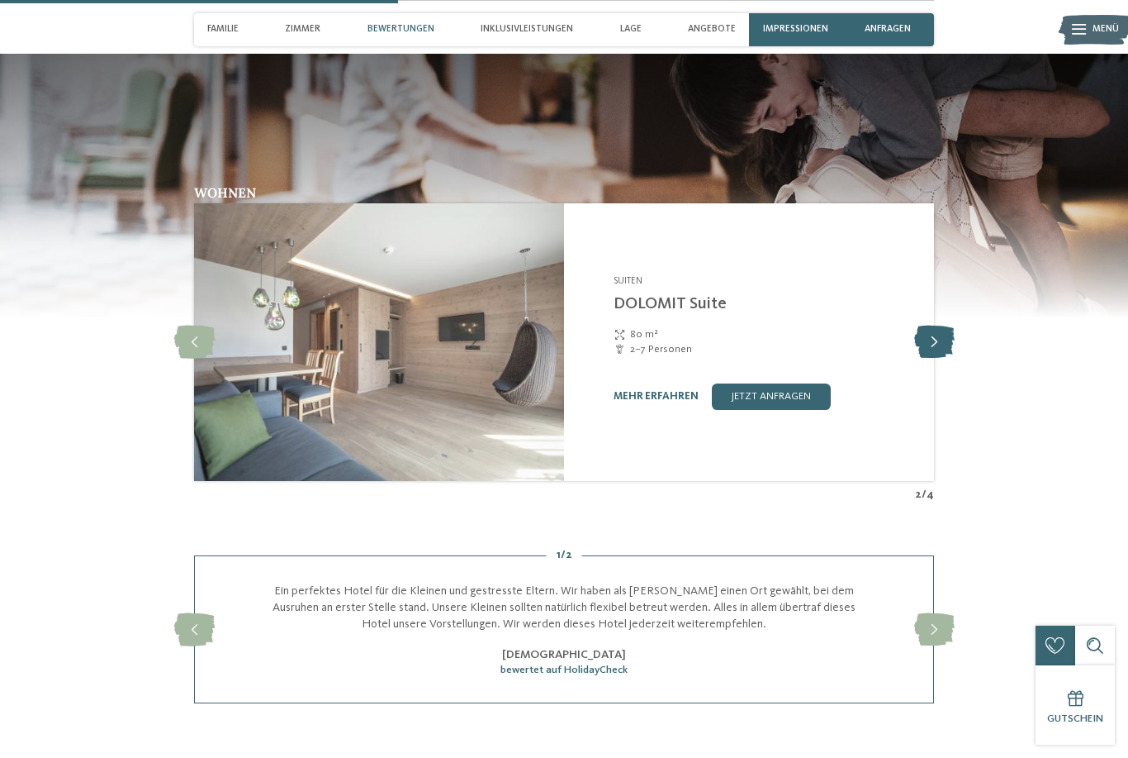
click at [937, 358] on icon at bounding box center [935, 341] width 40 height 33
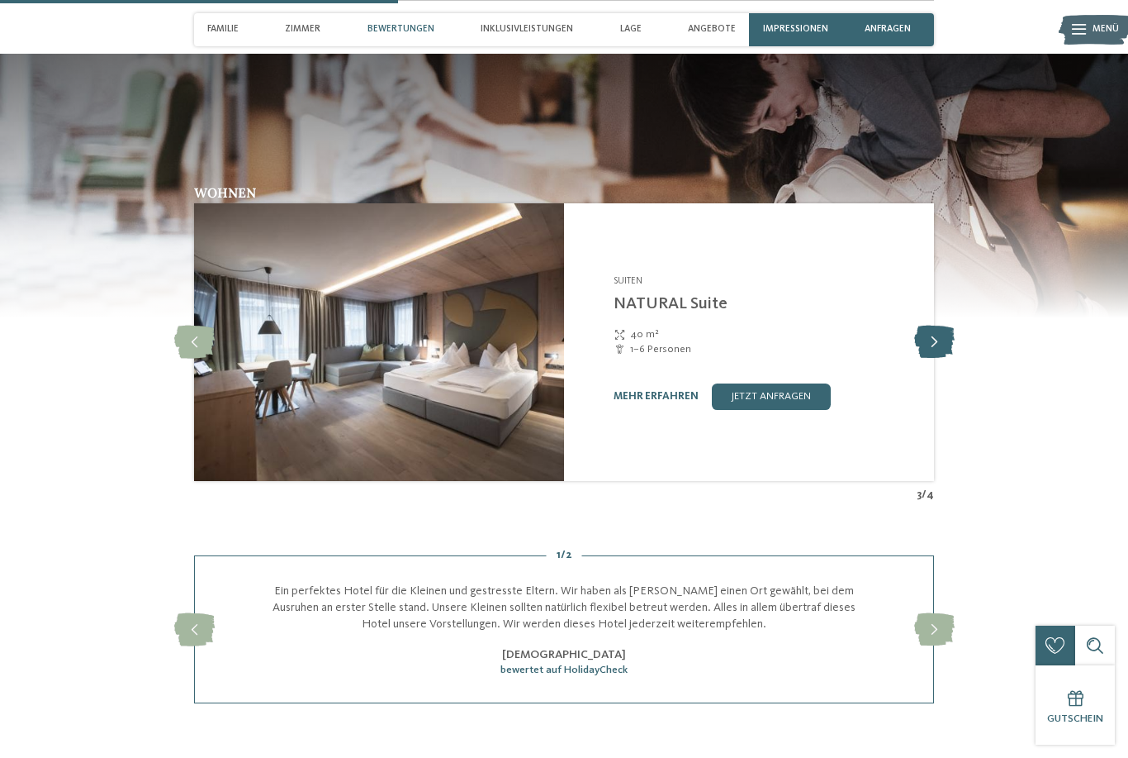
click at [937, 358] on icon at bounding box center [935, 341] width 40 height 33
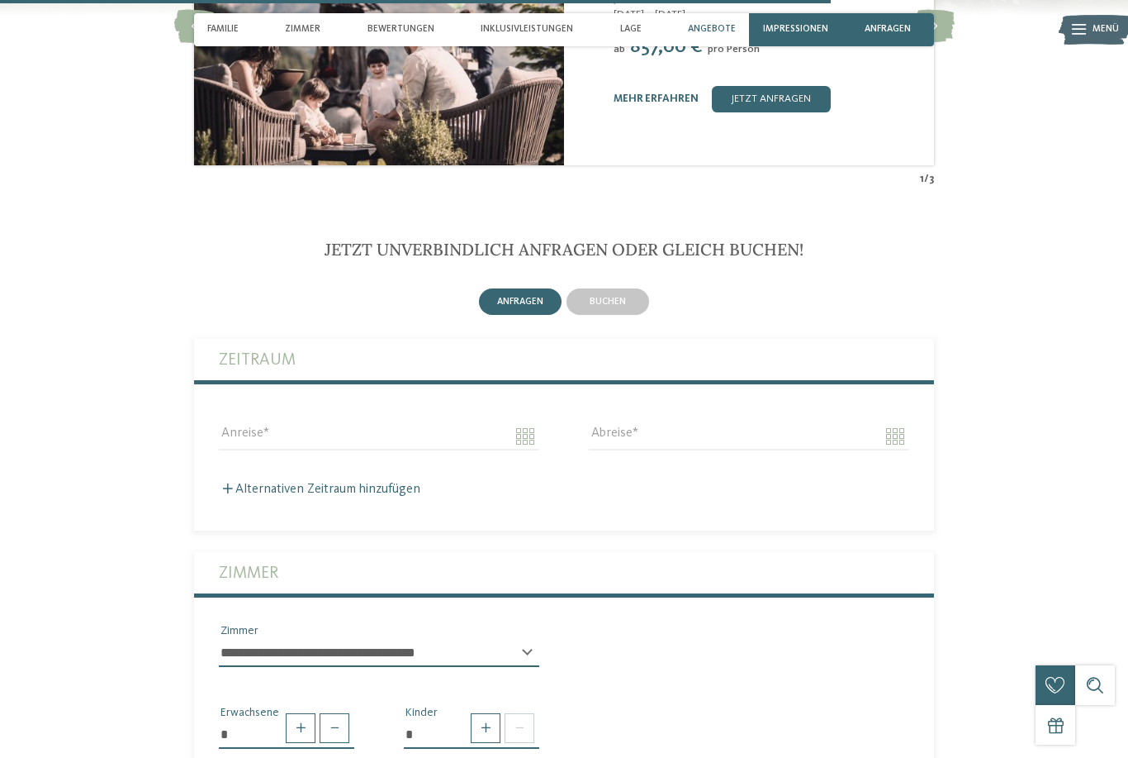
scroll to position [3972, 0]
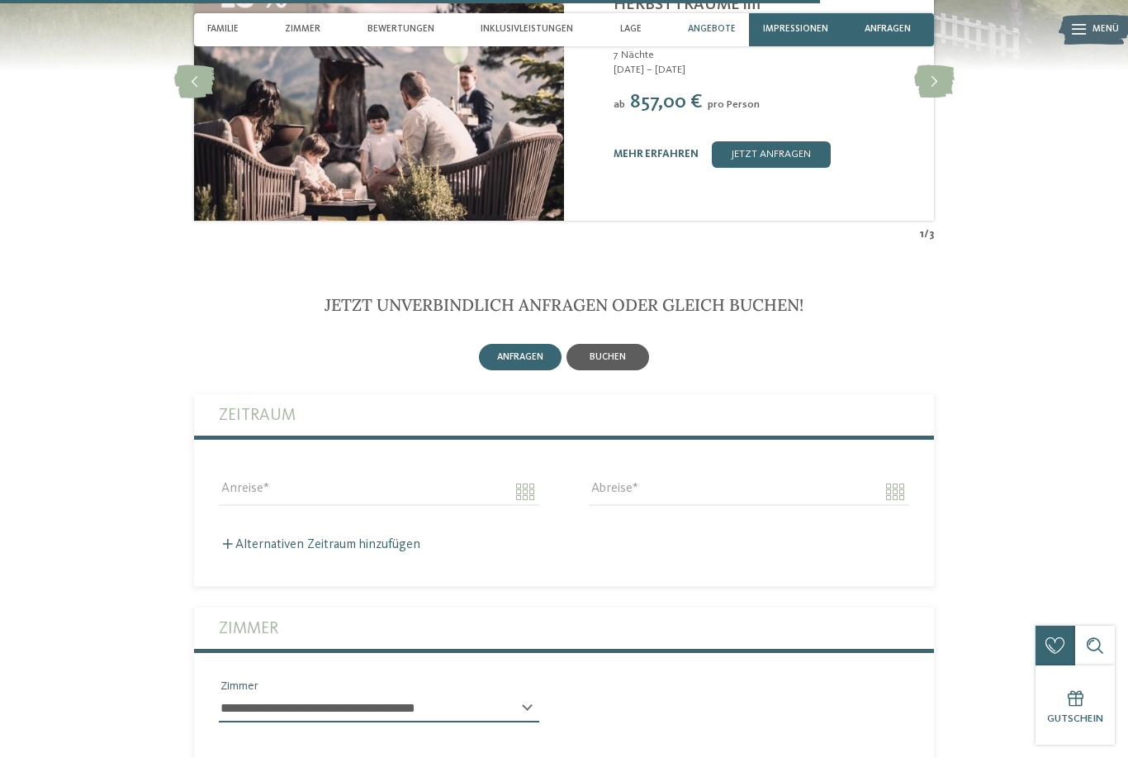
click at [596, 362] on span "buchen" at bounding box center [608, 357] width 36 height 10
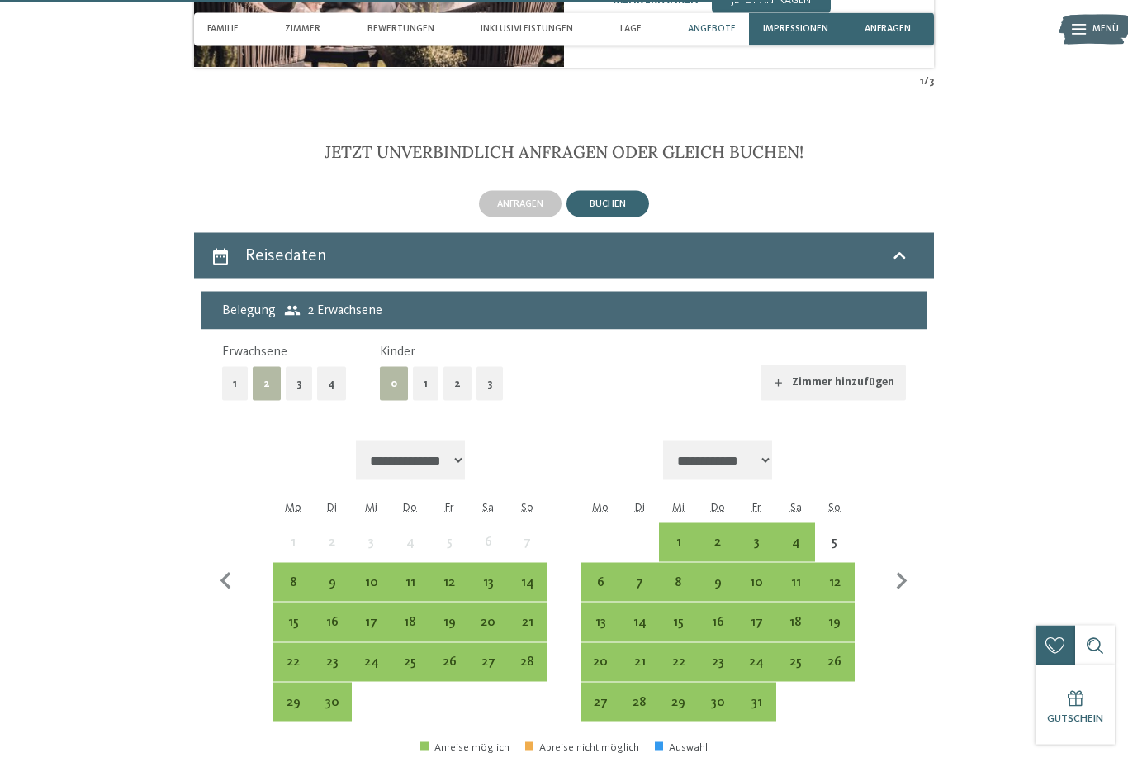
scroll to position [4134, 0]
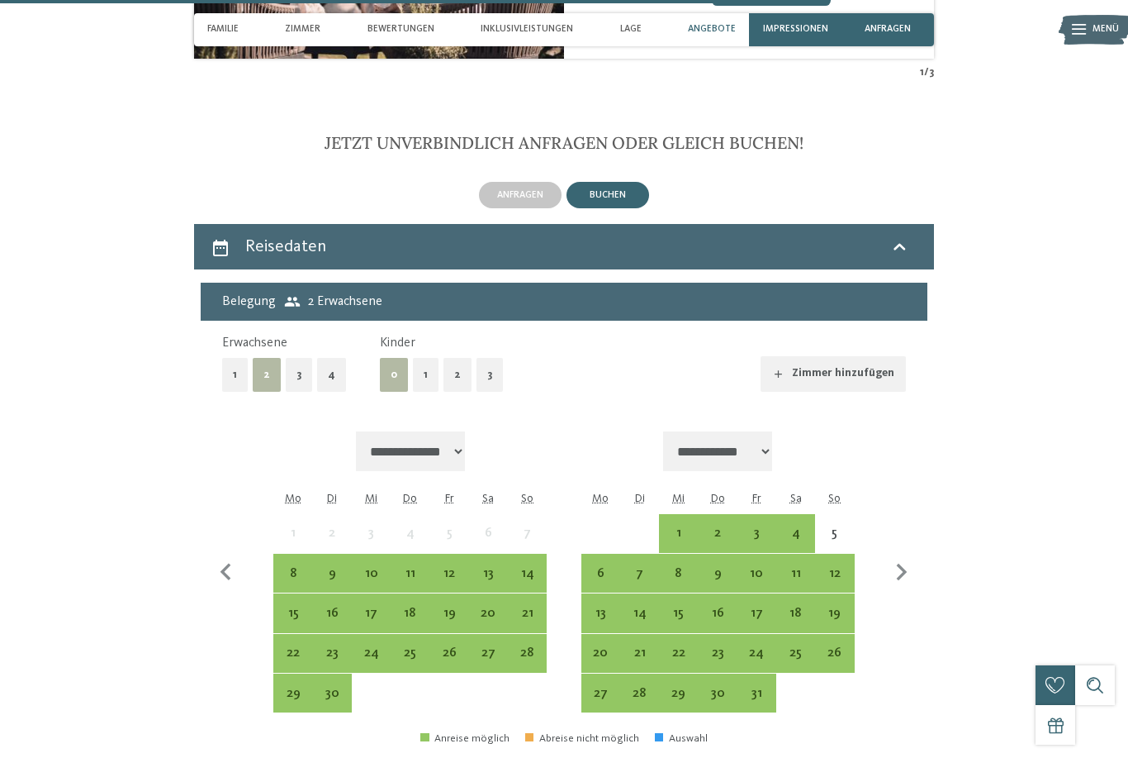
click at [428, 392] on button "1" at bounding box center [426, 375] width 26 height 34
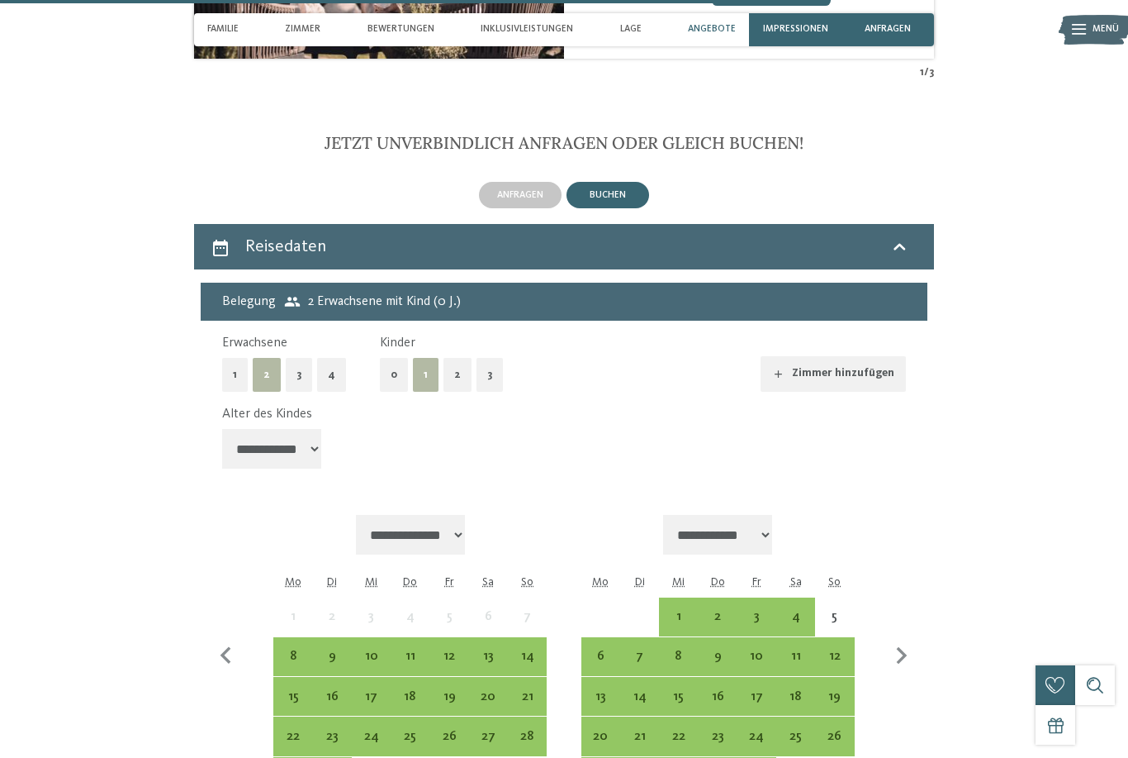
click at [293, 463] on select "**********" at bounding box center [271, 449] width 99 height 40
select select "*"
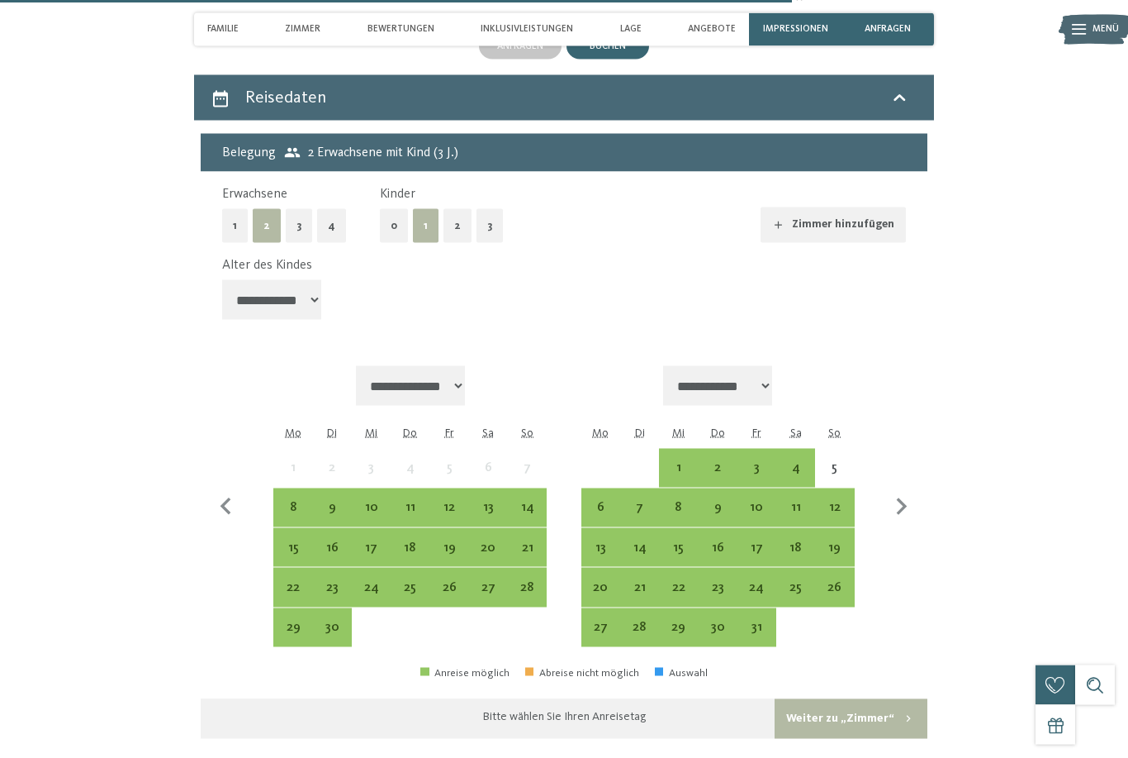
scroll to position [4283, 0]
click at [895, 504] on icon "button" at bounding box center [902, 506] width 35 height 35
select select "**********"
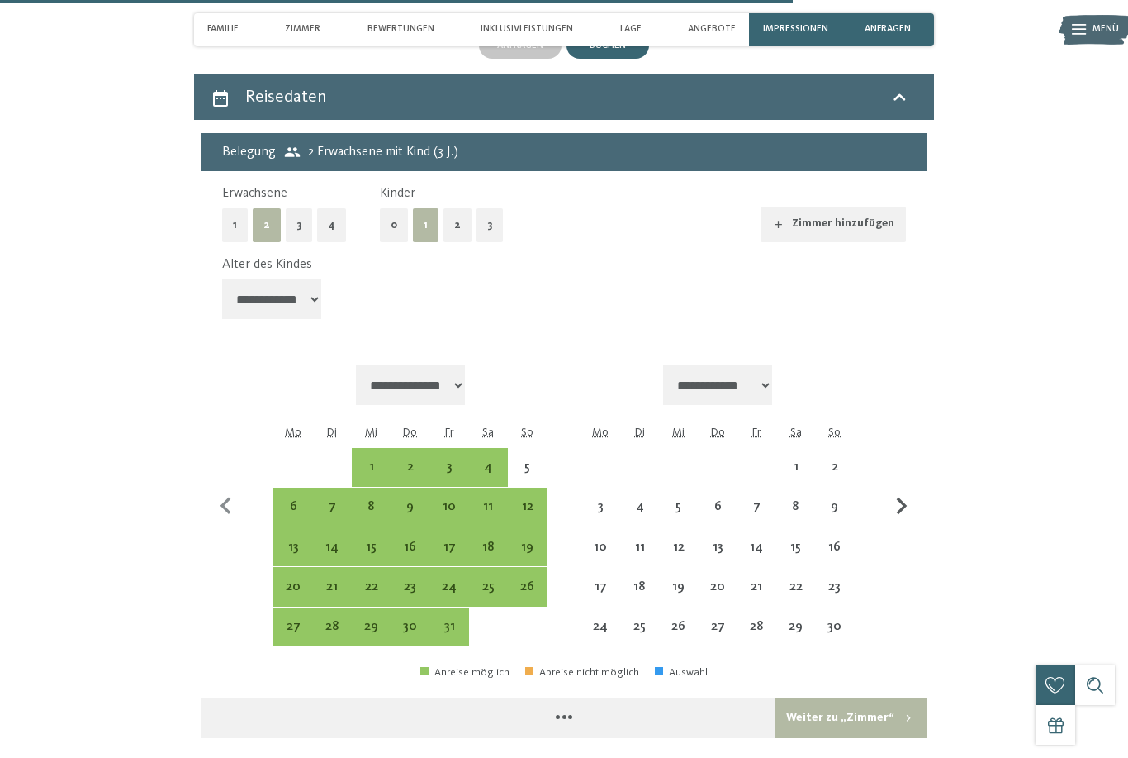
select select "**********"
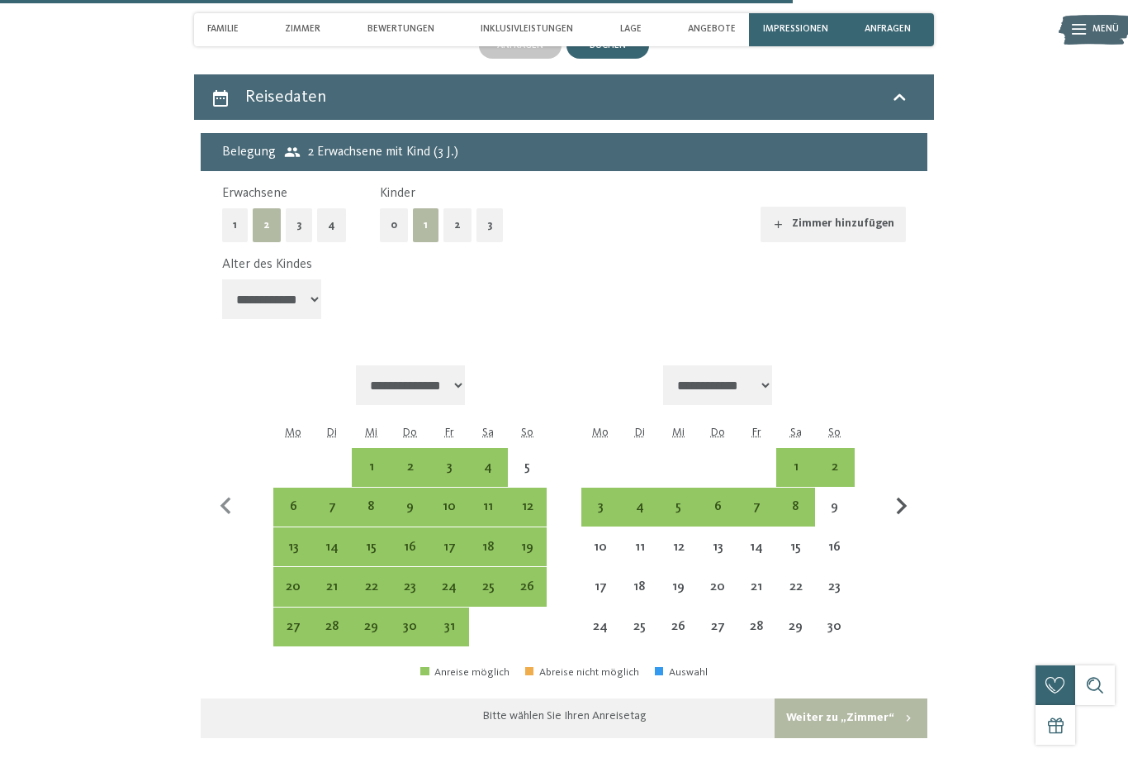
click at [895, 504] on icon "button" at bounding box center [902, 506] width 35 height 35
select select "**********"
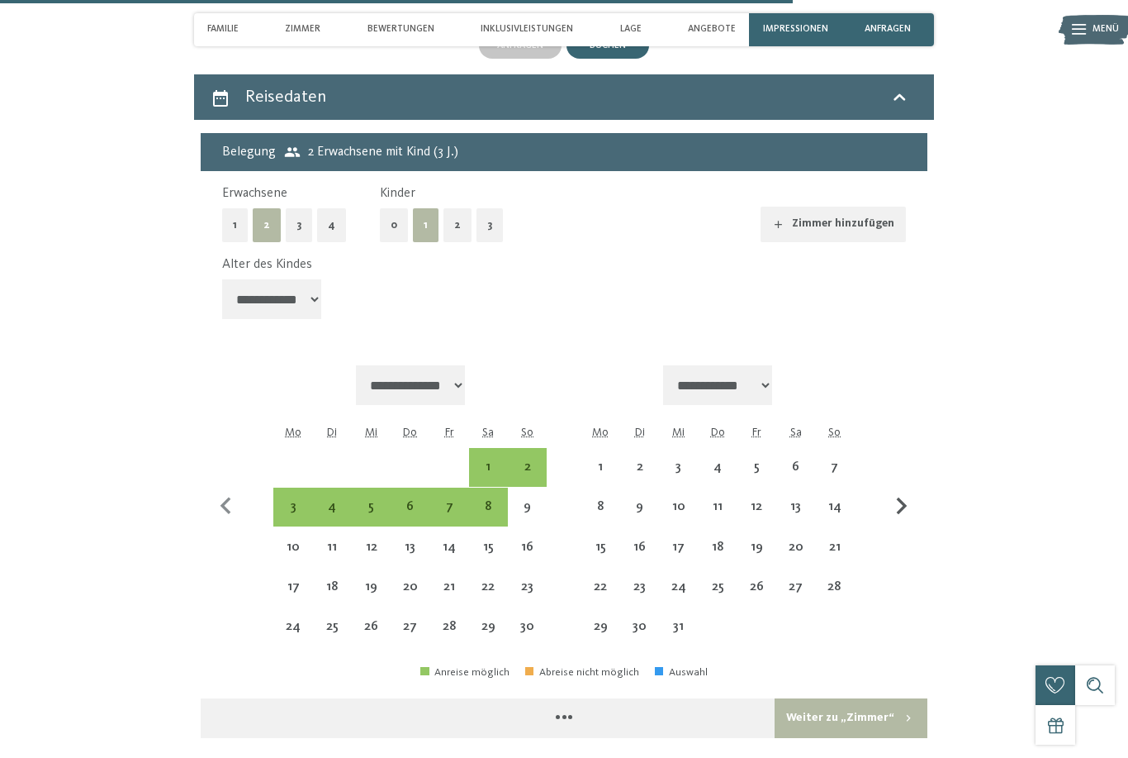
select select "**********"
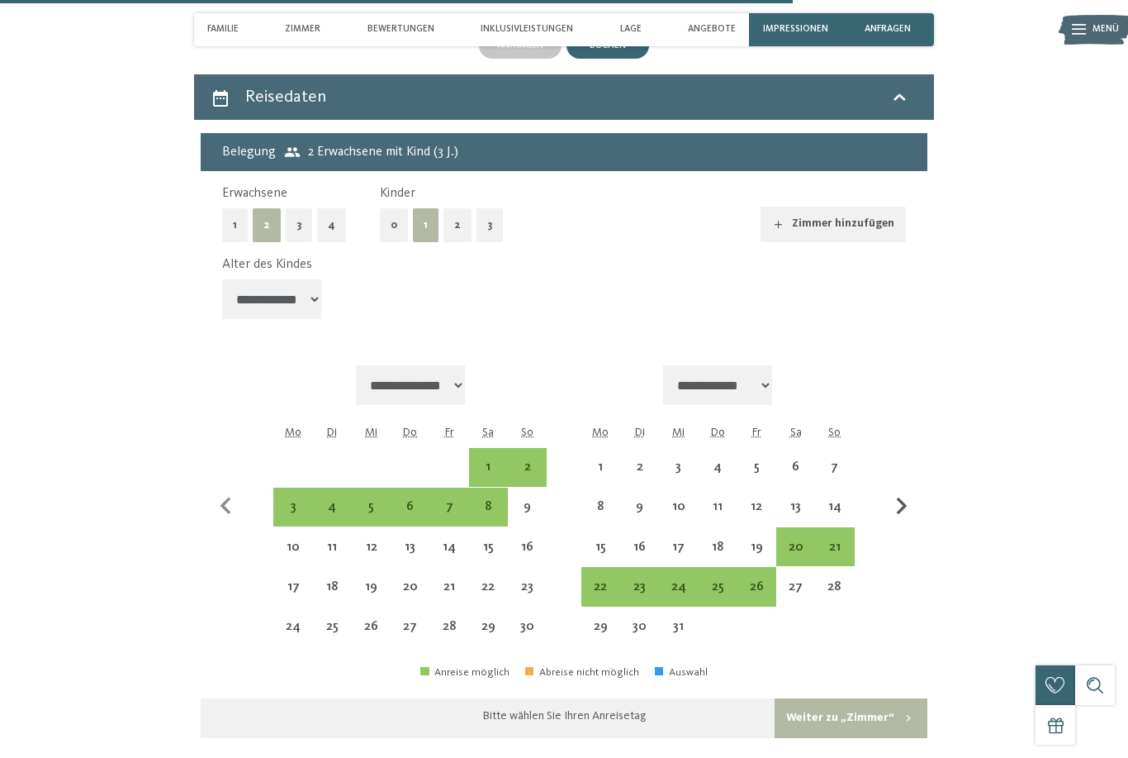
click at [904, 500] on icon "button" at bounding box center [902, 505] width 11 height 17
select select "**********"
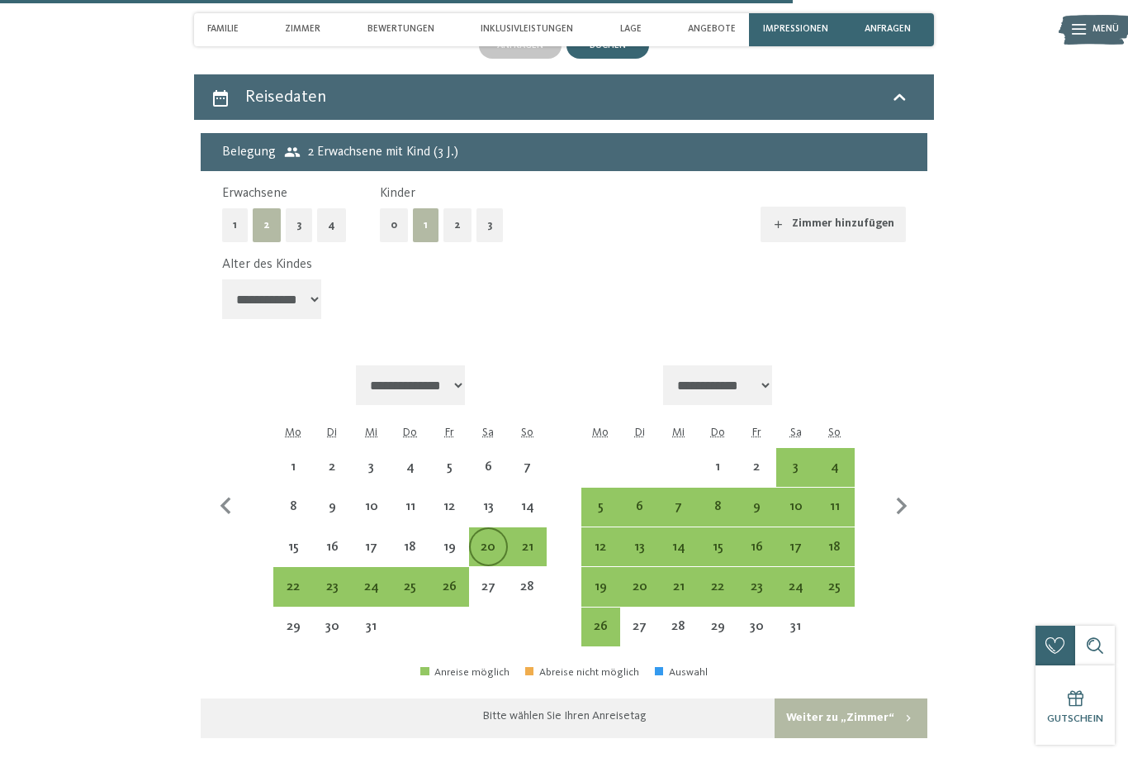
click at [487, 540] on div "20" at bounding box center [489, 558] width 36 height 36
select select "**********"
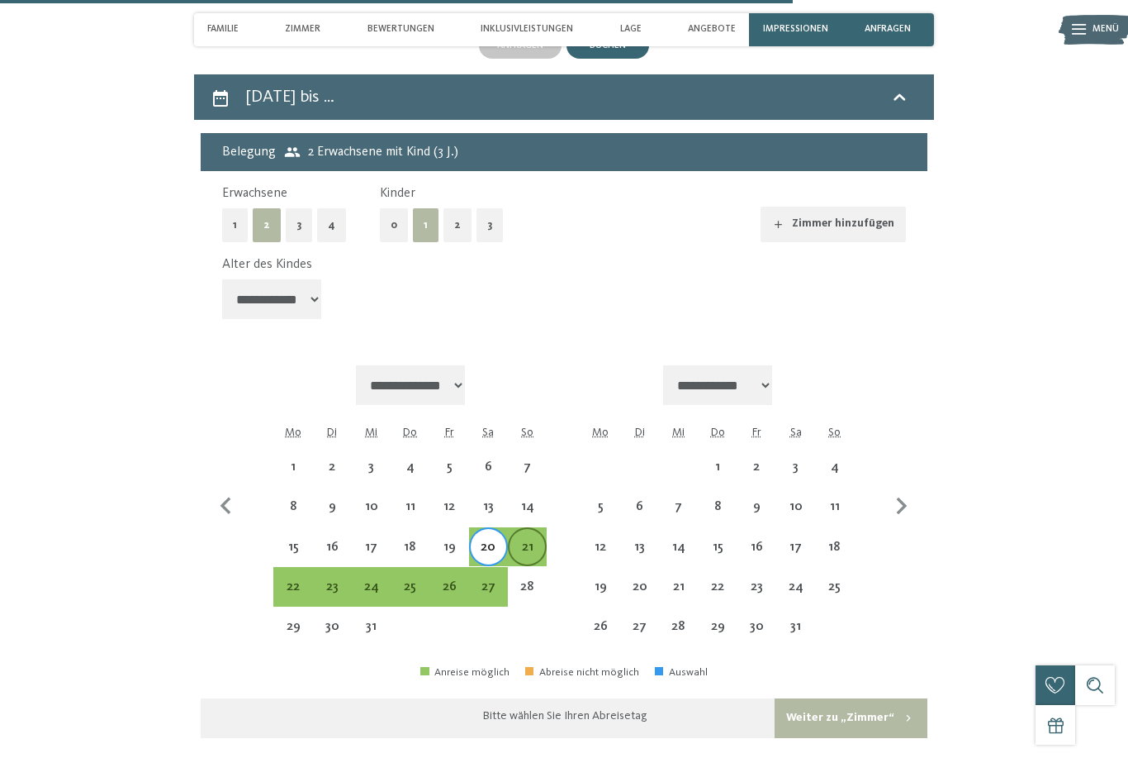
click at [517, 540] on div "21" at bounding box center [528, 558] width 36 height 36
select select "**********"
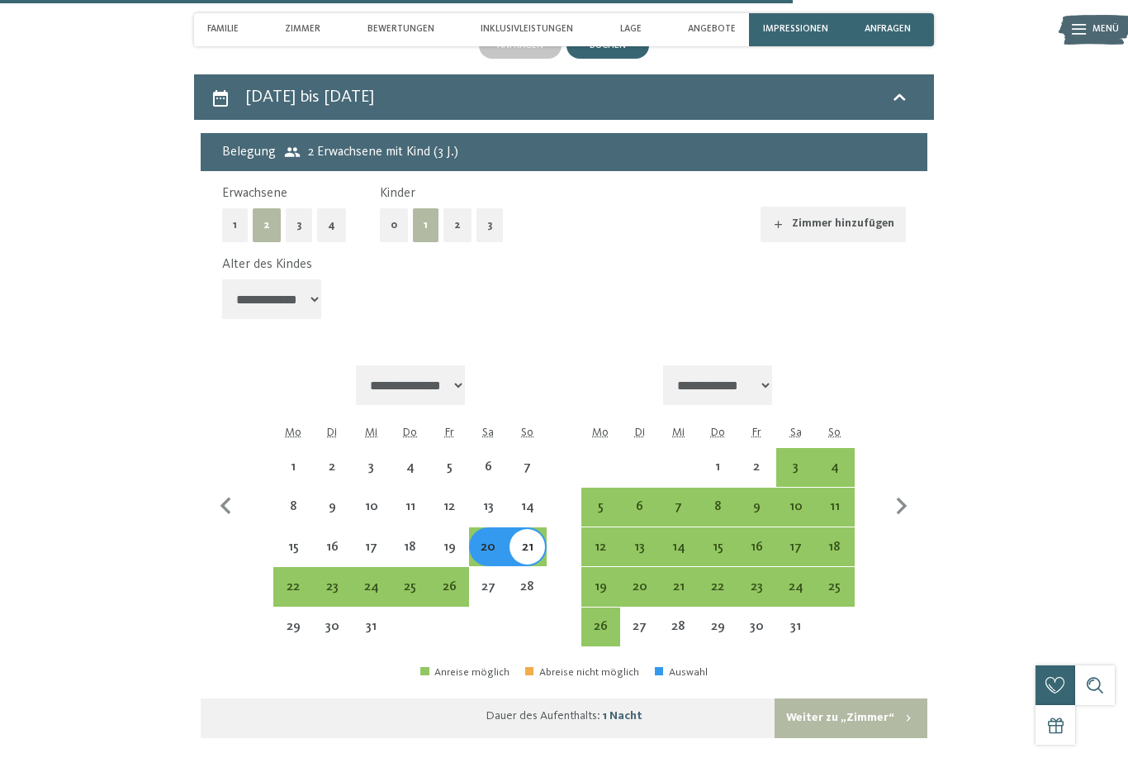
click at [525, 540] on div "21" at bounding box center [528, 558] width 36 height 36
select select "**********"
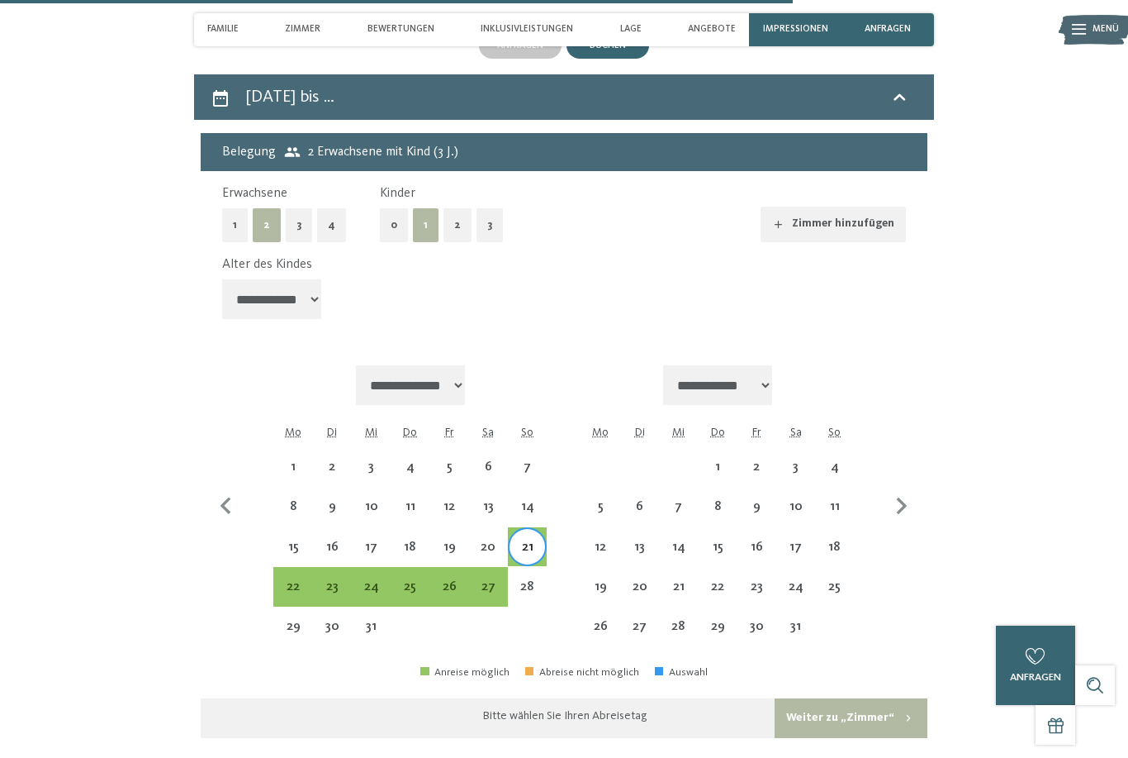
click at [526, 540] on div "21" at bounding box center [528, 558] width 36 height 36
select select "**********"
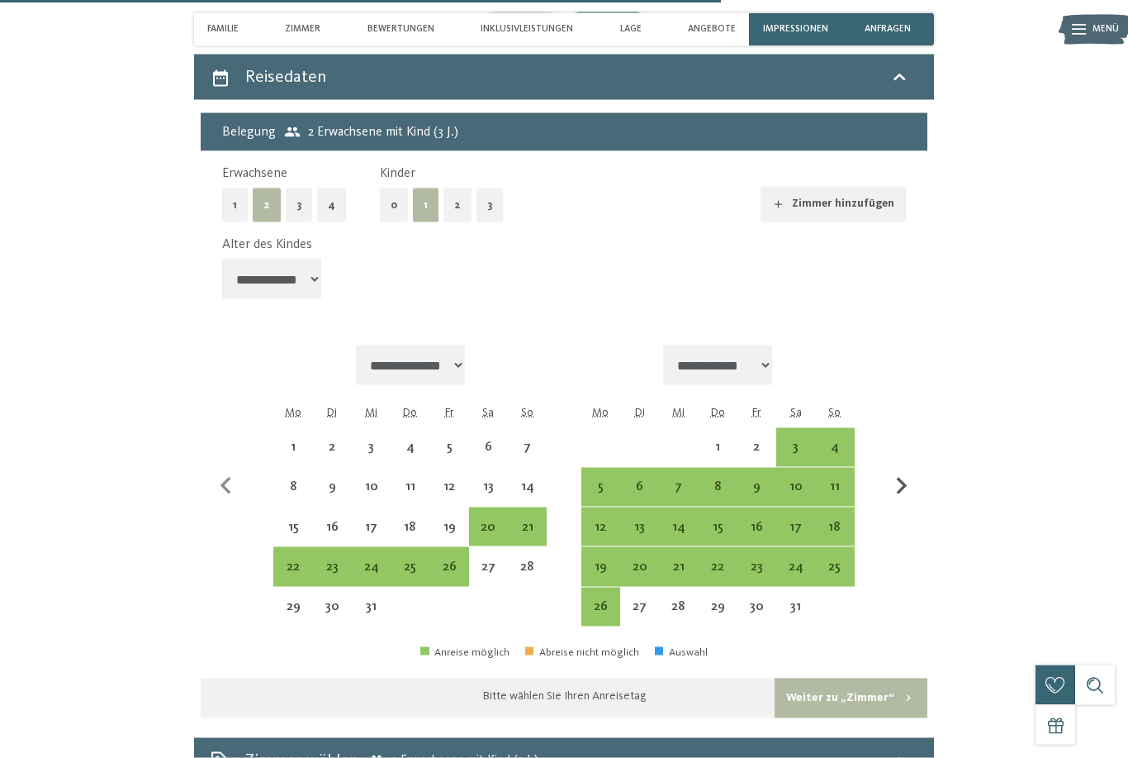
scroll to position [4304, 0]
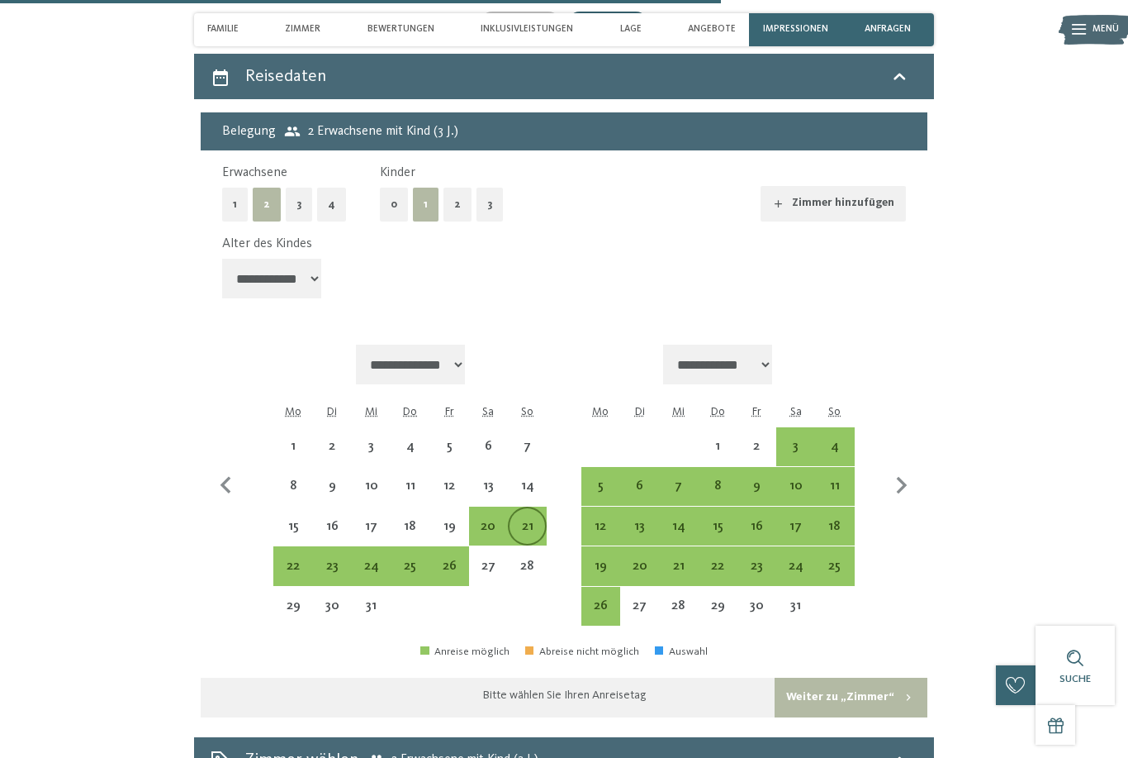
click at [527, 520] on div "21" at bounding box center [528, 538] width 36 height 36
select select "**********"
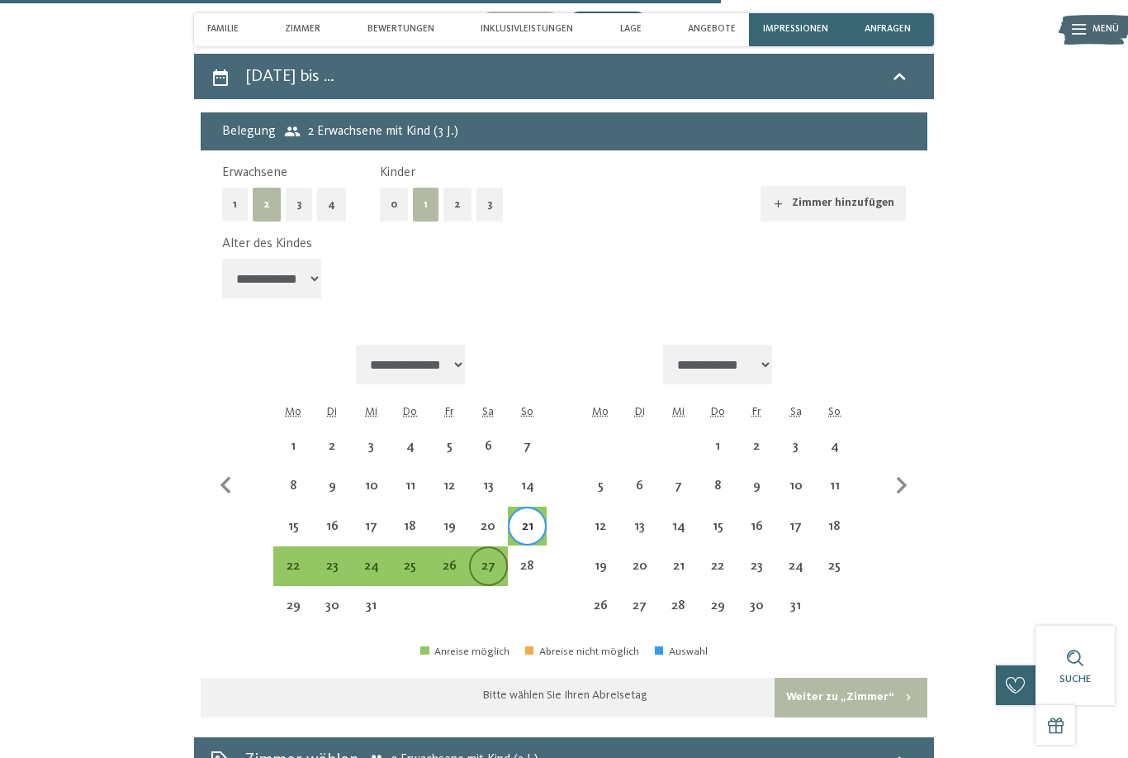
click at [484, 560] on div "27" at bounding box center [489, 577] width 36 height 36
select select "**********"
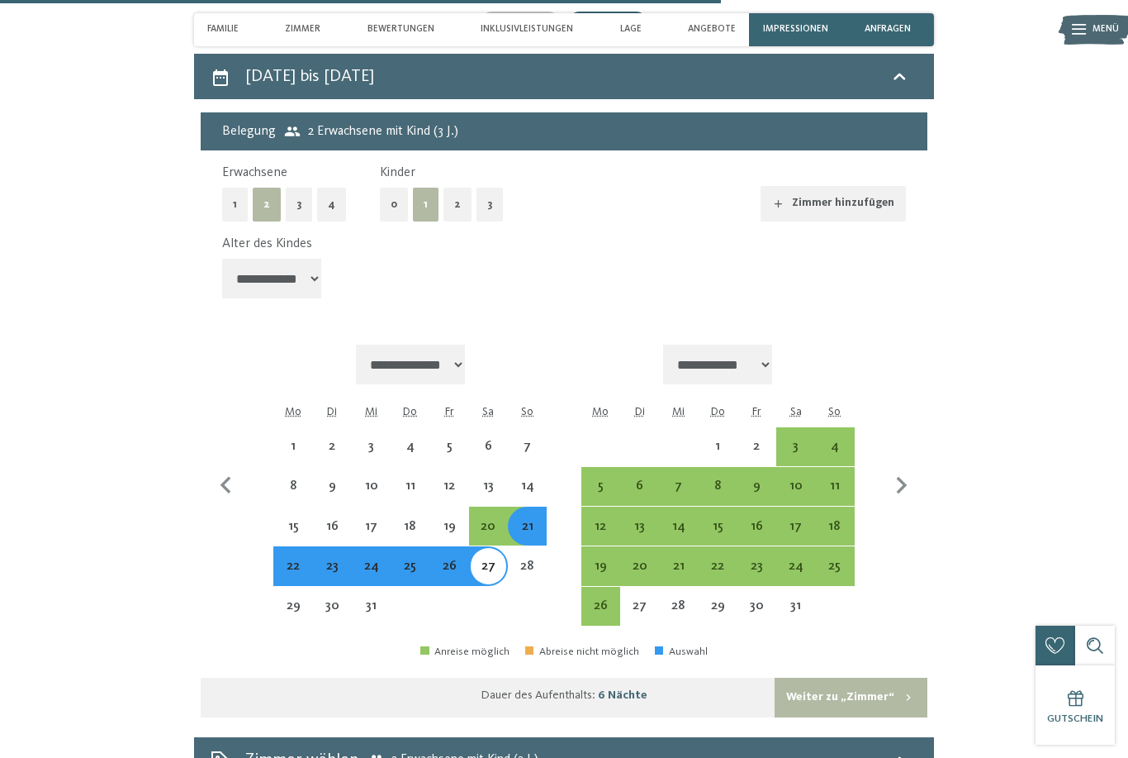
click at [857, 682] on button "Weiter zu „Zimmer“" at bounding box center [851, 697] width 153 height 40
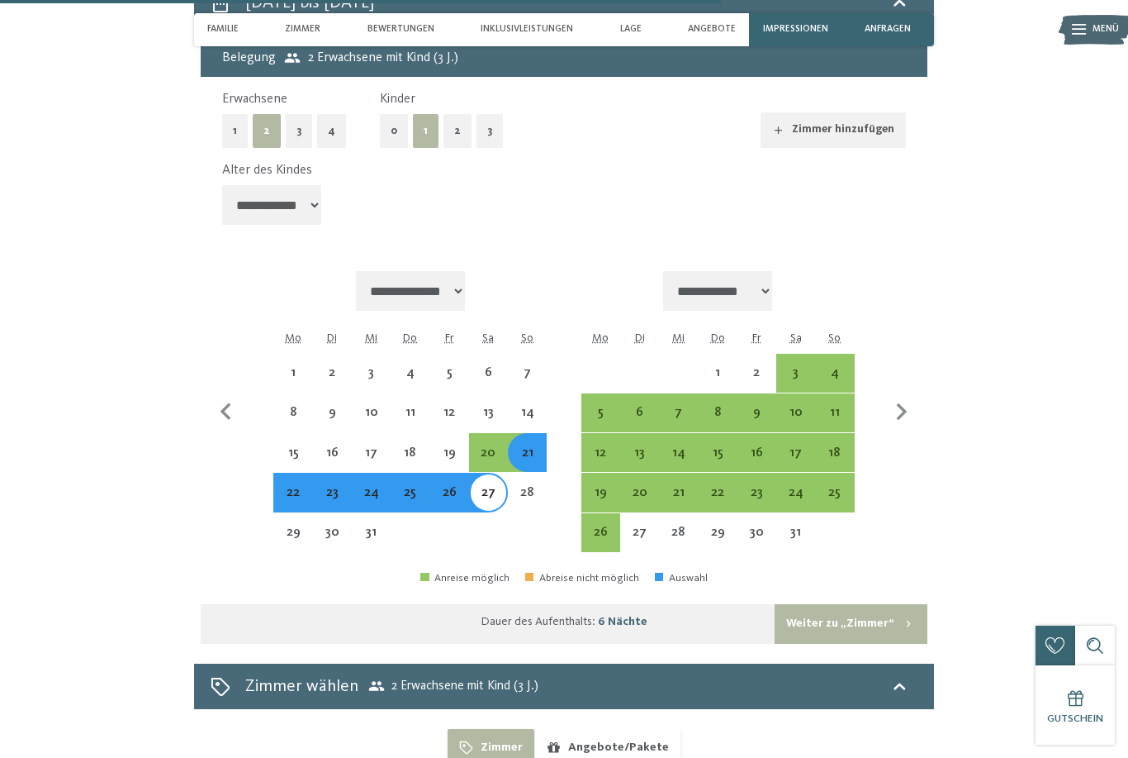
select select "**********"
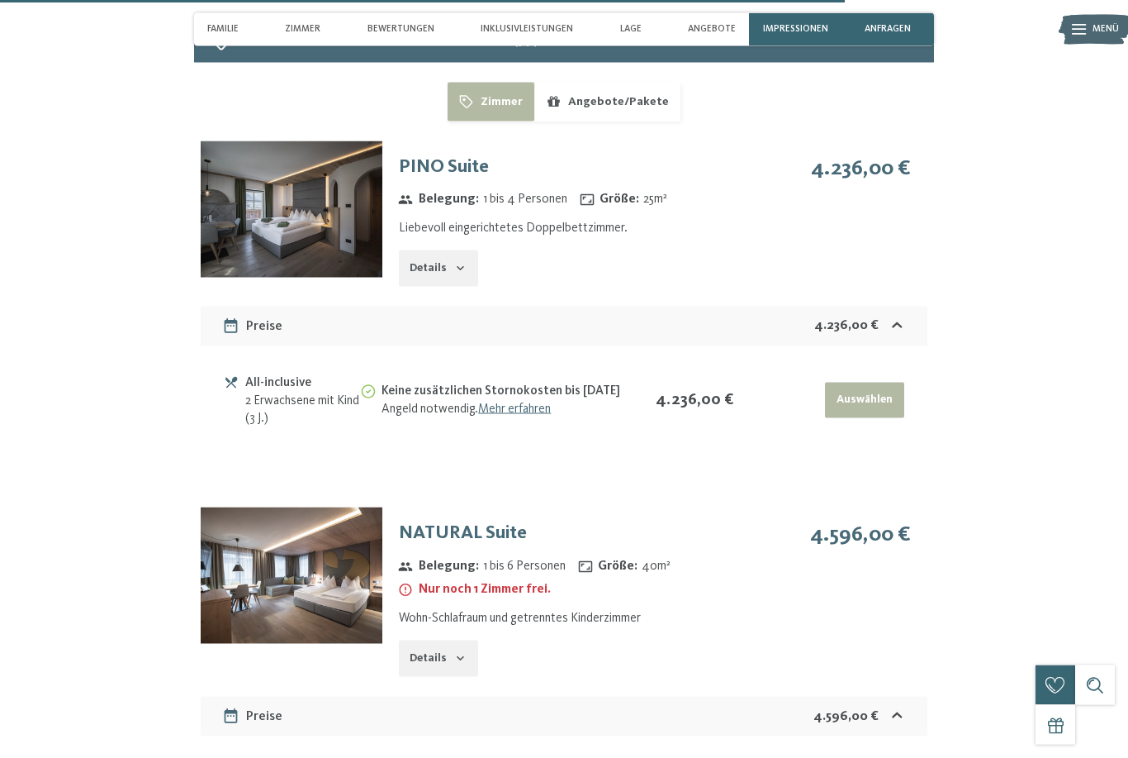
scroll to position [4409, 0]
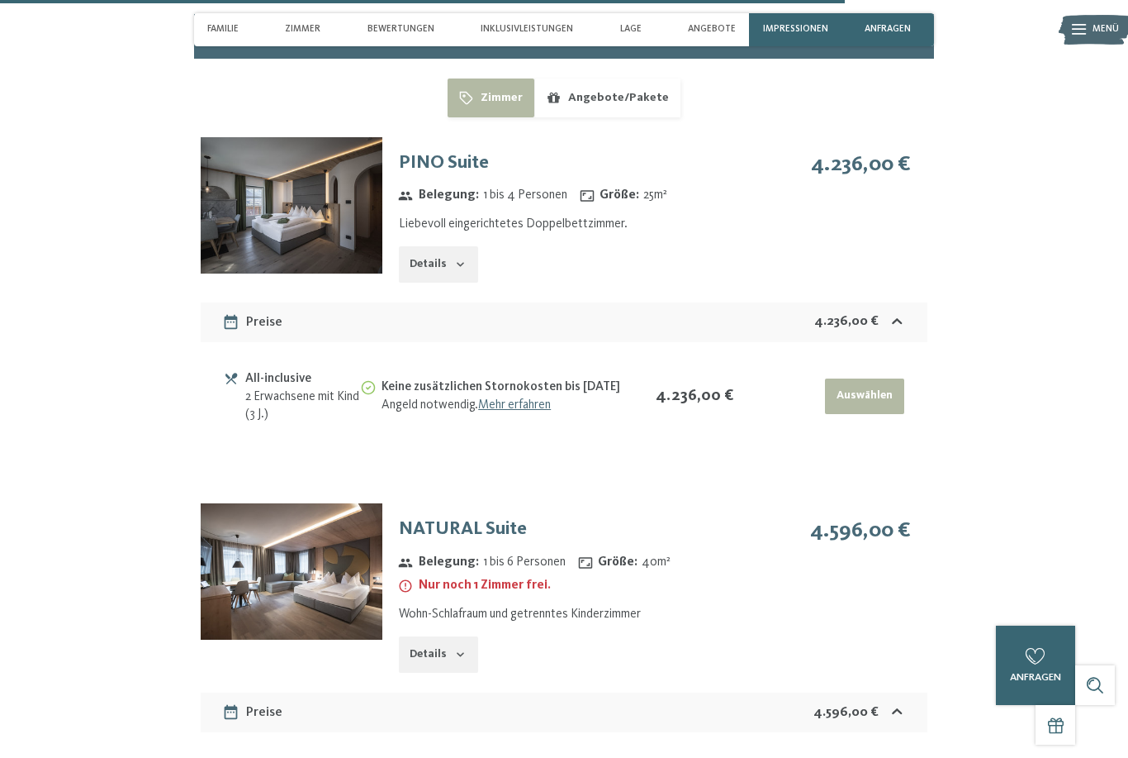
click at [351, 244] on img at bounding box center [292, 205] width 182 height 136
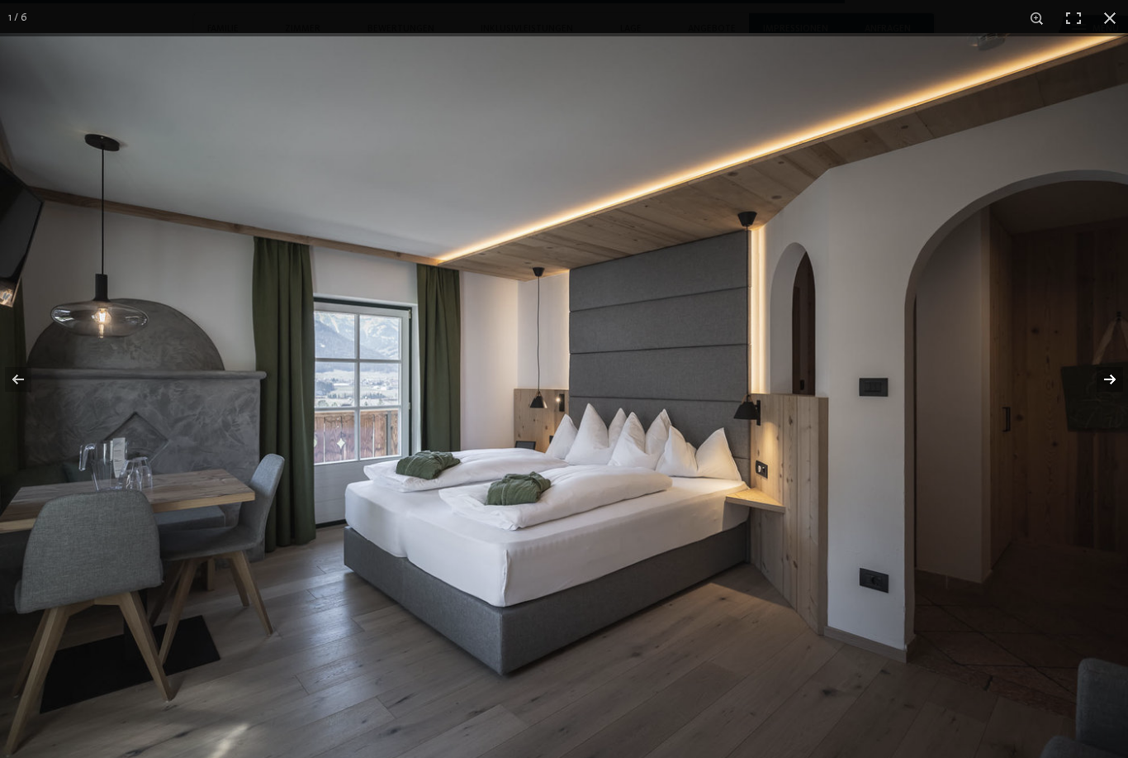
click at [1116, 408] on button "button" at bounding box center [1100, 379] width 58 height 83
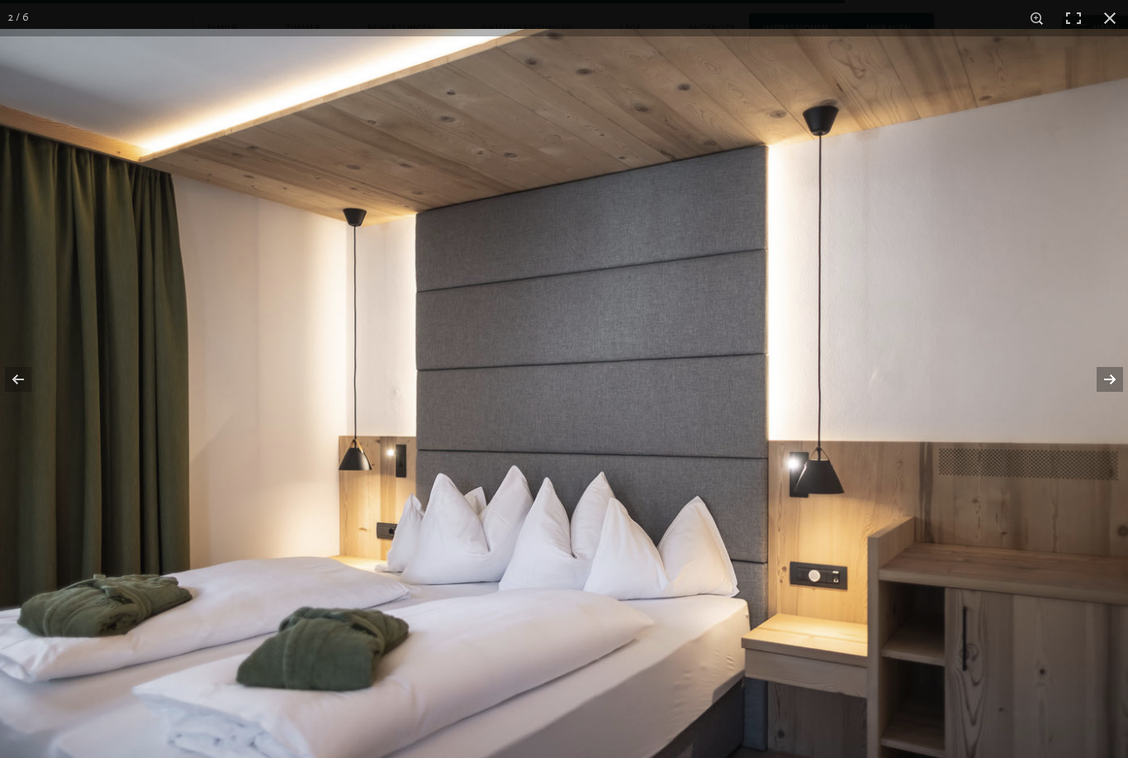
click at [1116, 408] on button "button" at bounding box center [1100, 379] width 58 height 83
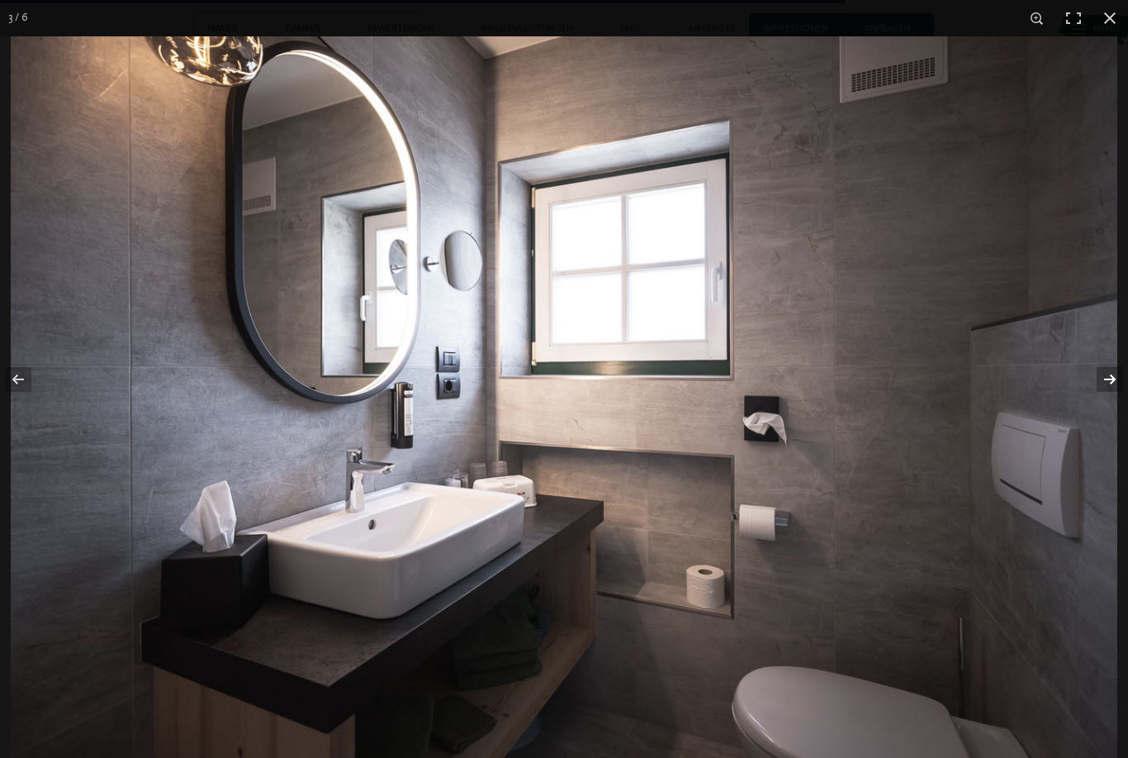
click at [1116, 408] on button "button" at bounding box center [1100, 379] width 58 height 83
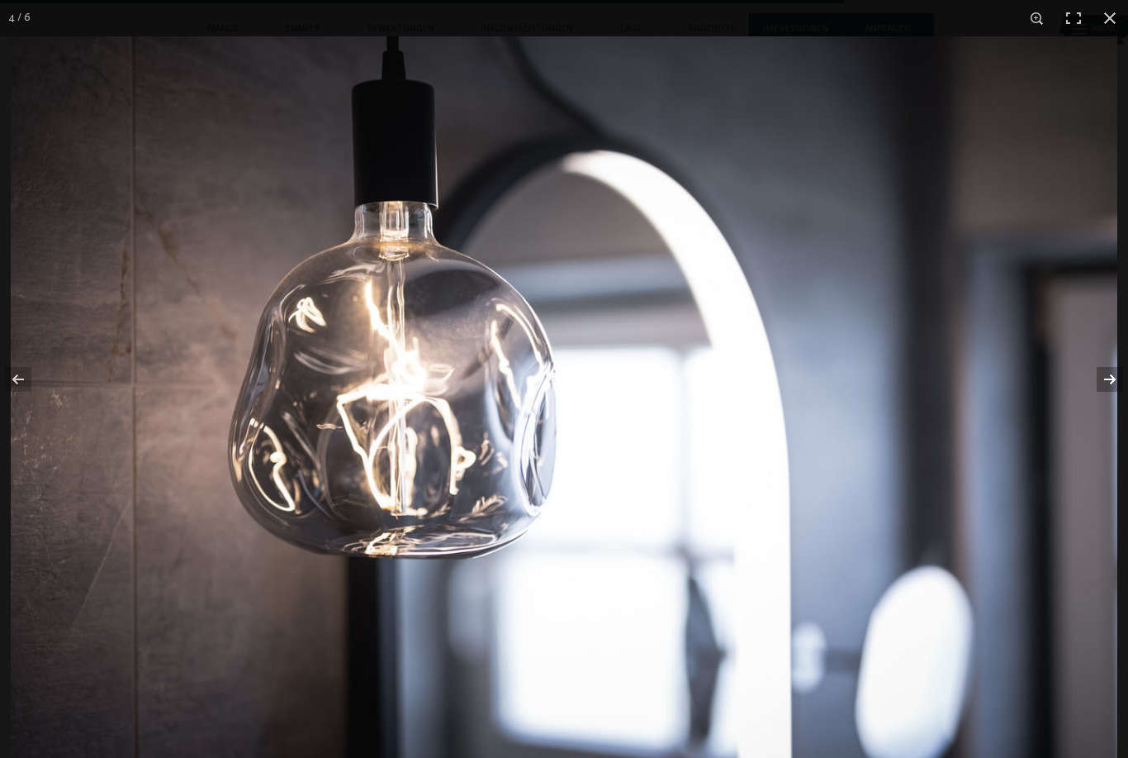
click at [1116, 408] on button "button" at bounding box center [1100, 379] width 58 height 83
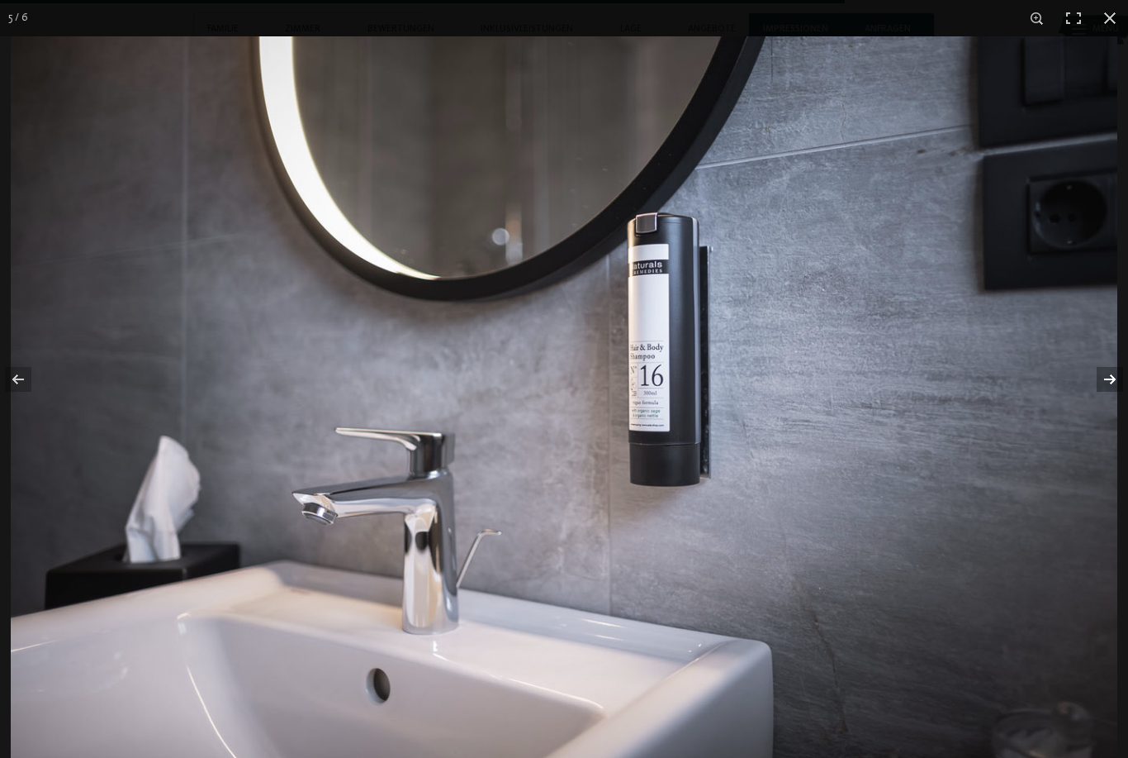
click at [1116, 408] on button "button" at bounding box center [1100, 379] width 58 height 83
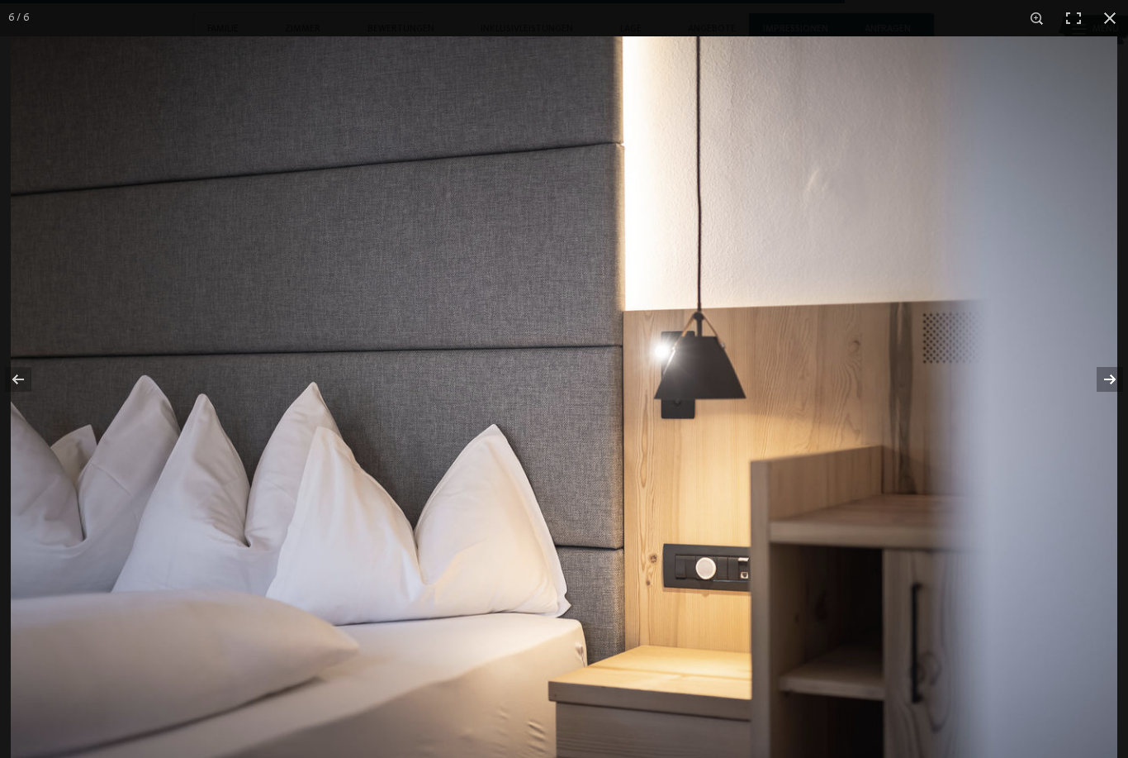
click at [1116, 408] on button "button" at bounding box center [1100, 379] width 58 height 83
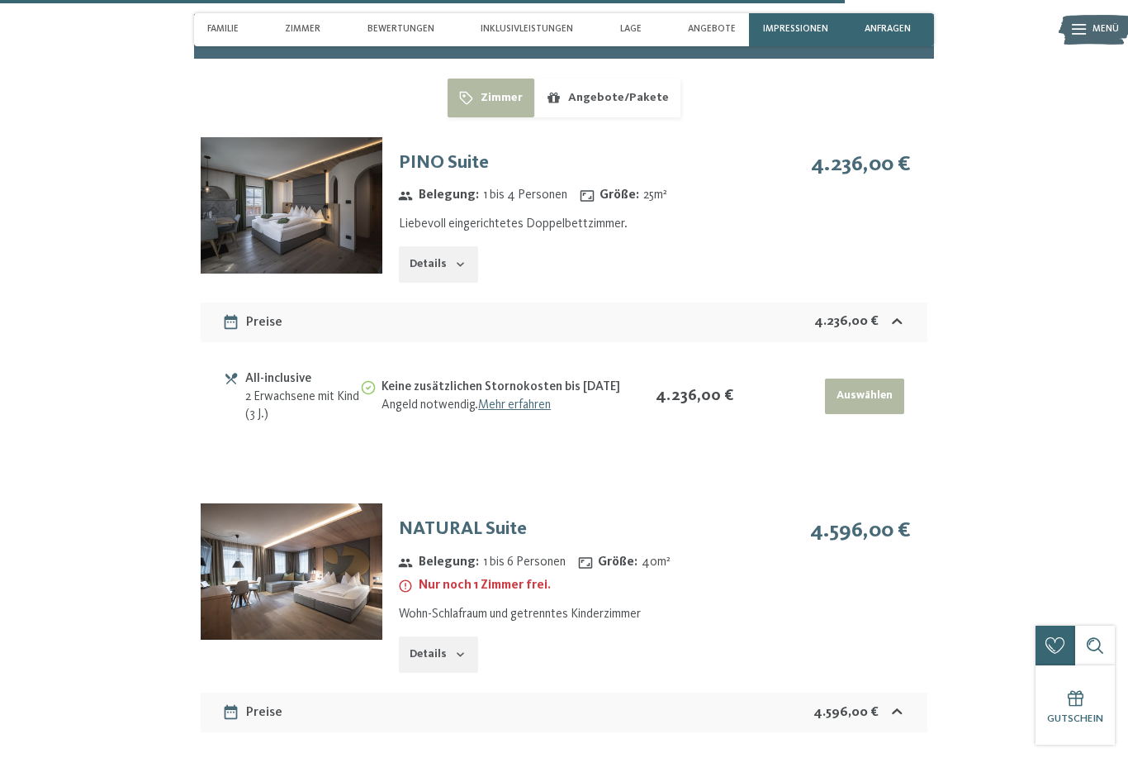
click at [0, 0] on button "button" at bounding box center [0, 0] width 0 height 0
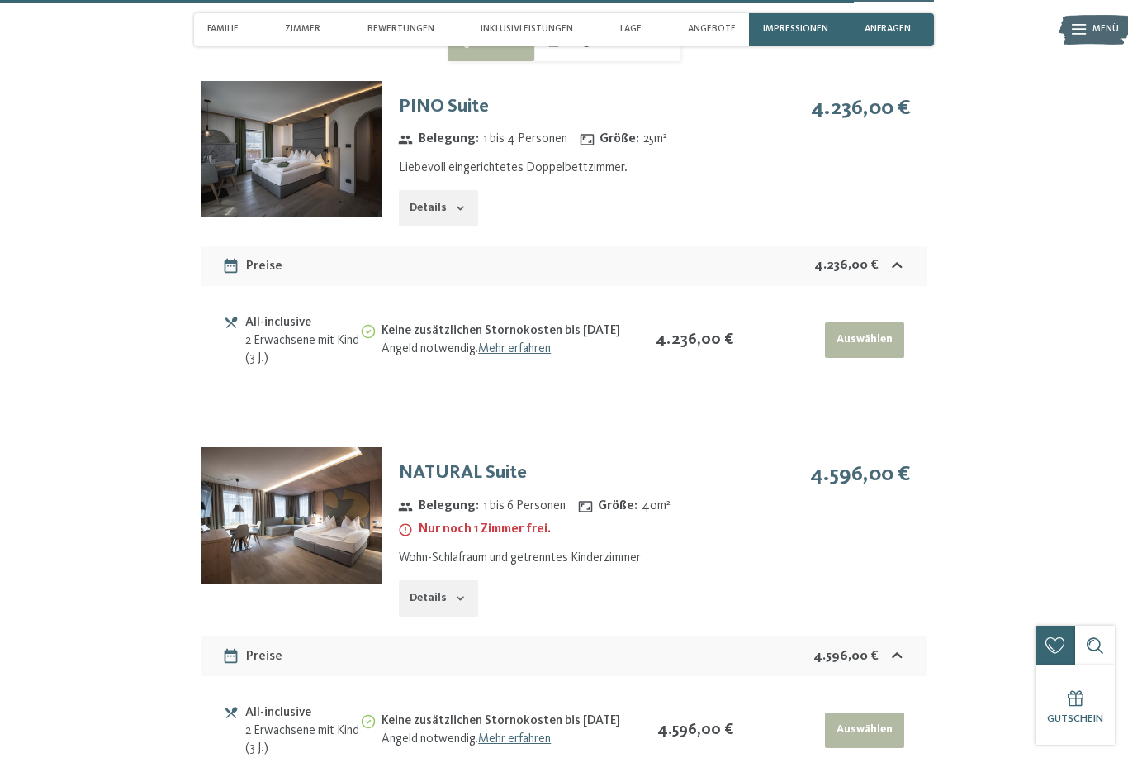
scroll to position [4469, 0]
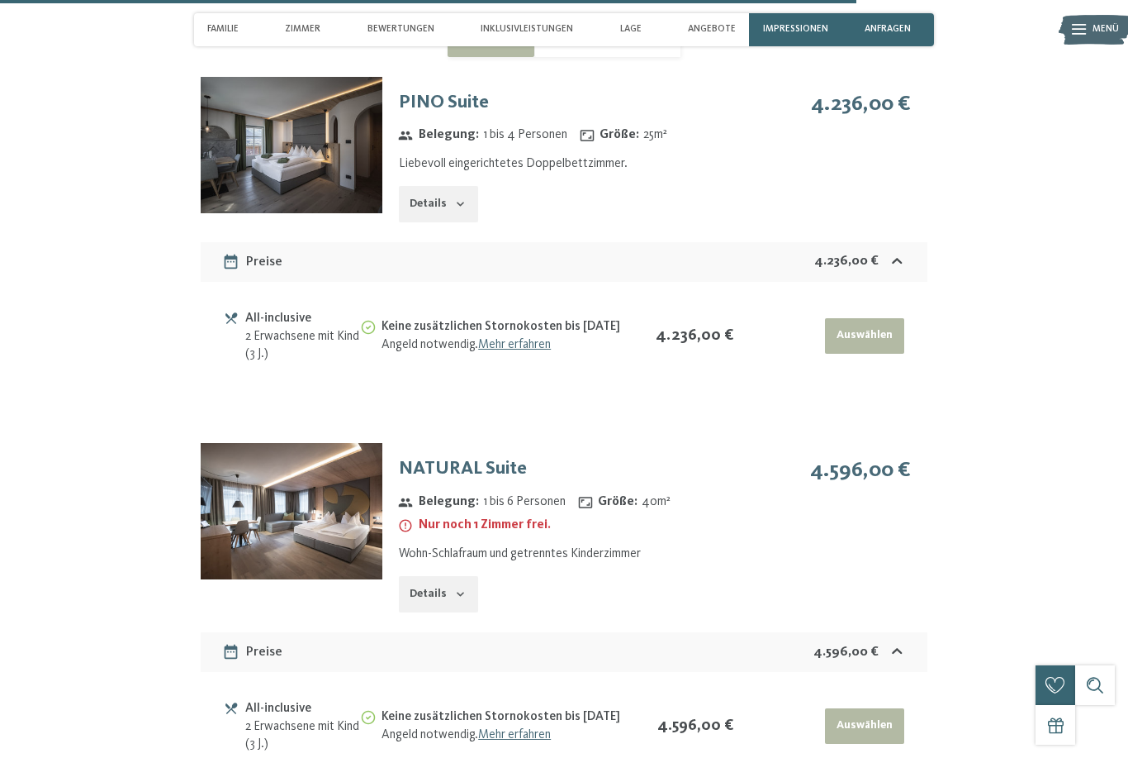
click at [333, 512] on img at bounding box center [292, 511] width 182 height 136
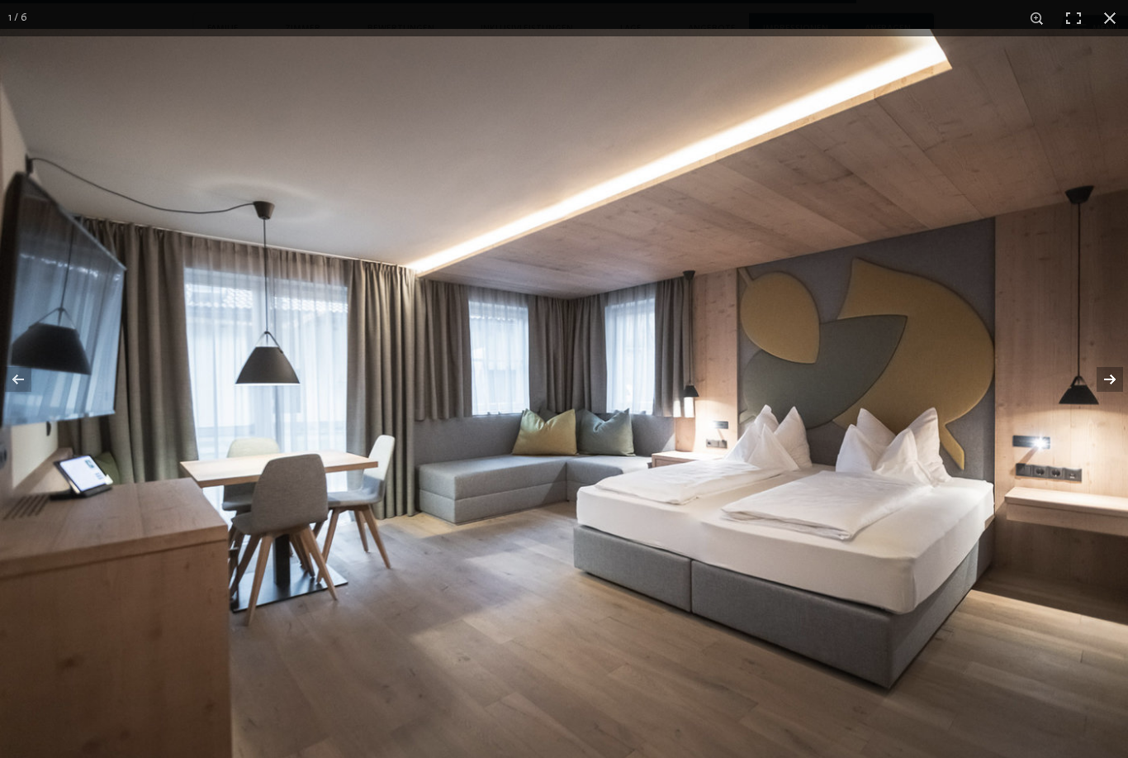
click at [1110, 411] on button "button" at bounding box center [1100, 379] width 58 height 83
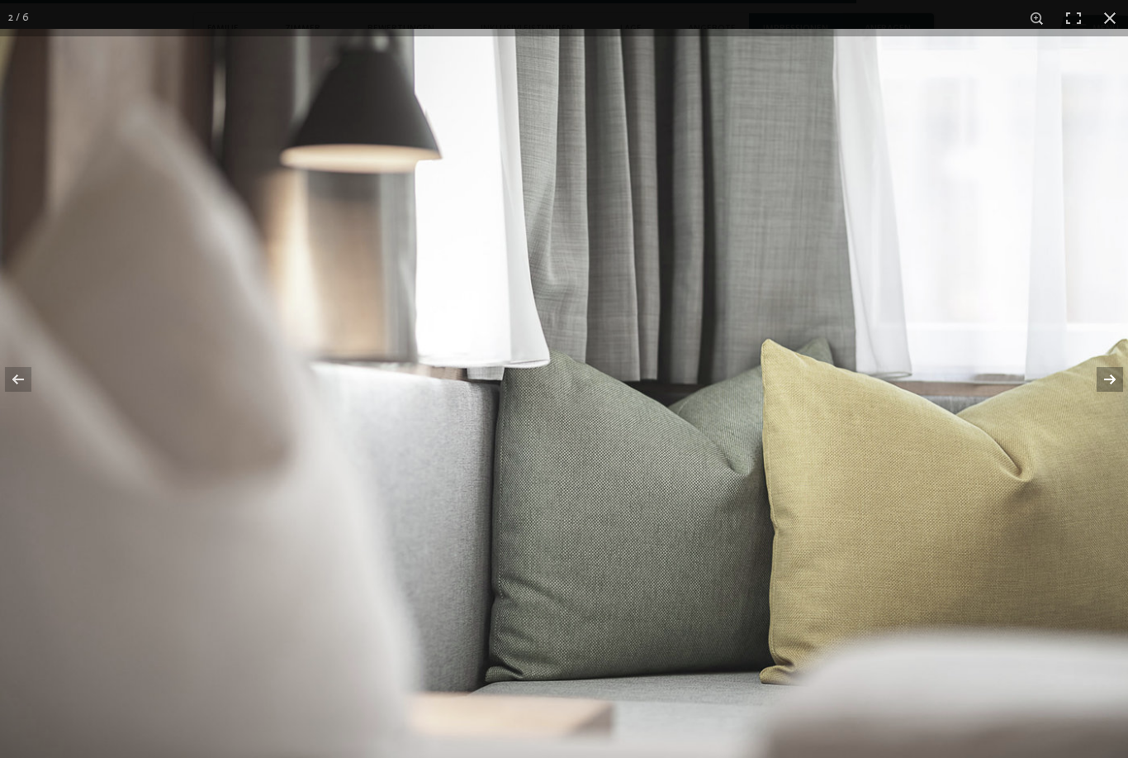
click at [1110, 411] on button "button" at bounding box center [1100, 379] width 58 height 83
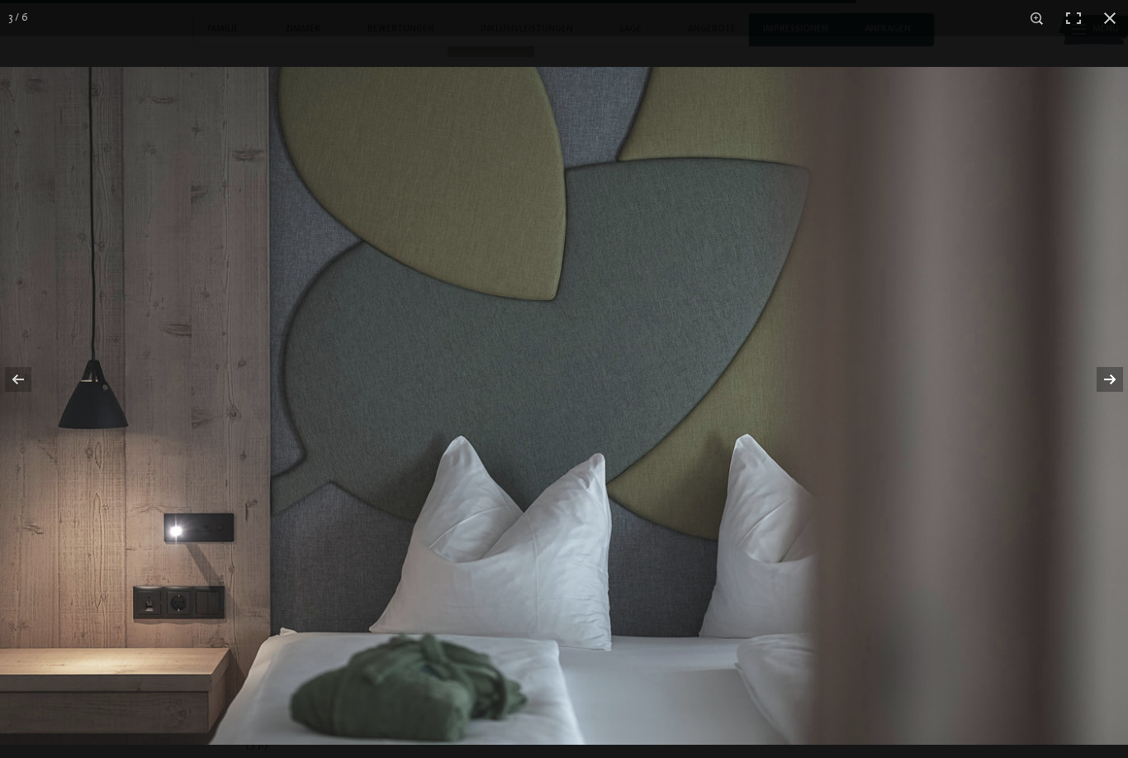
click at [1110, 411] on button "button" at bounding box center [1100, 379] width 58 height 83
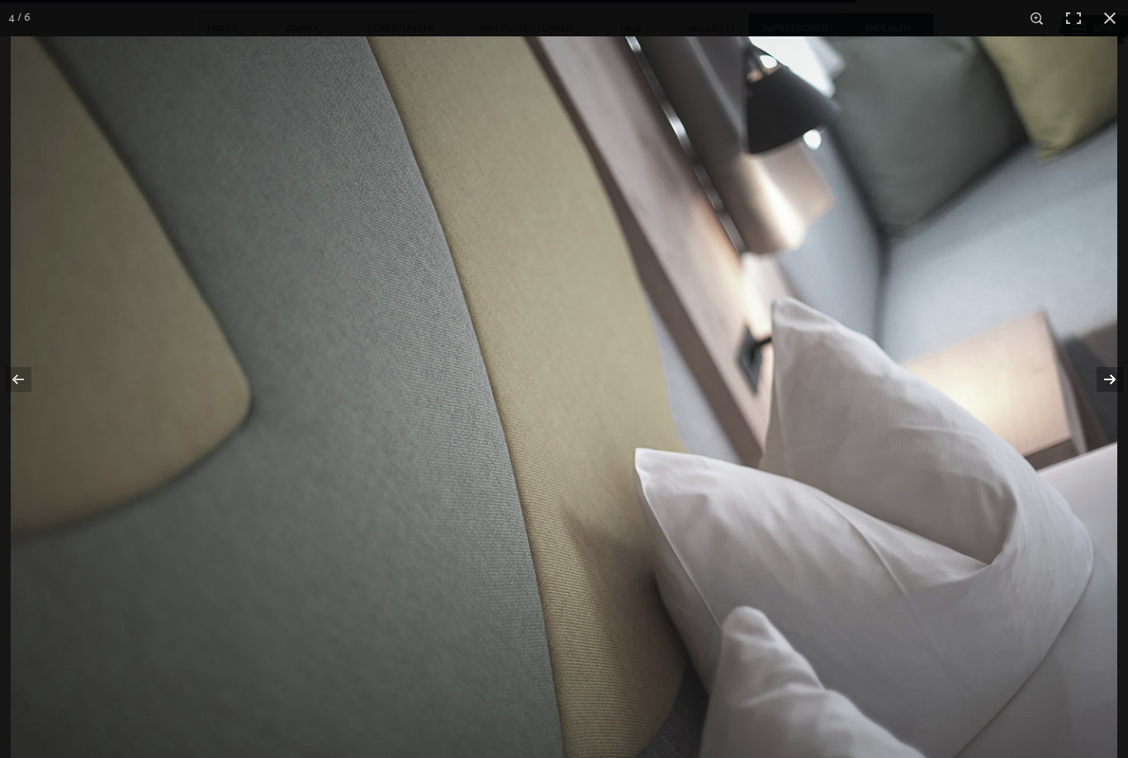
click at [1110, 411] on button "button" at bounding box center [1100, 379] width 58 height 83
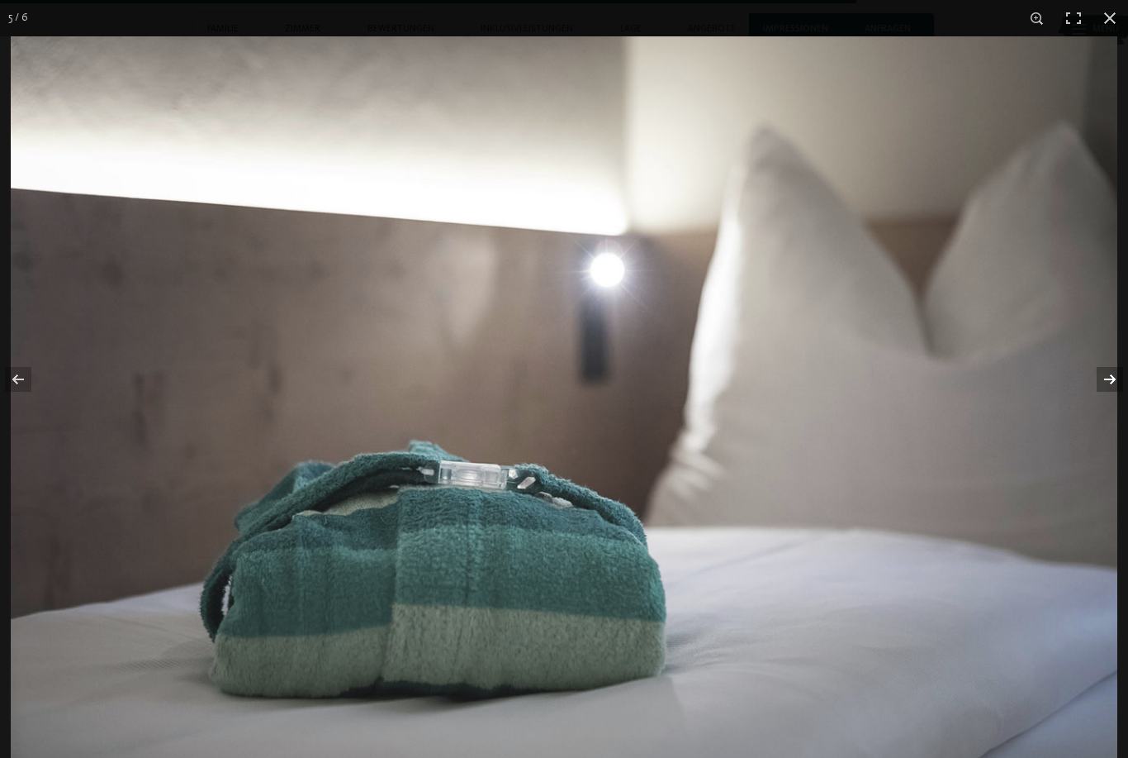
click at [1110, 411] on button "button" at bounding box center [1100, 379] width 58 height 83
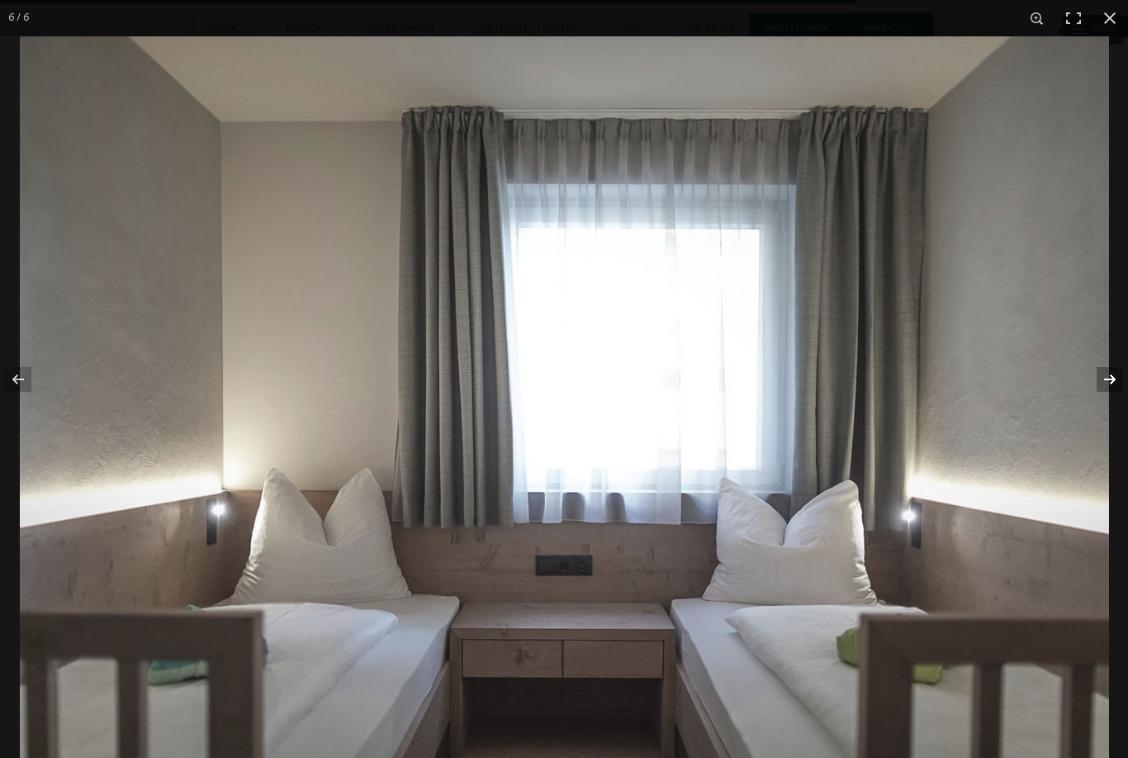
click at [1110, 411] on button "button" at bounding box center [1100, 379] width 58 height 83
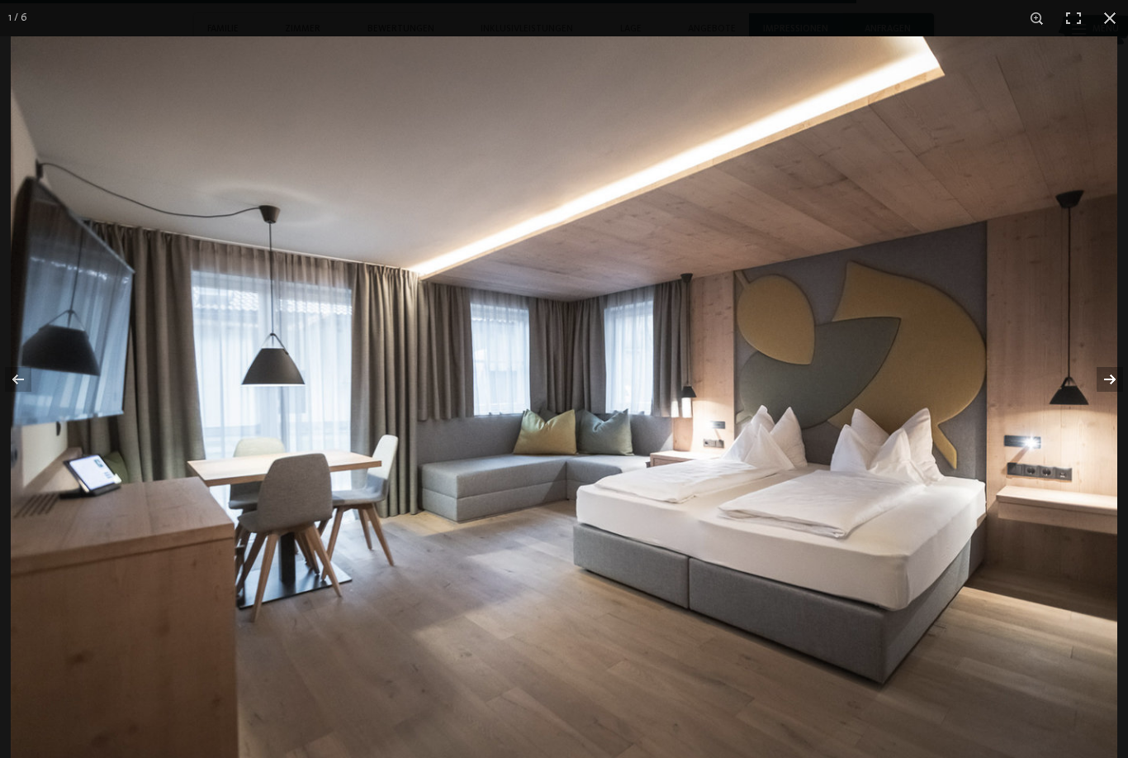
click at [1110, 411] on button "button" at bounding box center [1100, 379] width 58 height 83
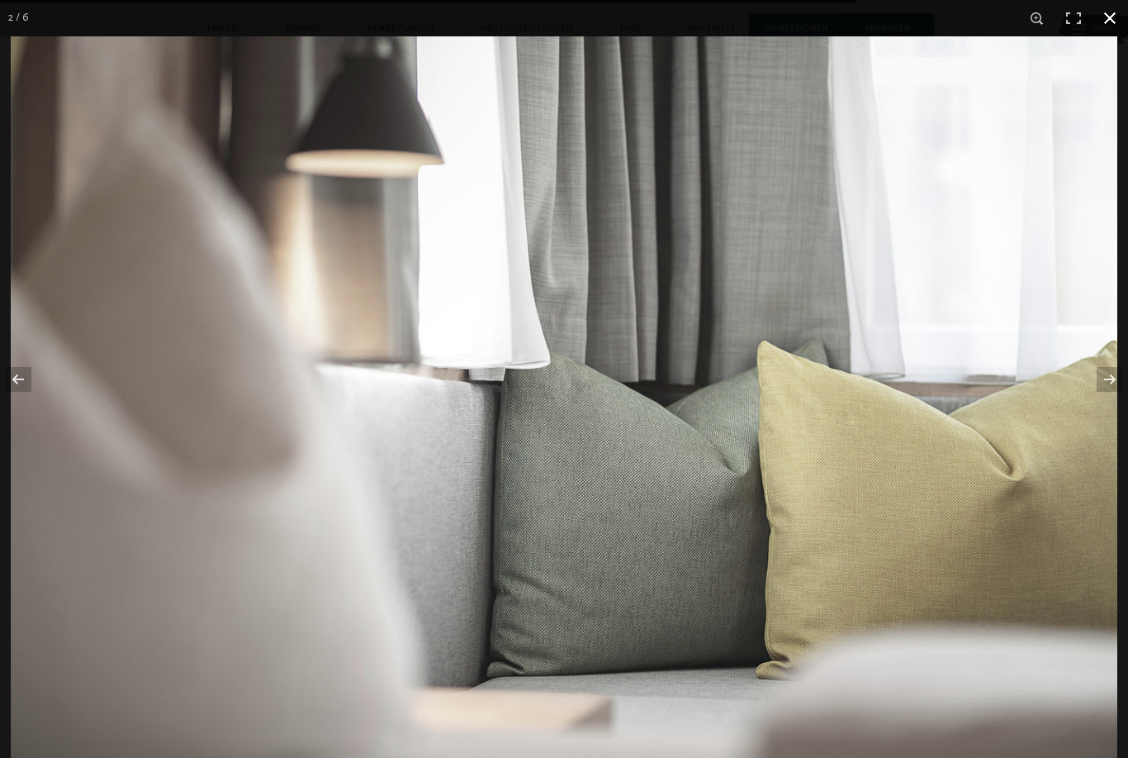
click at [1111, 23] on button "button" at bounding box center [1110, 18] width 36 height 36
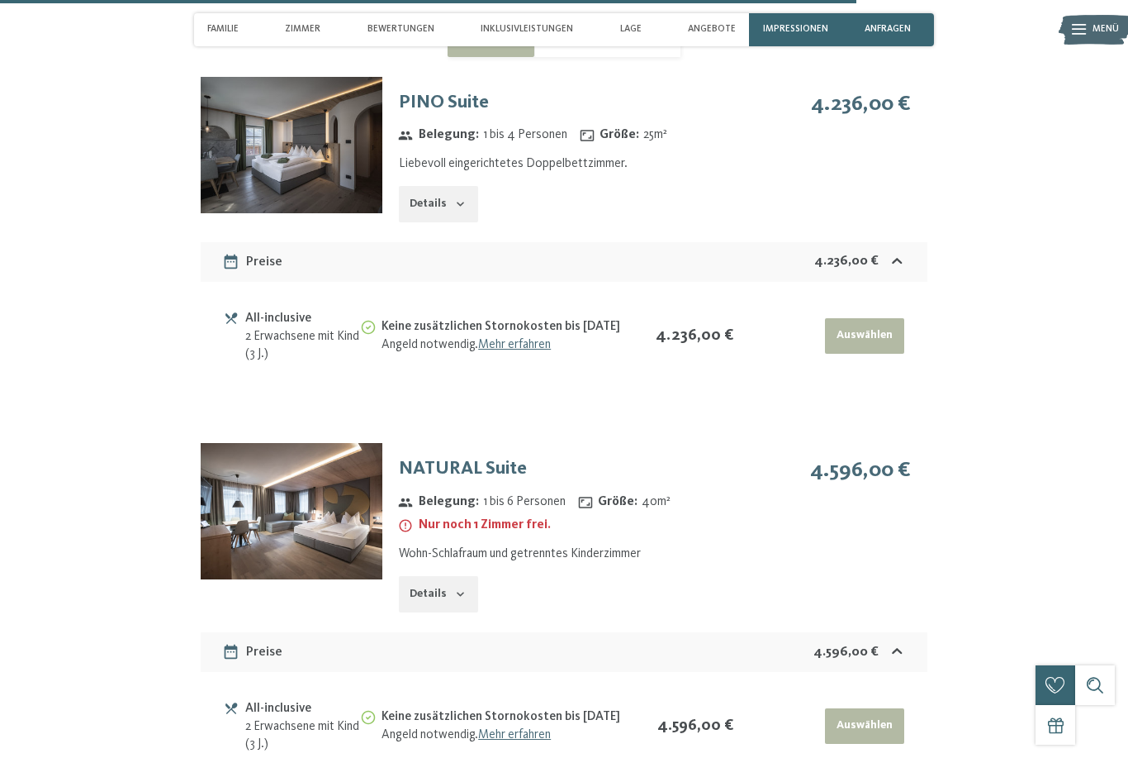
click at [463, 601] on icon "button" at bounding box center [460, 593] width 13 height 13
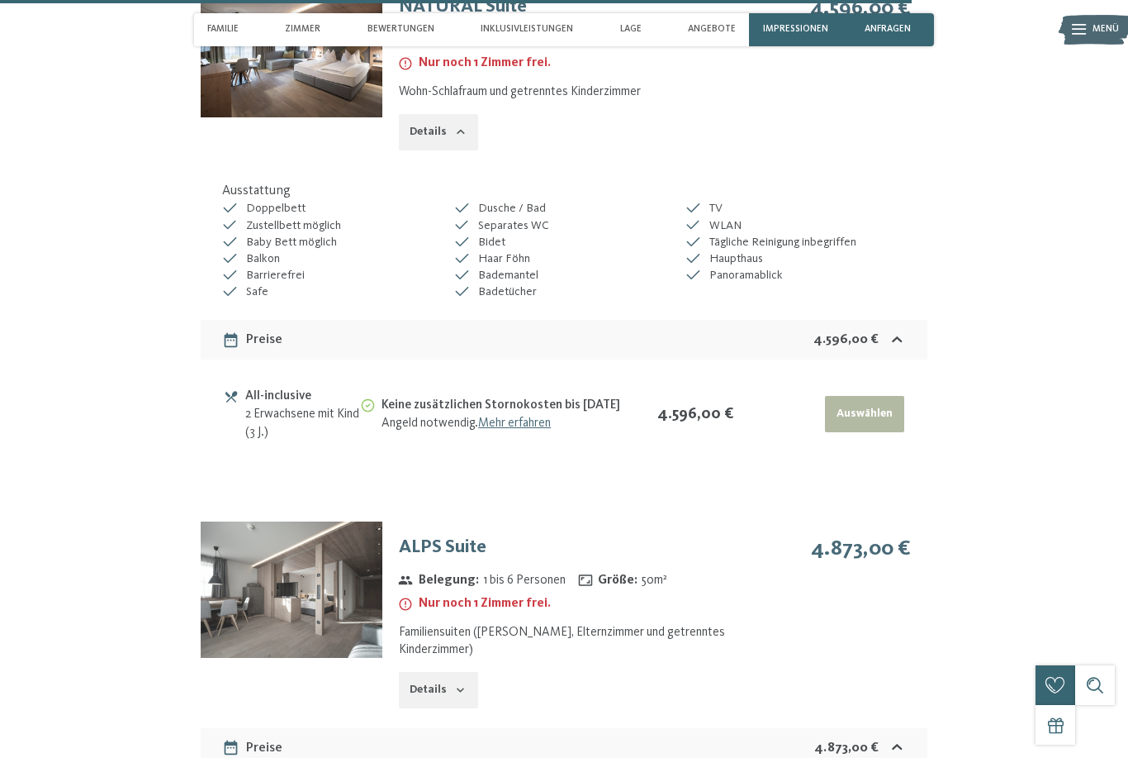
scroll to position [4921, 0]
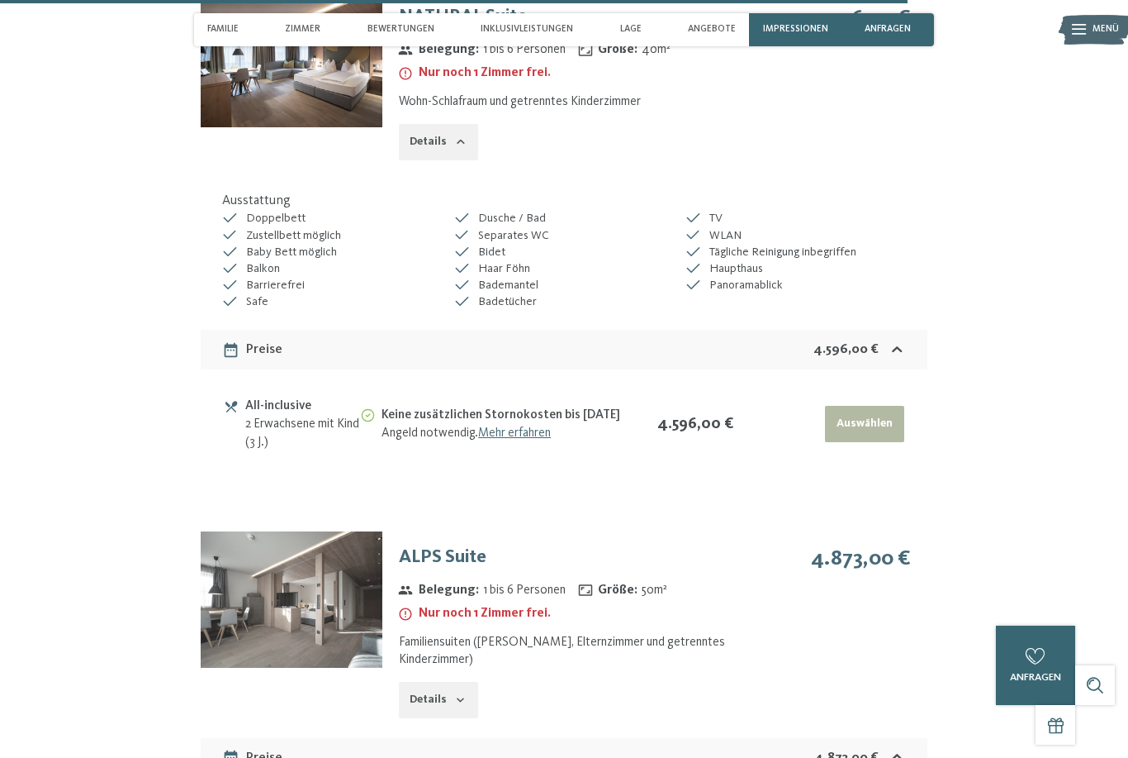
click at [300, 660] on img at bounding box center [292, 599] width 182 height 136
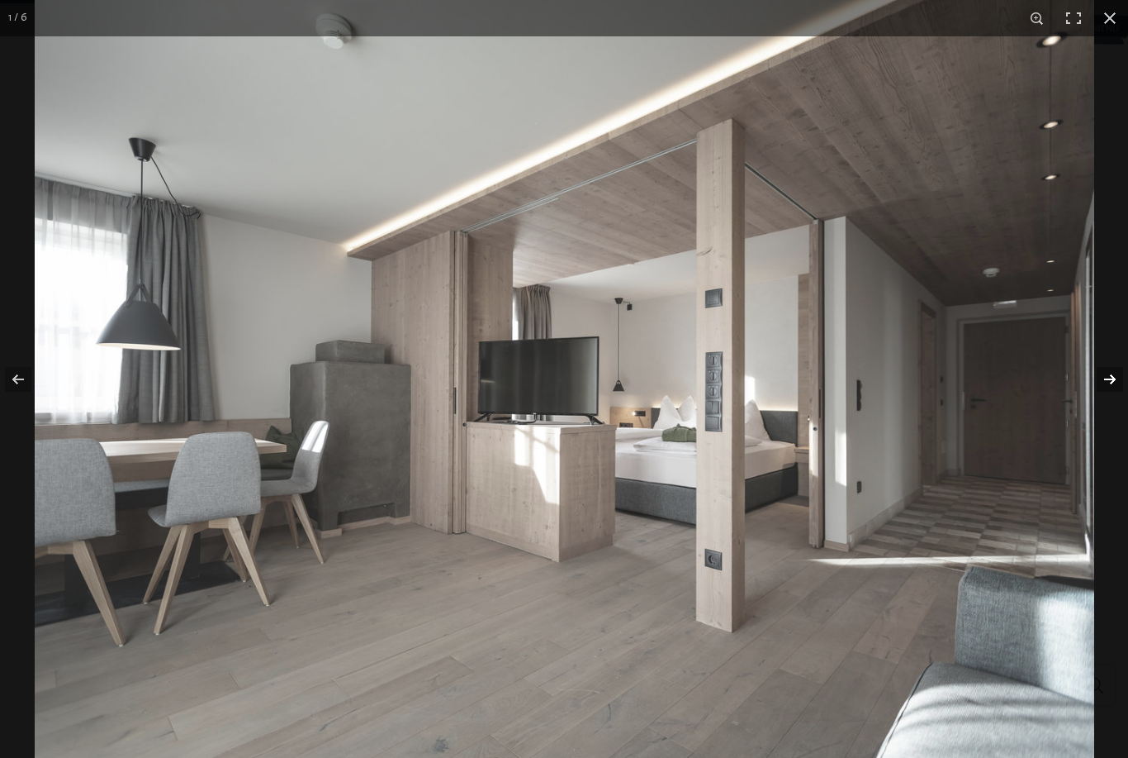
click at [1109, 381] on button "button" at bounding box center [1100, 379] width 58 height 83
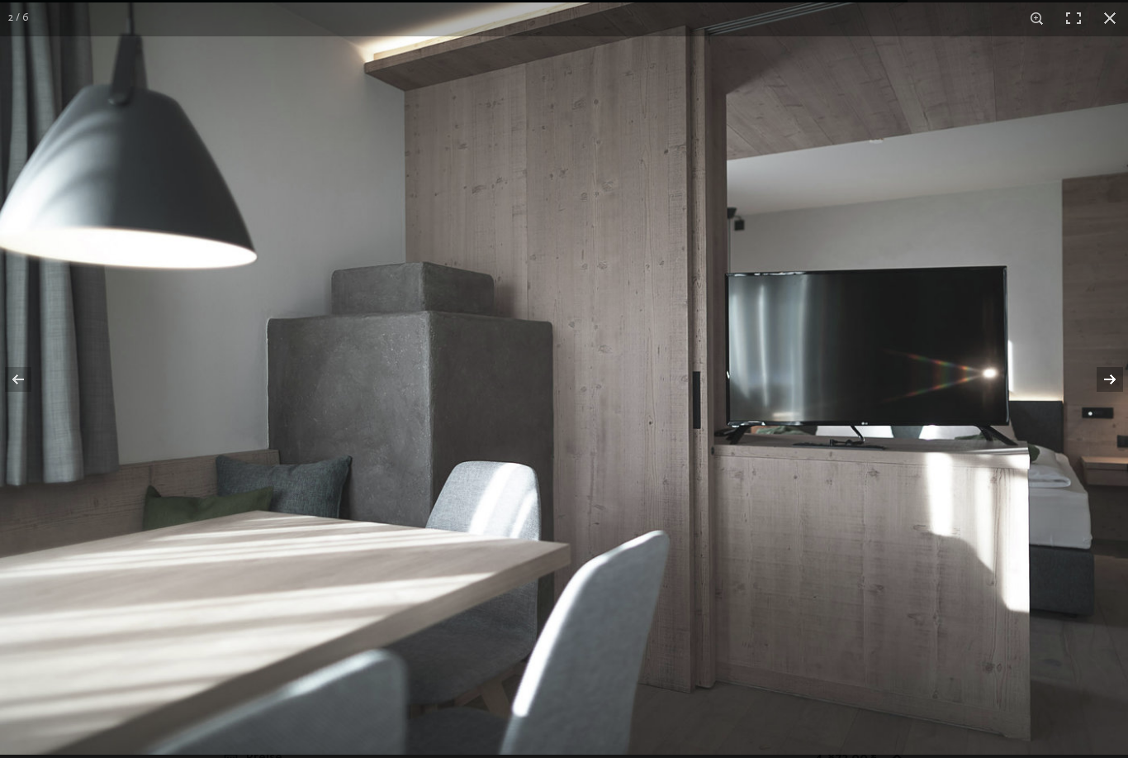
click at [1109, 381] on button "button" at bounding box center [1100, 379] width 58 height 83
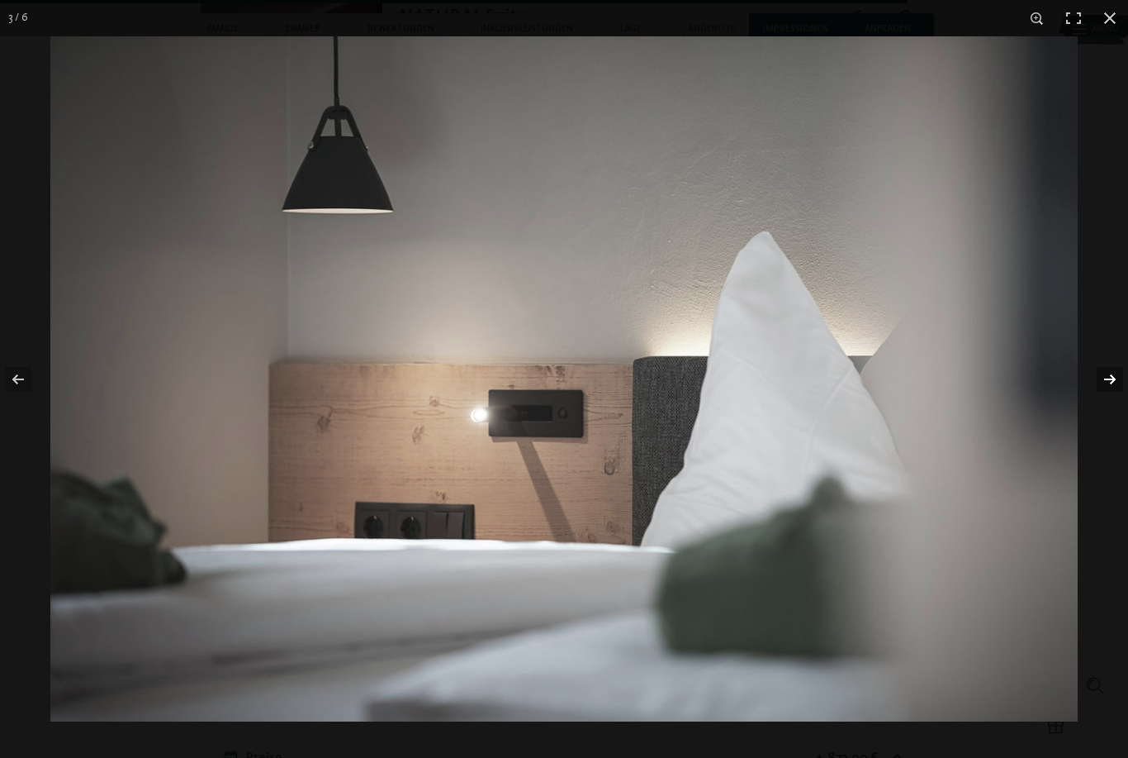
click at [1109, 381] on button "button" at bounding box center [1100, 379] width 58 height 83
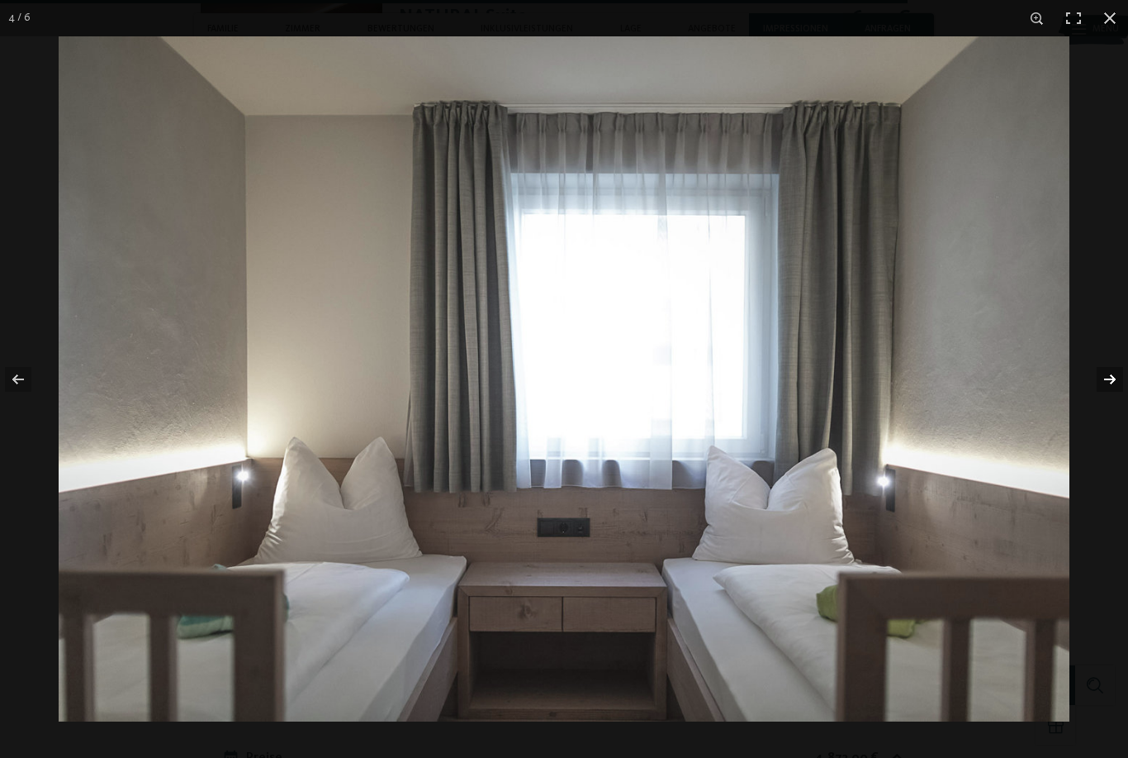
click at [1109, 381] on button "button" at bounding box center [1100, 379] width 58 height 83
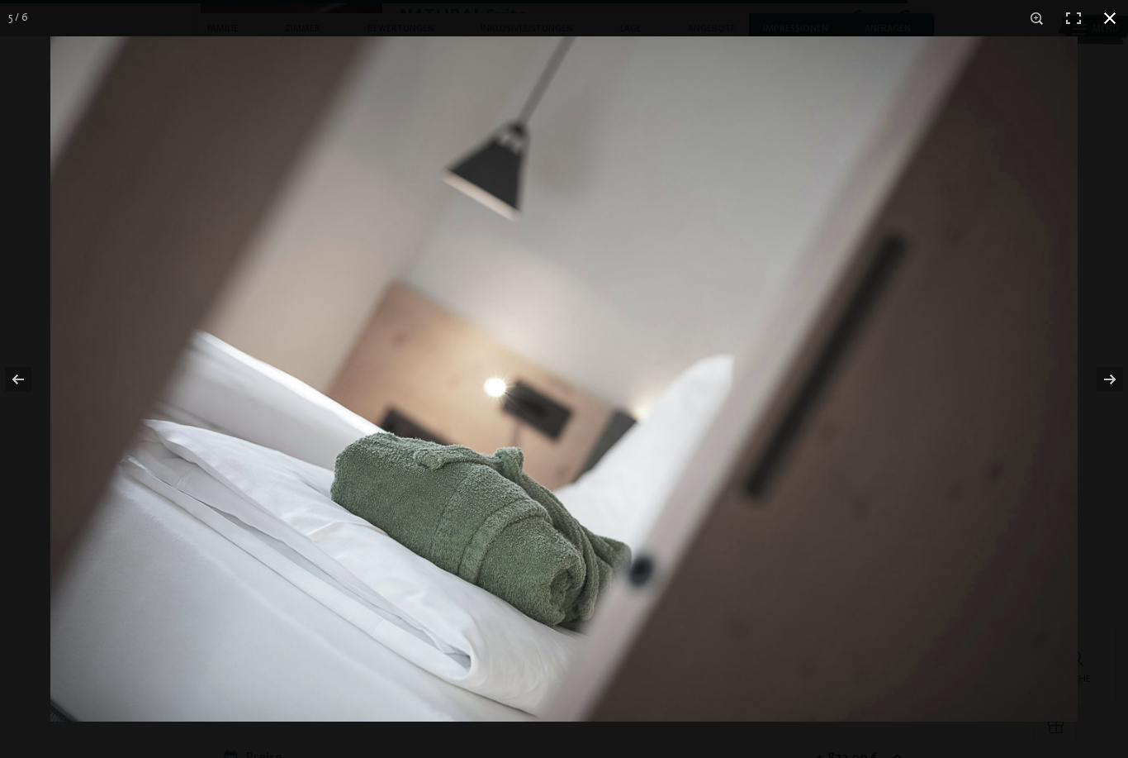
click at [1109, 11] on button "button" at bounding box center [1110, 18] width 36 height 36
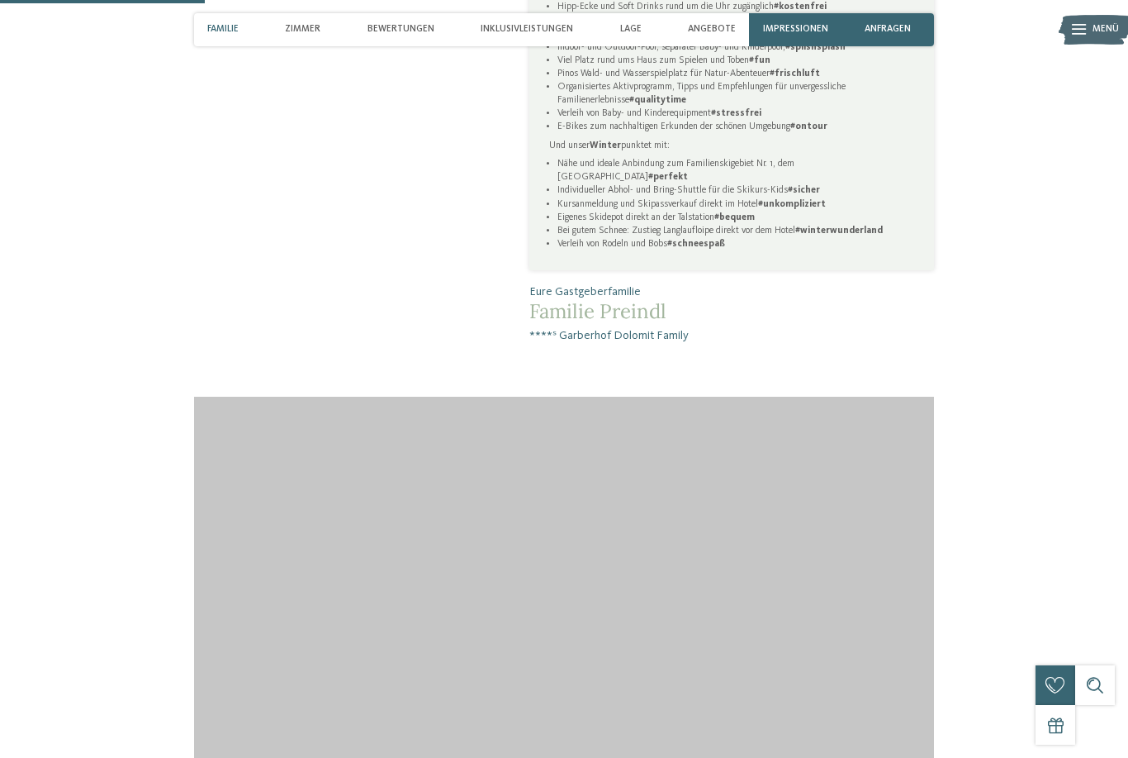
scroll to position [1097, 0]
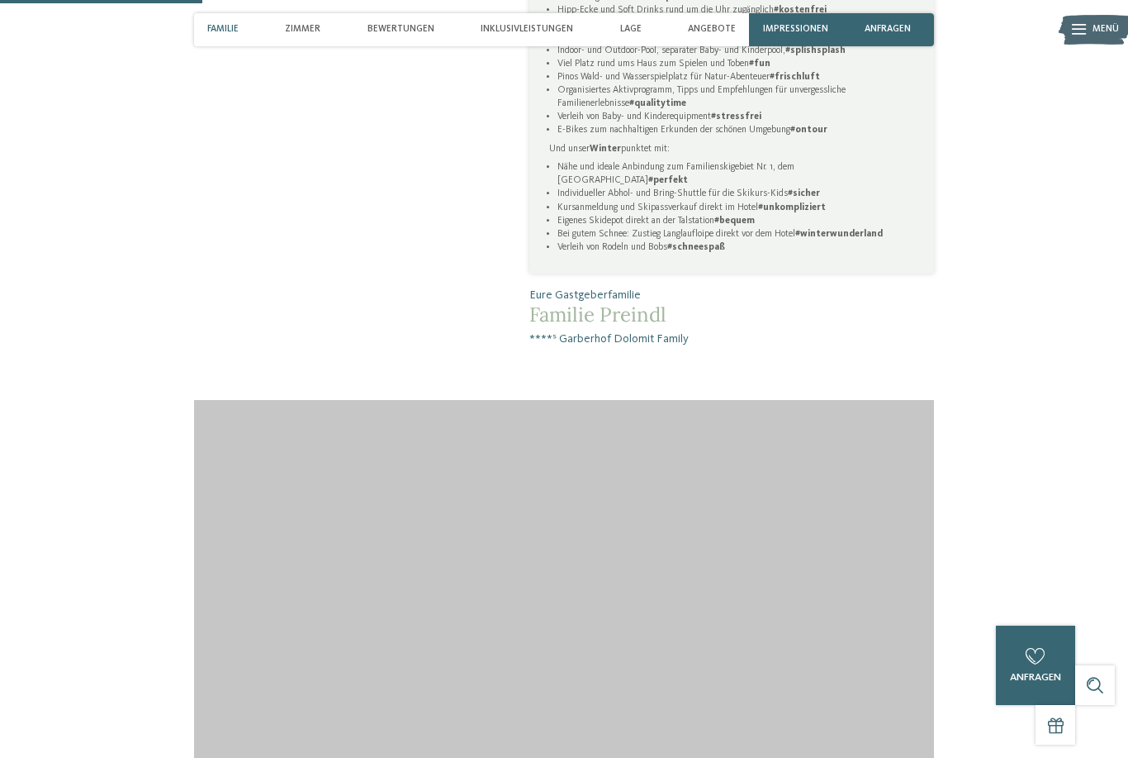
click at [581, 347] on span "****ˢ Garberhof Dolomit Family" at bounding box center [732, 338] width 405 height 17
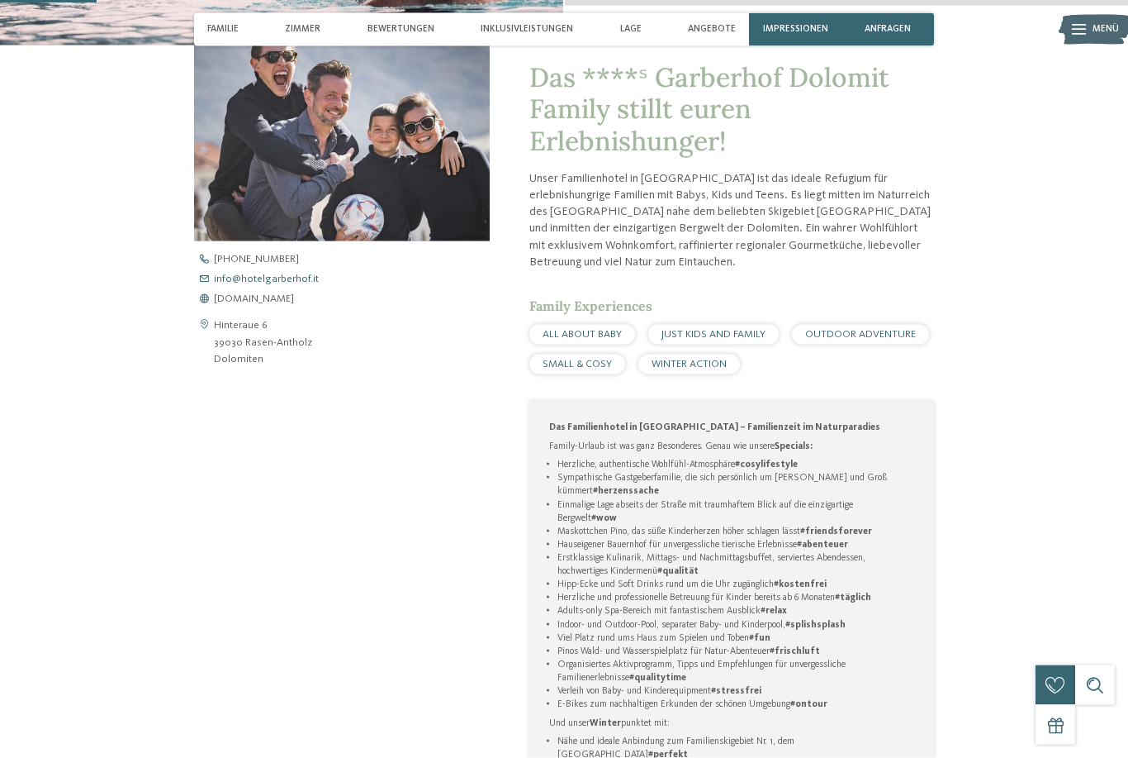
scroll to position [524, 0]
click at [257, 304] on span "[DOMAIN_NAME]" at bounding box center [254, 298] width 80 height 11
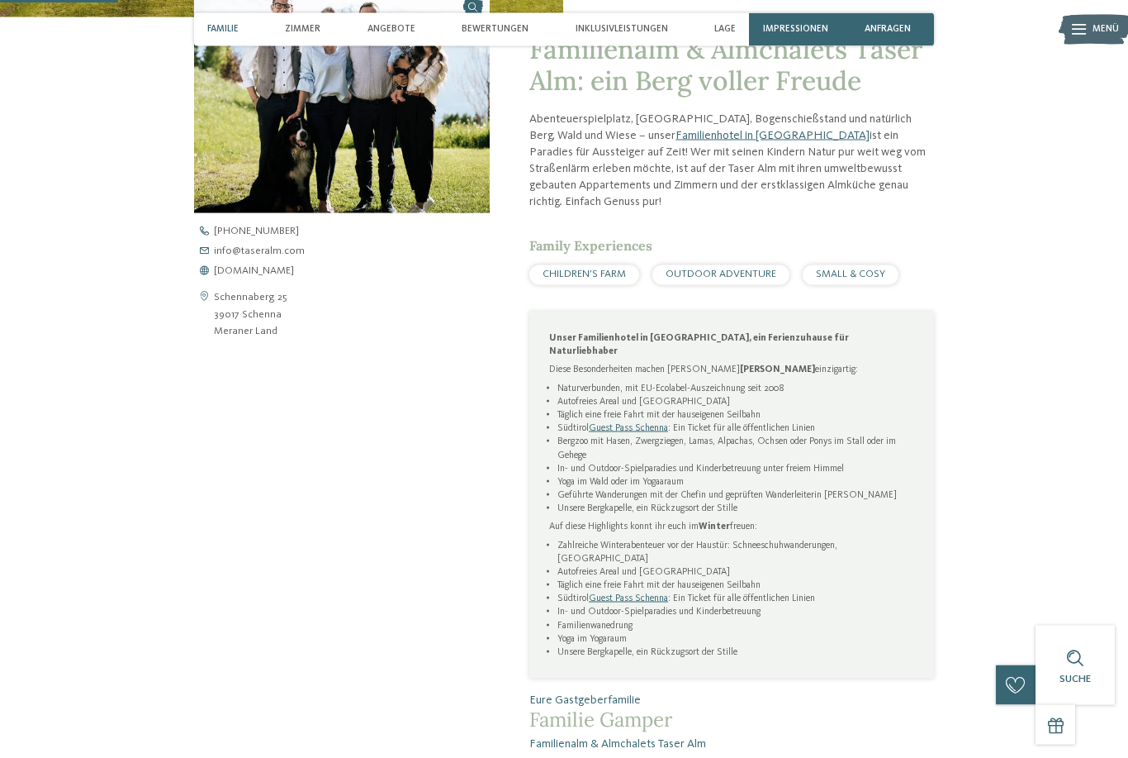
scroll to position [548, 0]
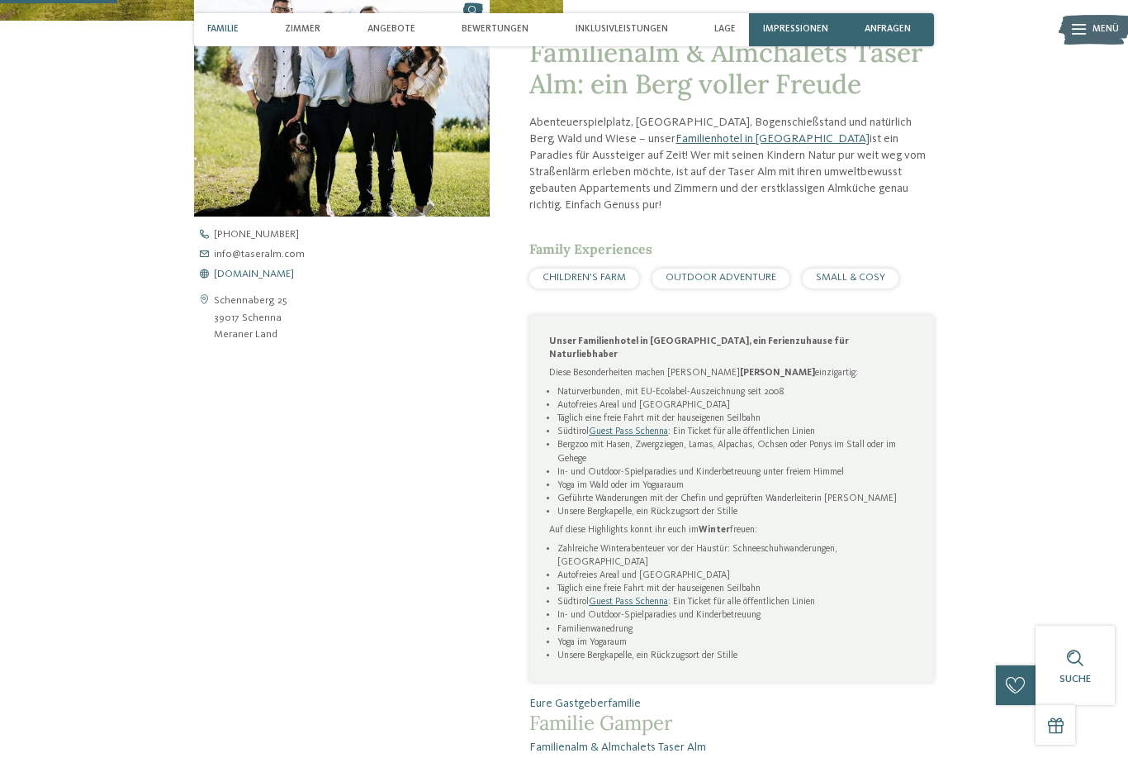
click at [273, 280] on span "[DOMAIN_NAME]" at bounding box center [254, 274] width 80 height 11
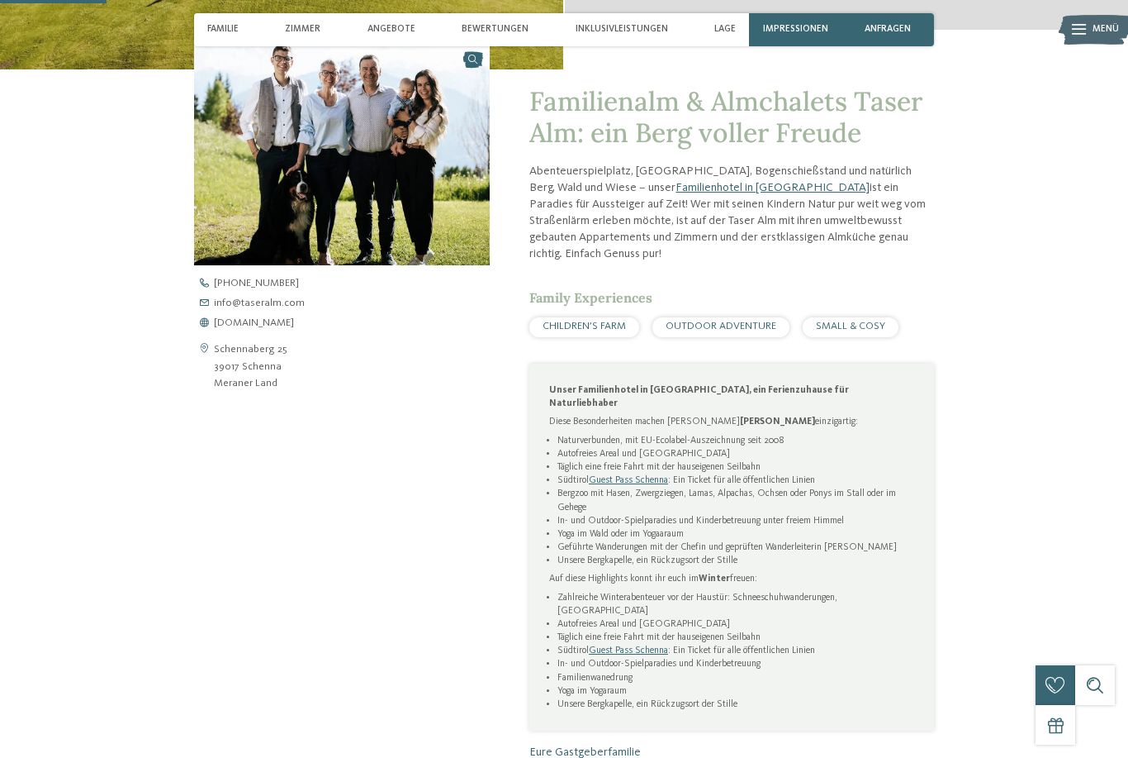
scroll to position [495, 0]
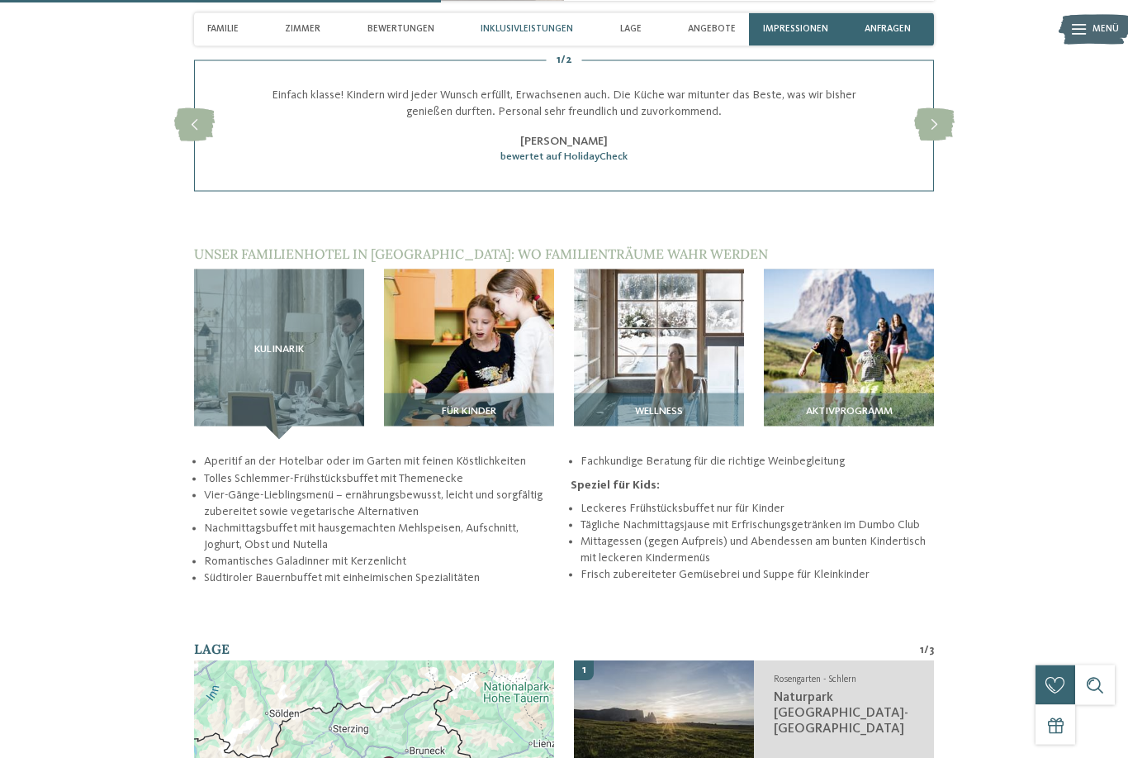
scroll to position [1713, 0]
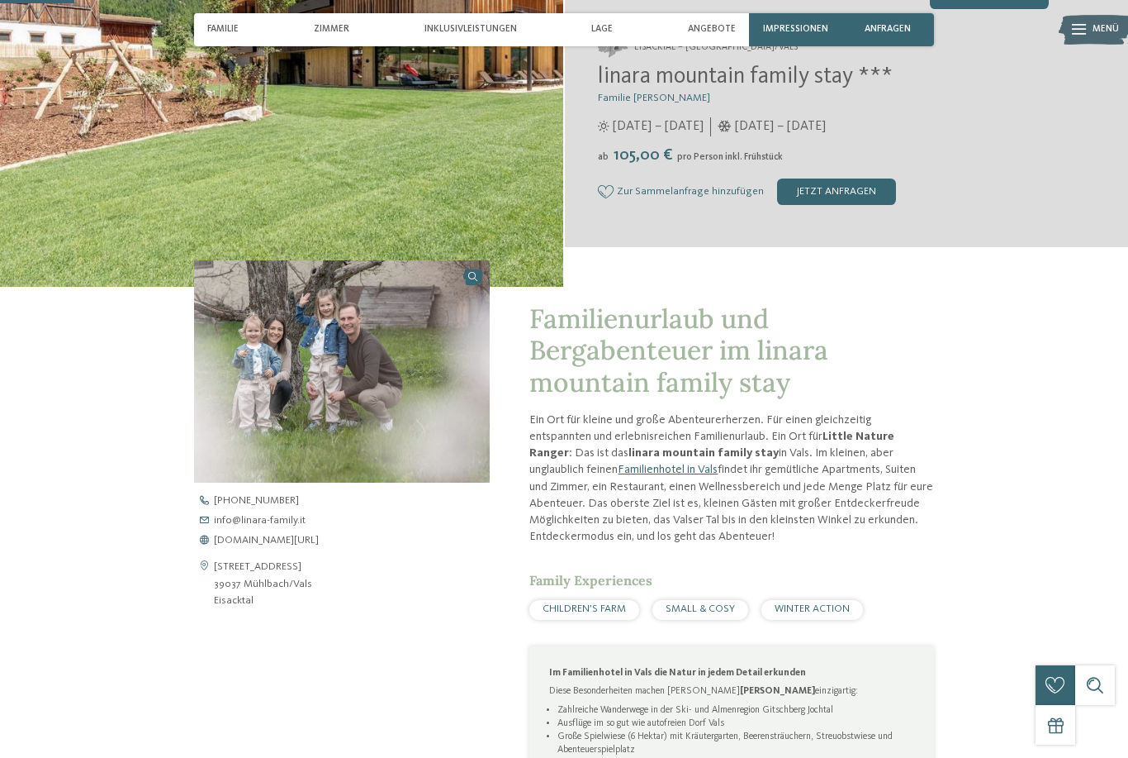
scroll to position [283, 0]
click at [287, 545] on span "[DOMAIN_NAME][URL]" at bounding box center [266, 540] width 105 height 11
